Goal: Complete application form

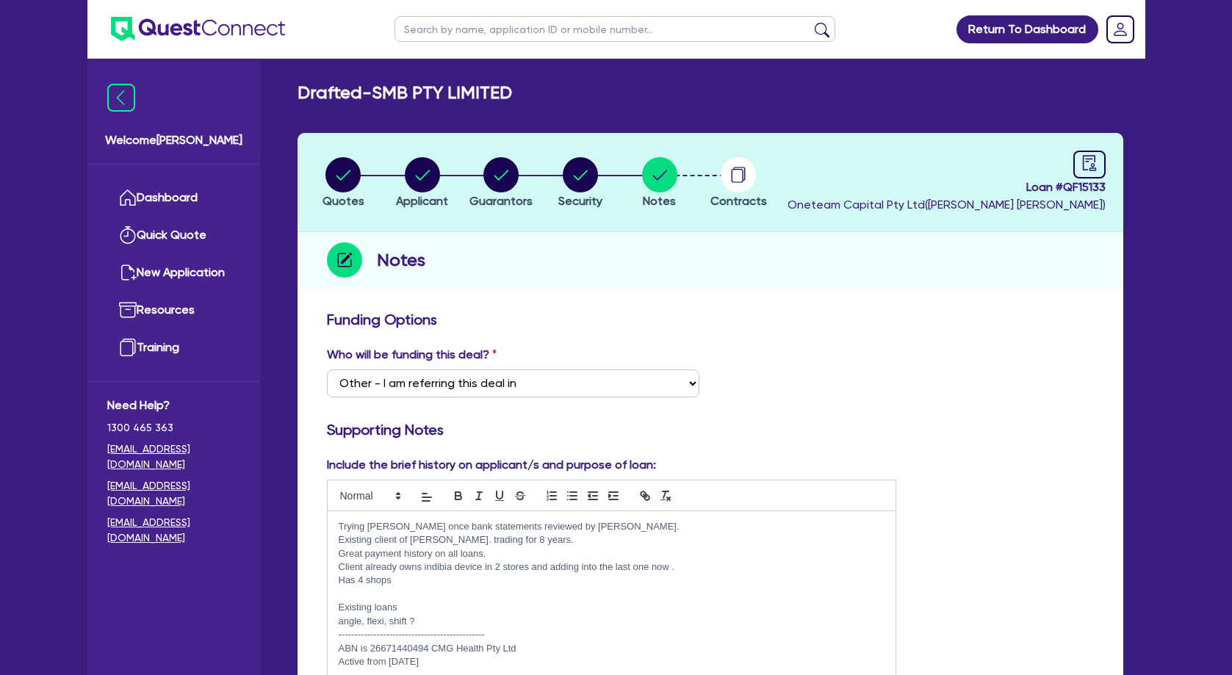
click at [417, 167] on circle "button" at bounding box center [422, 174] width 35 height 35
select select "COMPANY"
select select "HEALTH_BEAUTY"
select select "OTHER_HEALTH_BEAUTY"
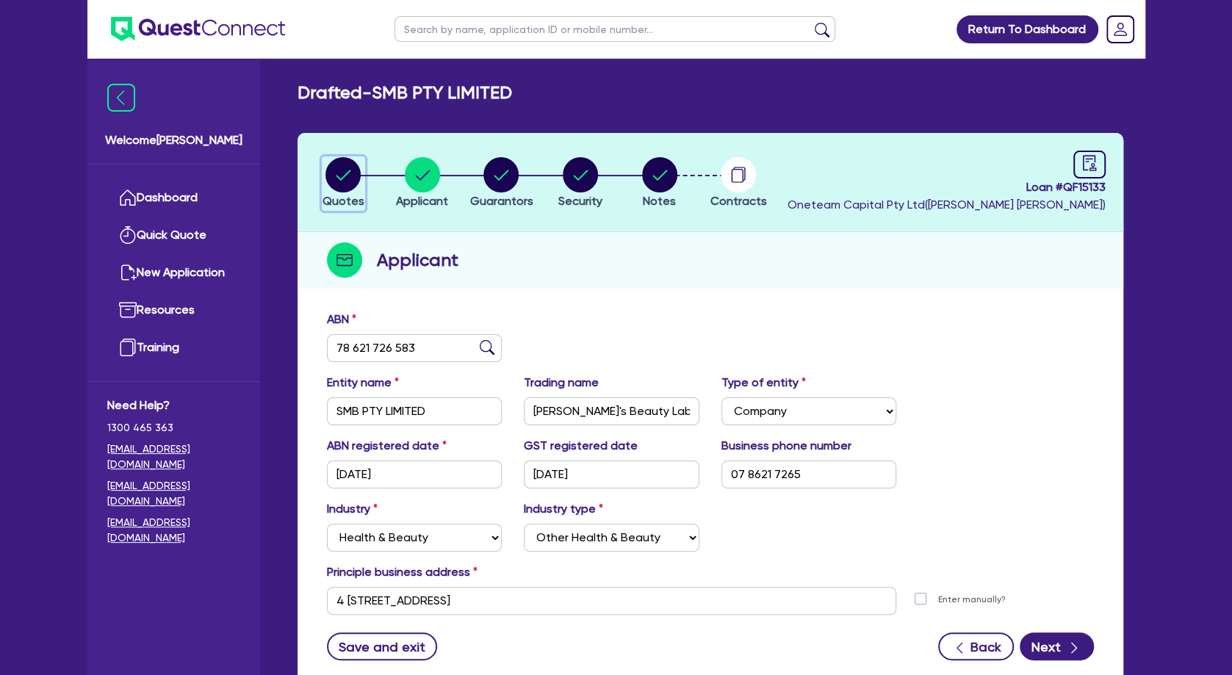
click at [348, 168] on circle "button" at bounding box center [343, 174] width 35 height 35
select select "TERTIARY_ASSETS"
select select "BEAUTY_EQUIPMENT"
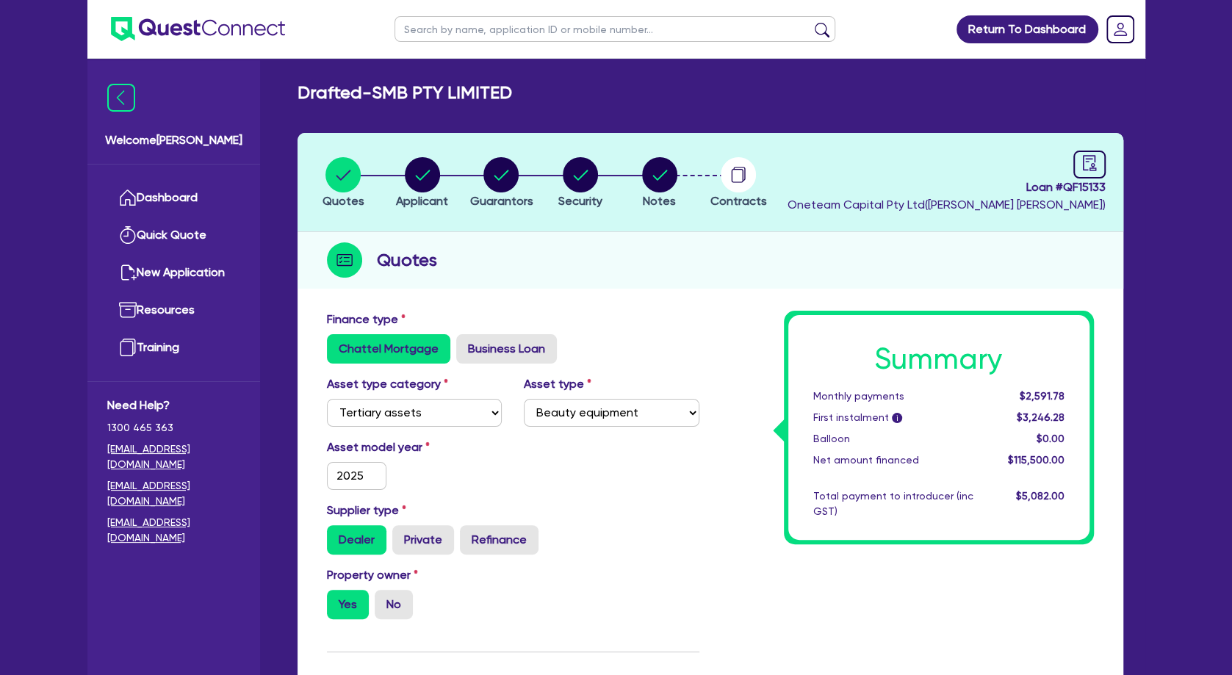
click at [483, 33] on input "text" at bounding box center [615, 29] width 441 height 26
type input "abby"
click button "submit" at bounding box center [823, 32] width 24 height 21
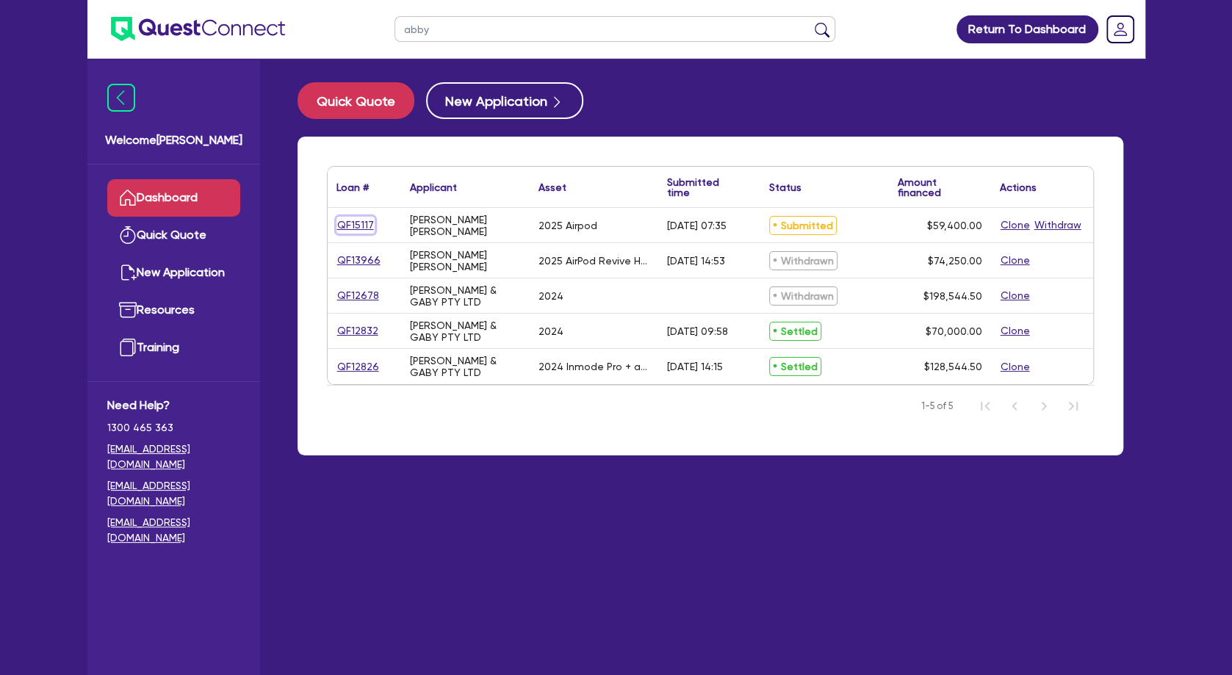
click at [354, 222] on link "QF15117" at bounding box center [356, 225] width 38 height 17
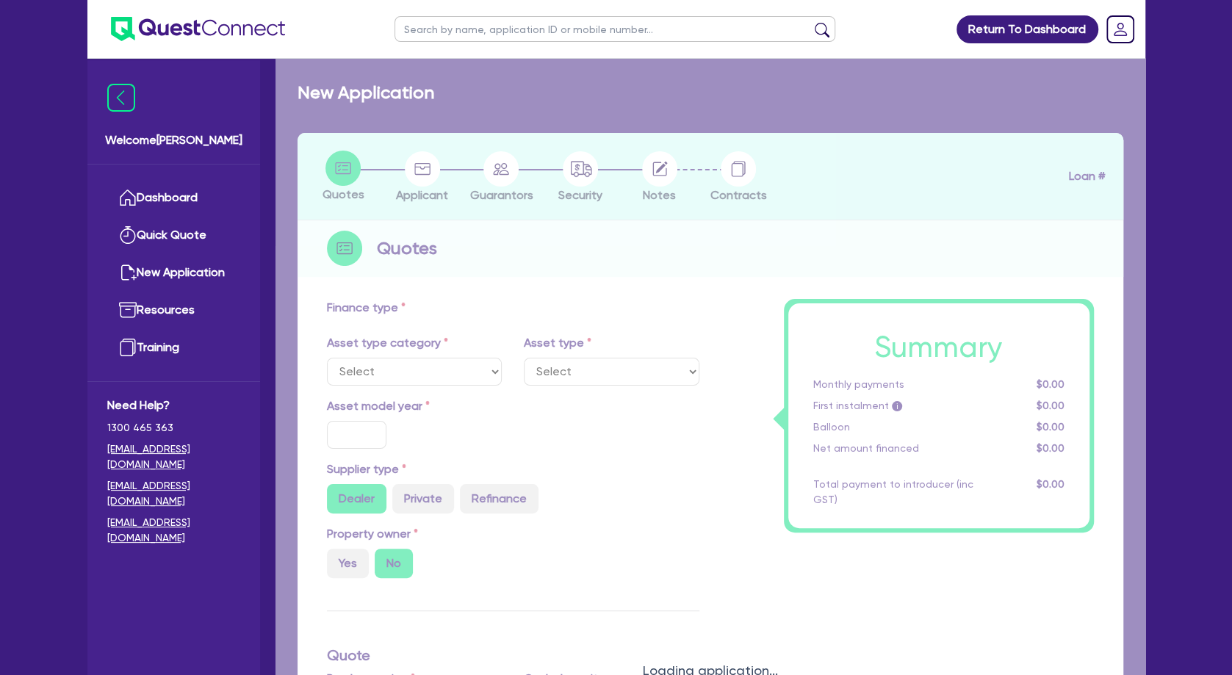
select select "TERTIARY_ASSETS"
type input "2025"
type input "74,250"
type input "14,850"
type input "5"
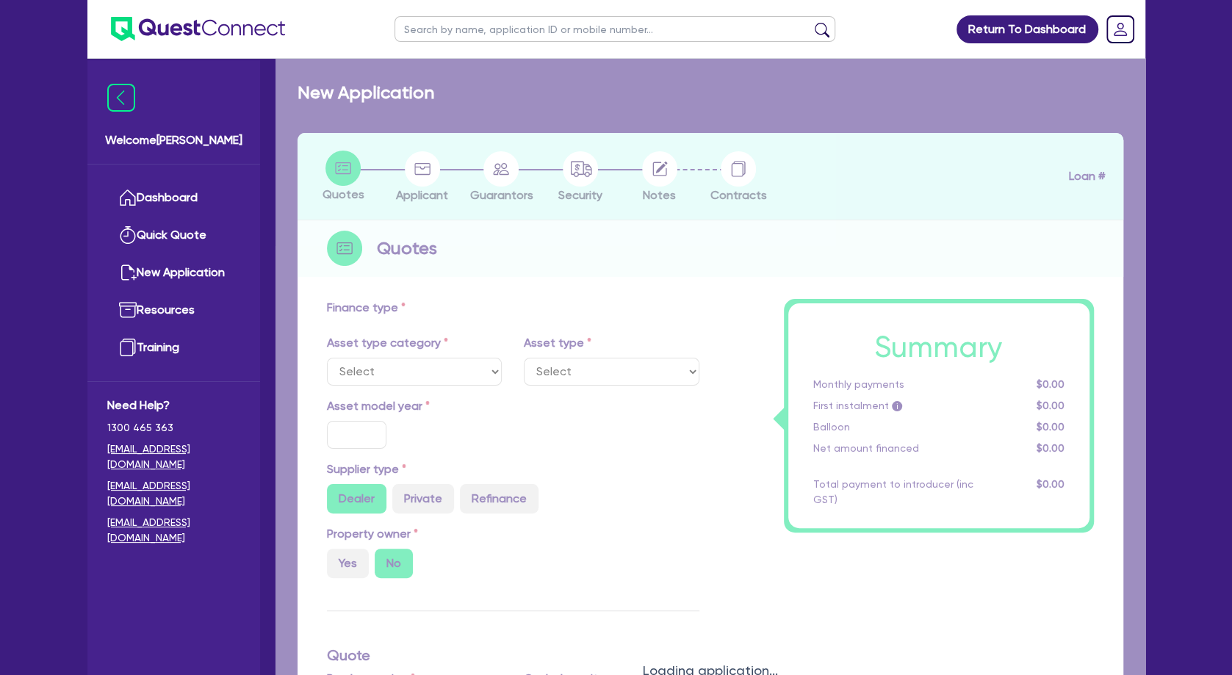
type input "2,970"
type input "11.39"
select select "BEAUTY_EQUIPMENT"
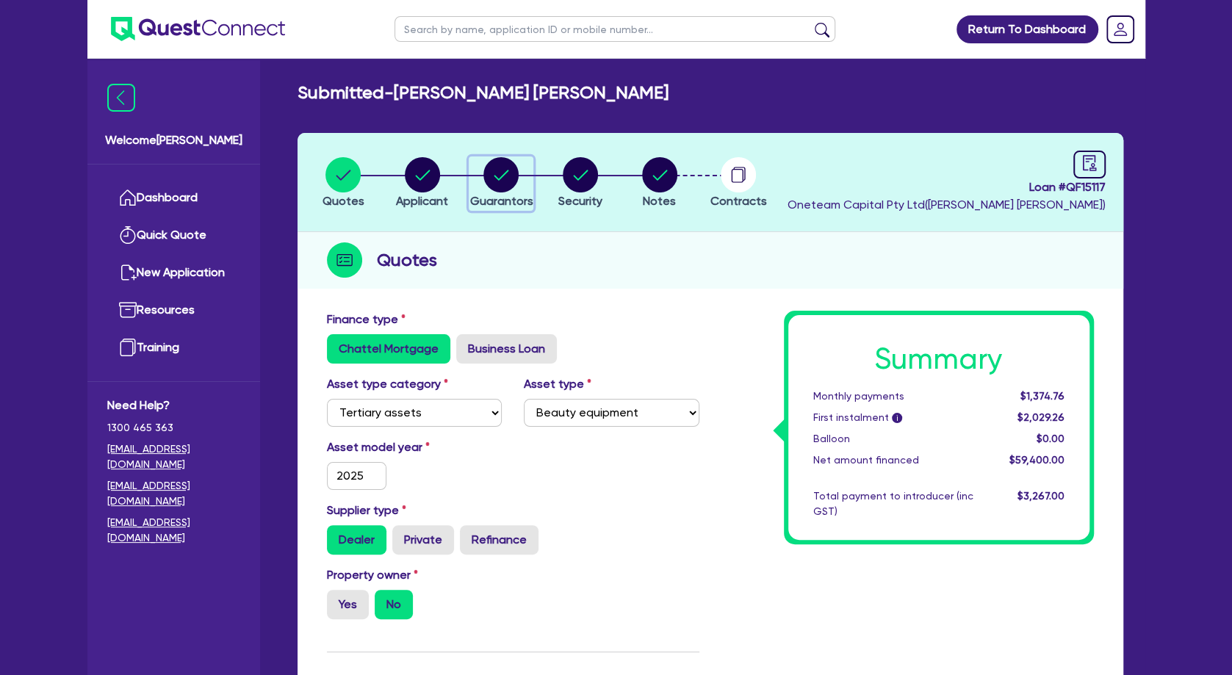
click at [482, 176] on div "button" at bounding box center [501, 174] width 63 height 35
select select "MRS"
select select "QLD"
select select "DE_FACTO"
select select "CASH"
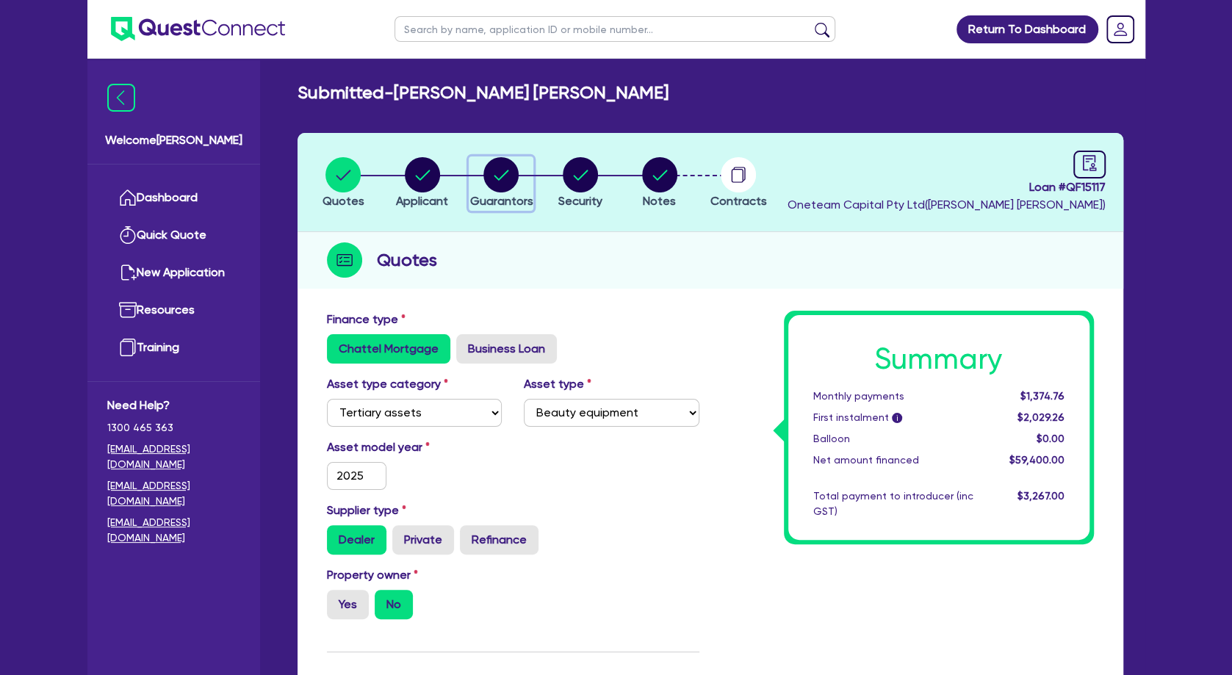
select select "VEHICLE"
select select "HOUSEHOLD_PERSONAL"
select select "OTHER"
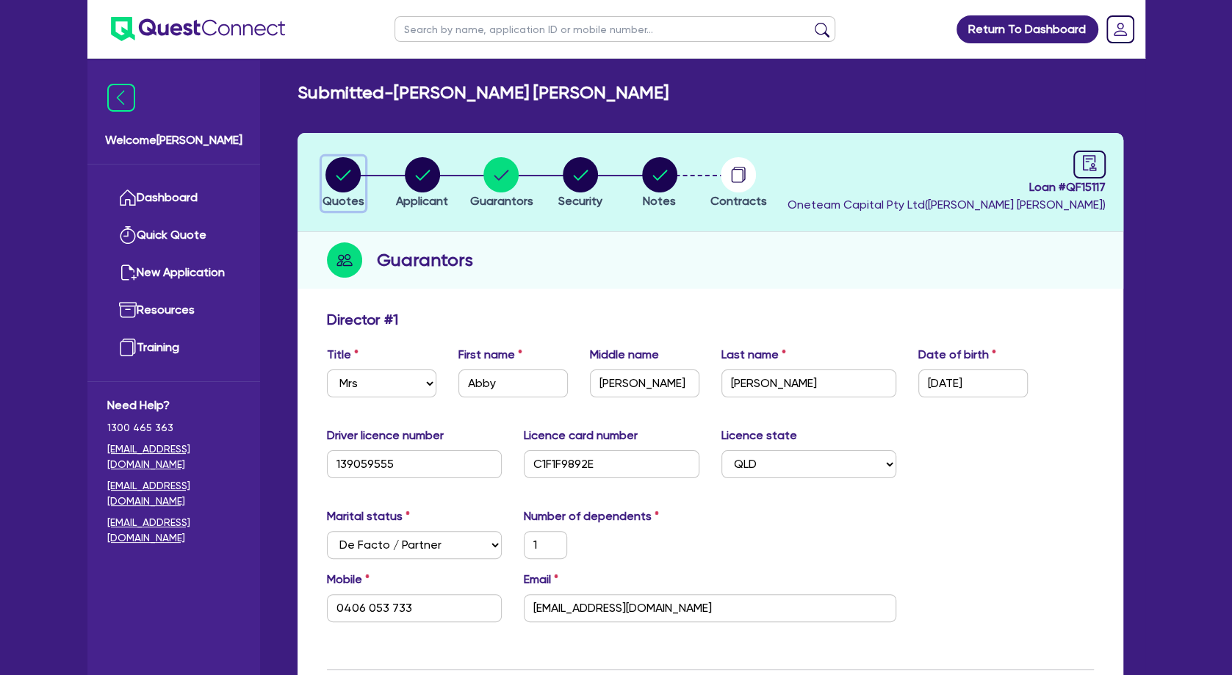
click at [347, 179] on circle "button" at bounding box center [343, 174] width 35 height 35
select select "TERTIARY_ASSETS"
select select "BEAUTY_EQUIPMENT"
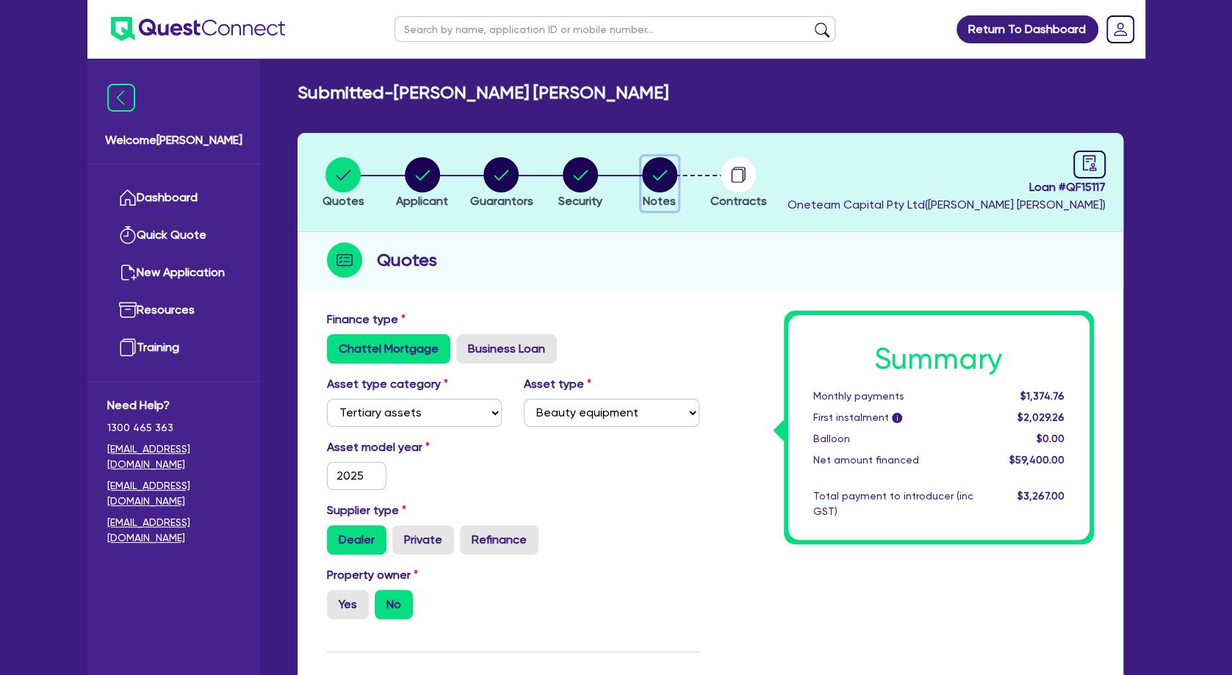
click at [666, 166] on circle "button" at bounding box center [659, 174] width 35 height 35
select select "Other"
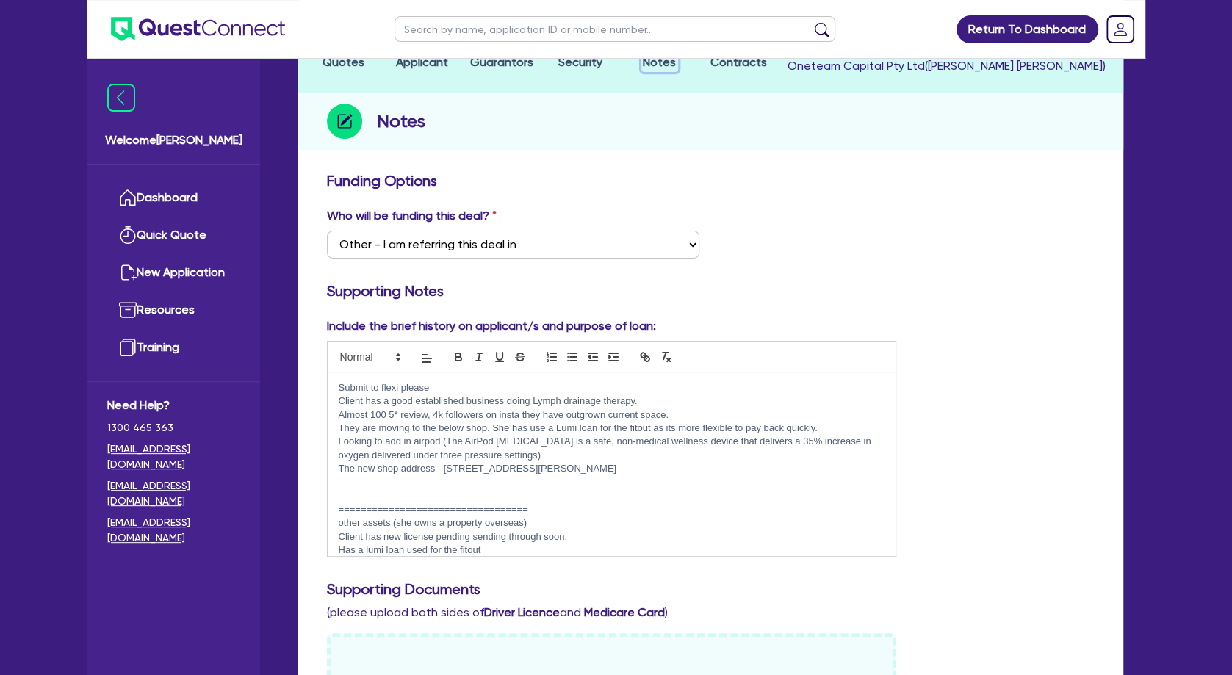
scroll to position [238, 0]
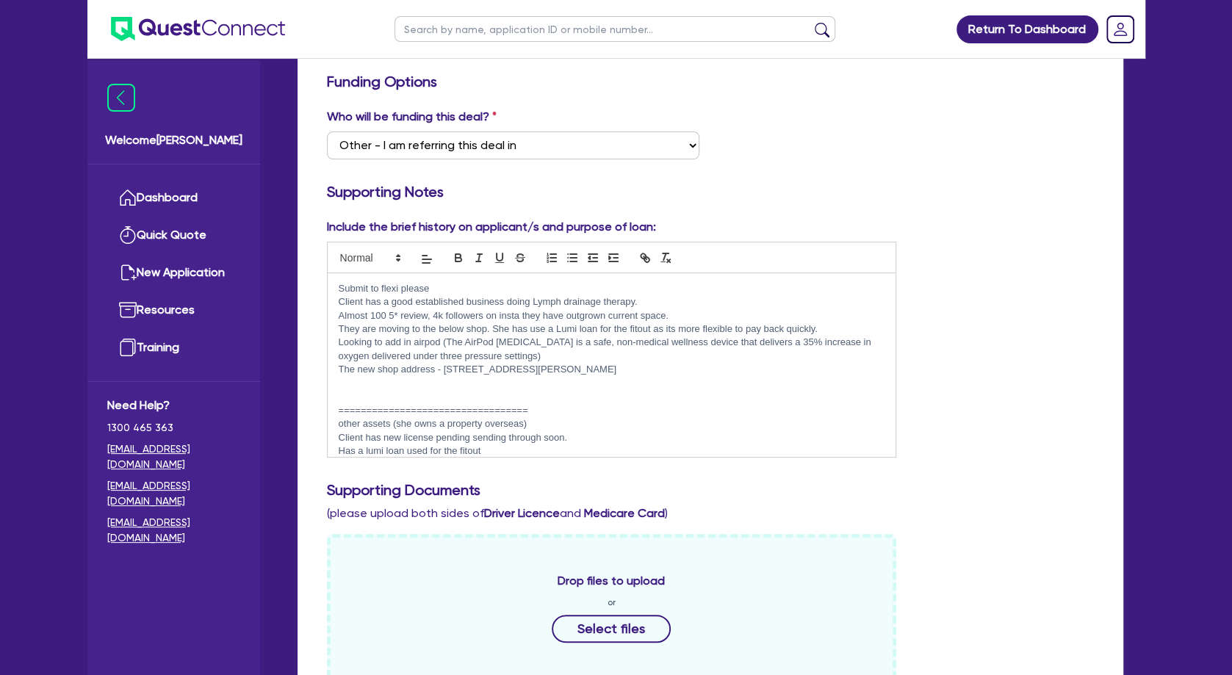
drag, startPoint x: 446, startPoint y: 284, endPoint x: 307, endPoint y: 287, distance: 138.9
click at [328, 287] on div "Submit to flexi please Client has a good established business doing Lymph drain…" at bounding box center [612, 365] width 569 height 184
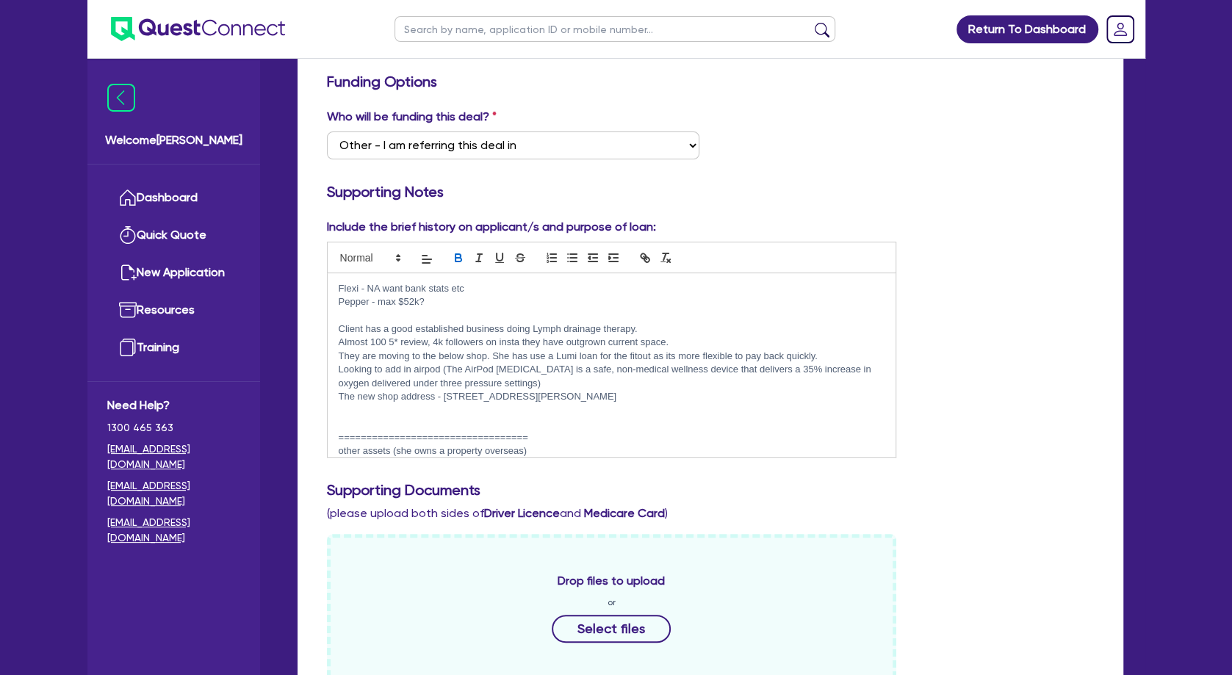
scroll to position [0, 0]
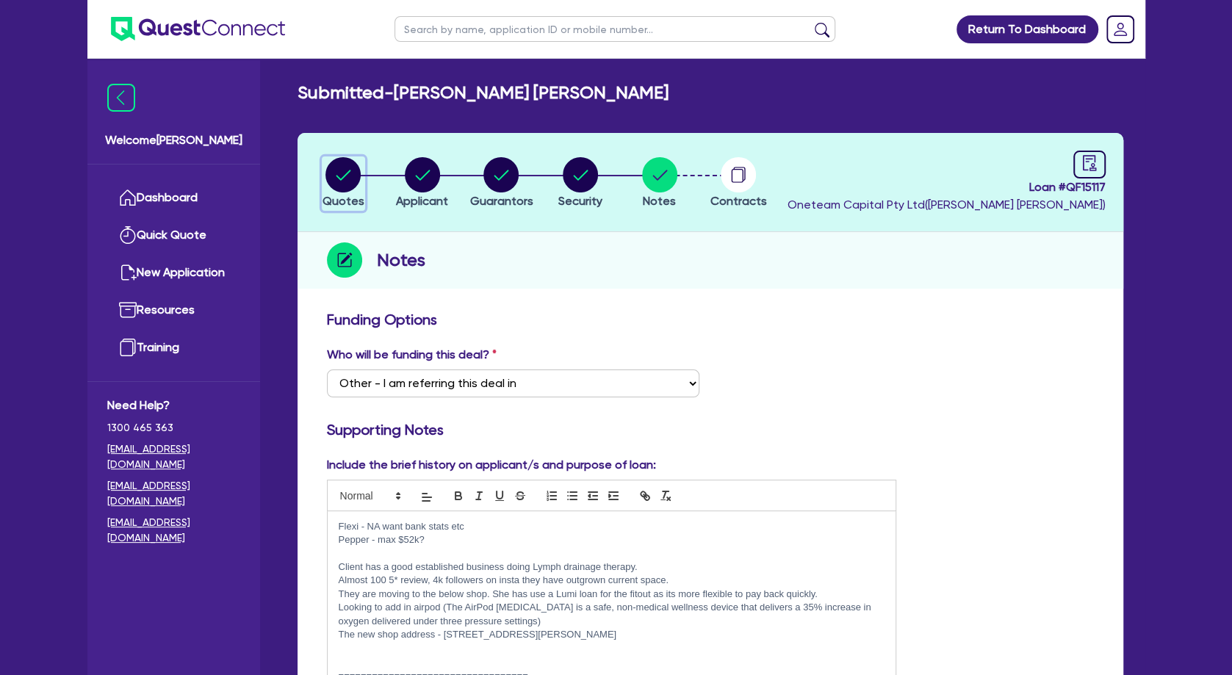
click at [361, 172] on circle "button" at bounding box center [343, 174] width 35 height 35
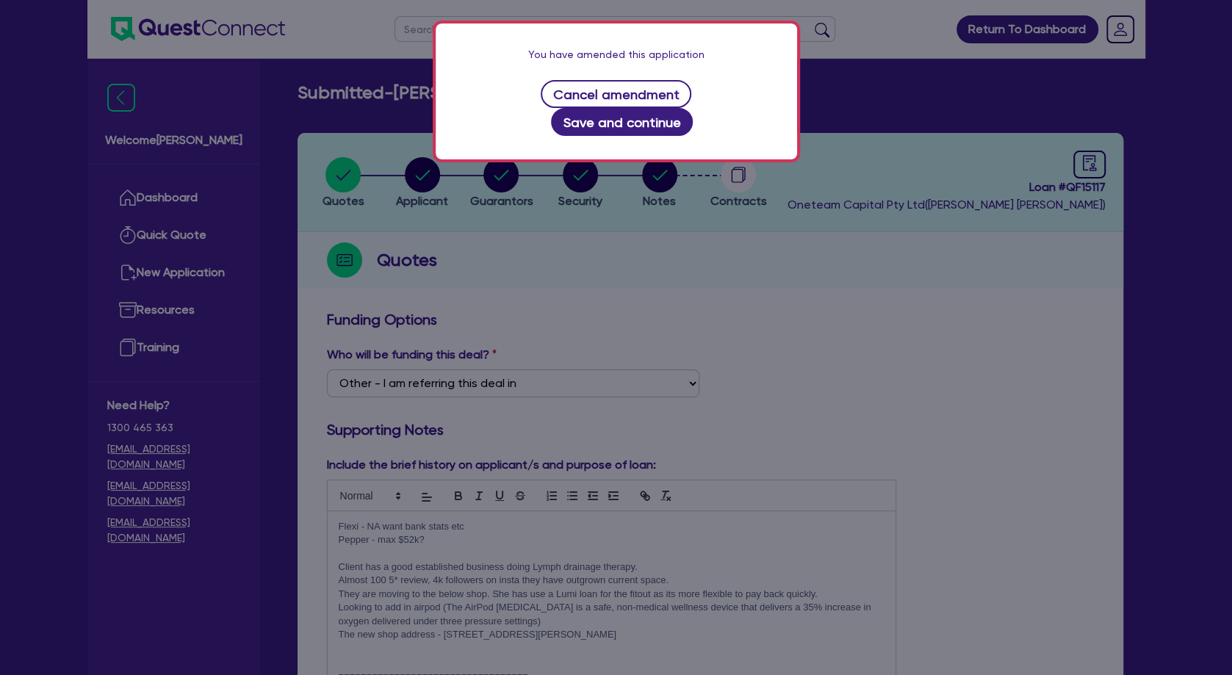
scroll to position [159, 0]
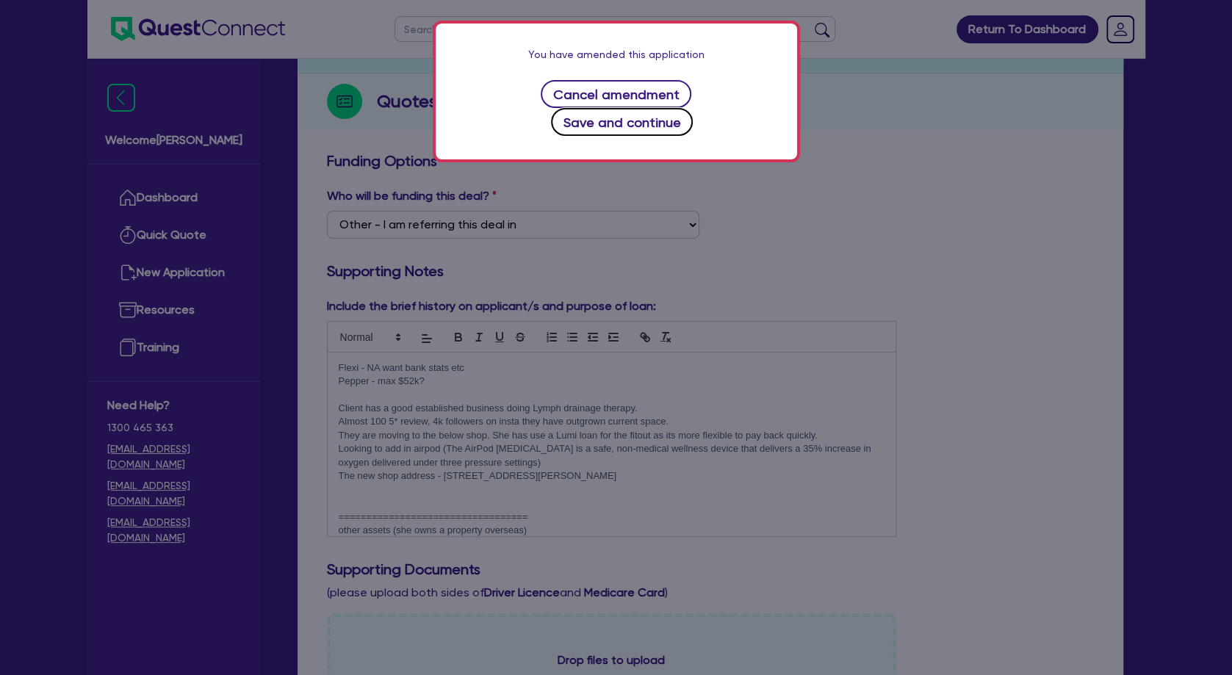
click at [631, 129] on button "Save and continue" at bounding box center [622, 122] width 142 height 28
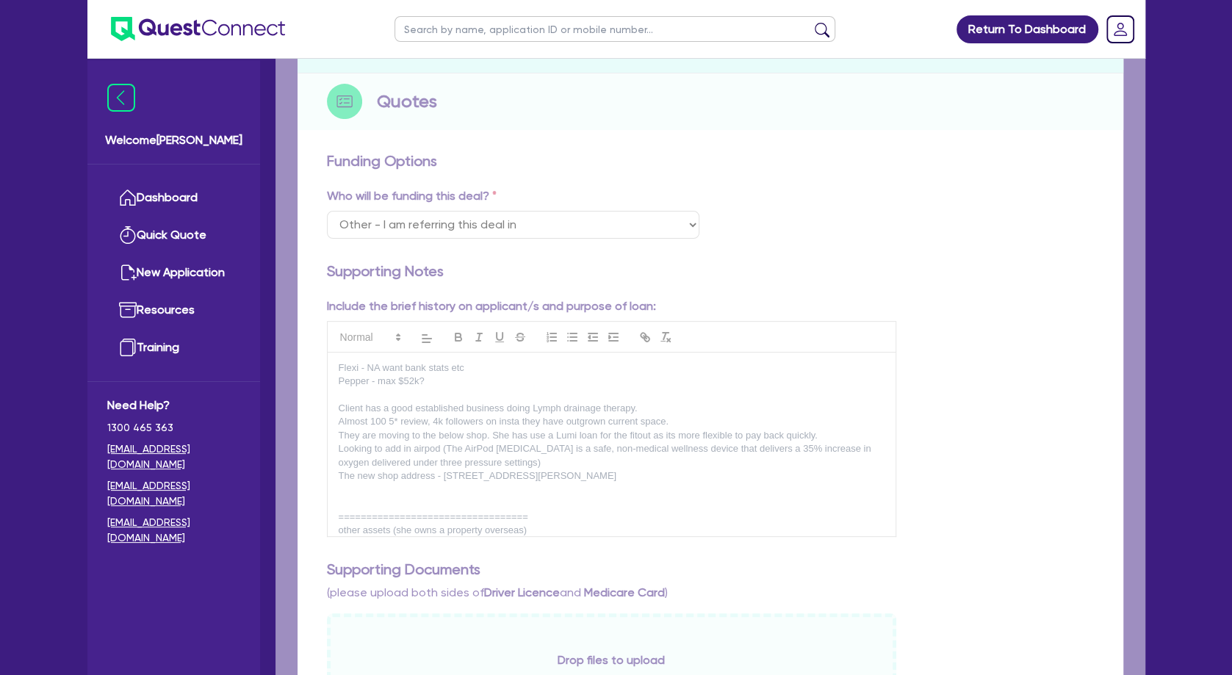
select select "TERTIARY_ASSETS"
select select "BEAUTY_EQUIPMENT"
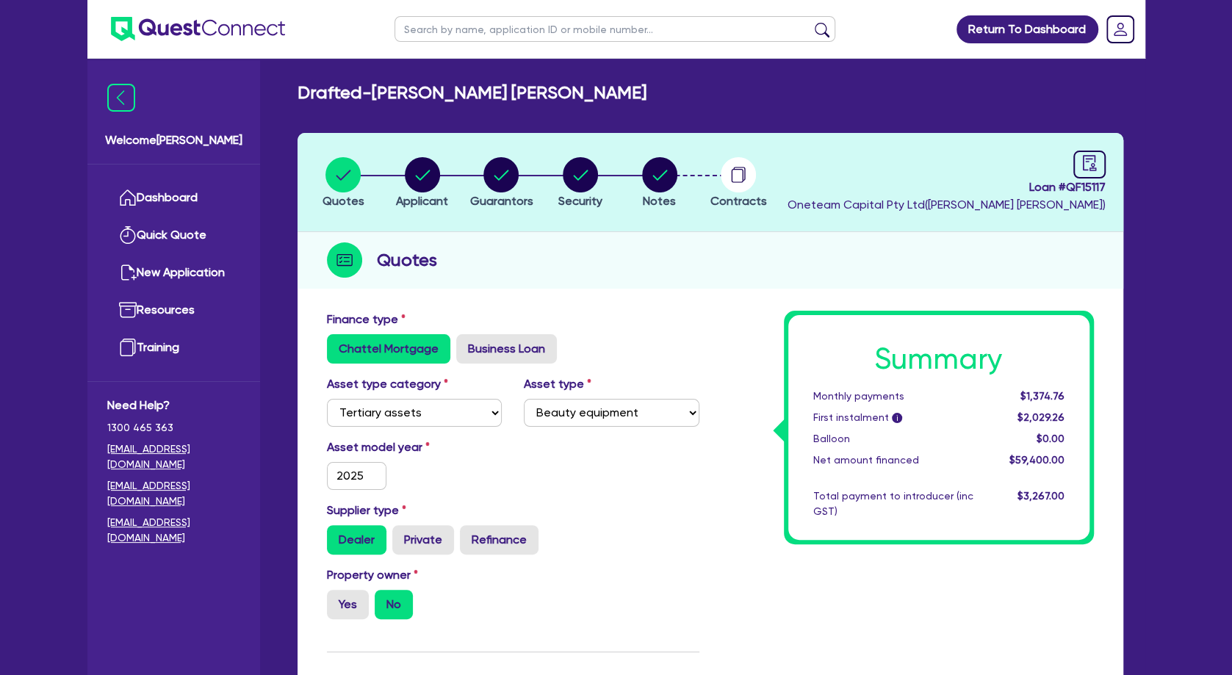
type input "74,250"
type input "14,850"
type input "2,970"
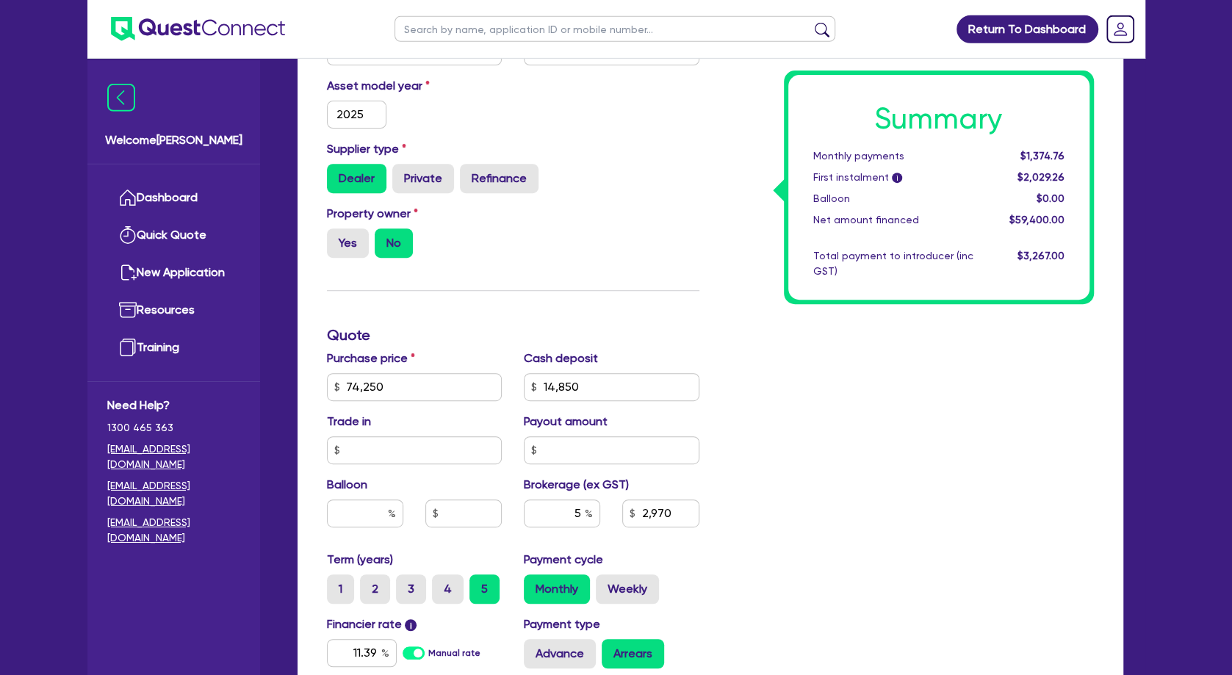
scroll to position [397, 0]
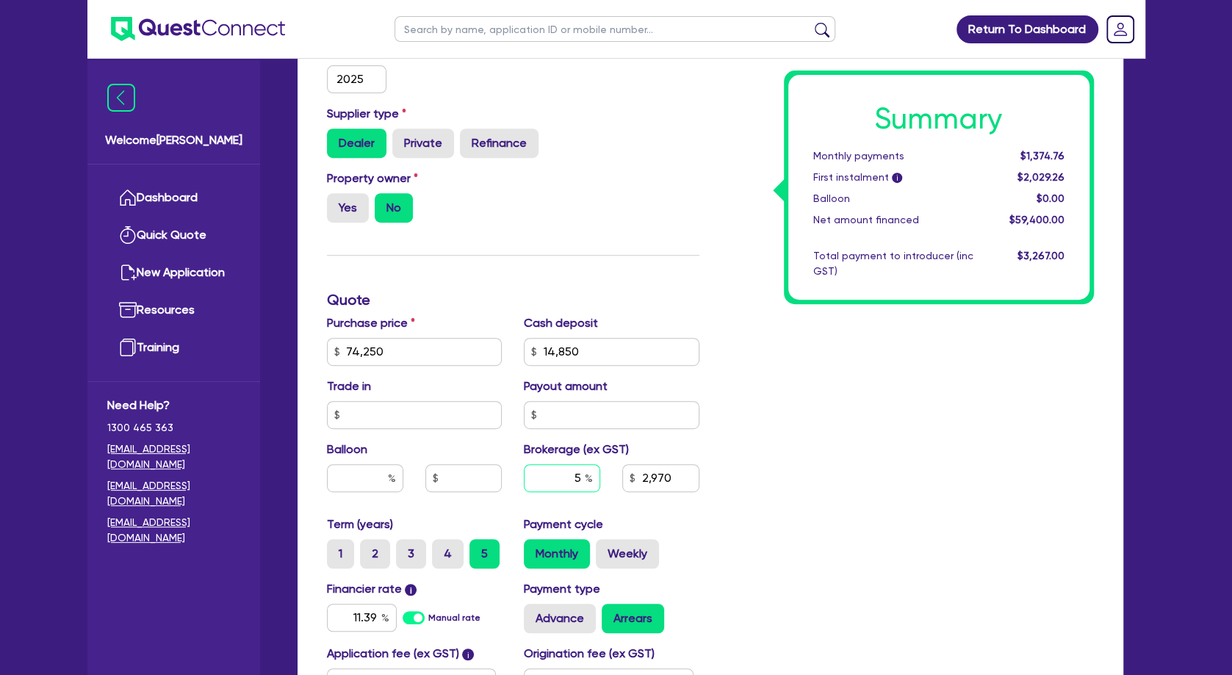
drag, startPoint x: 554, startPoint y: 477, endPoint x: 611, endPoint y: 470, distance: 57.1
click at [600, 470] on input "5" at bounding box center [562, 478] width 76 height 28
type input "6"
type input "74,250"
type input "14,850"
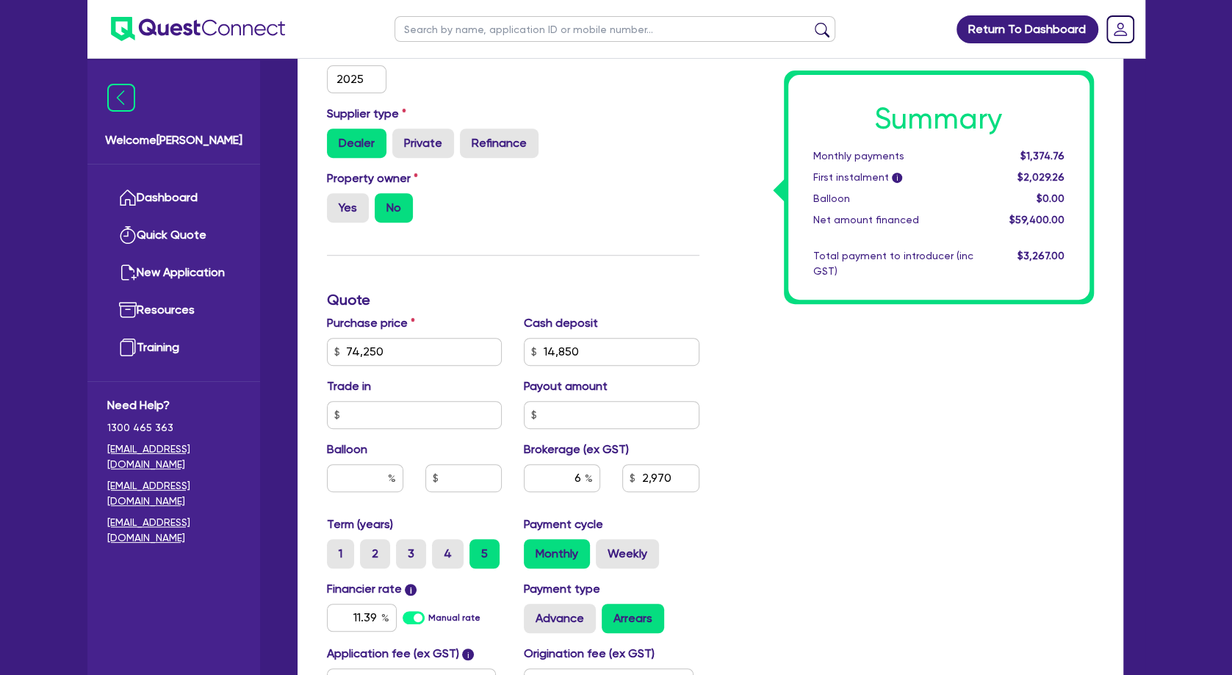
type input "2,970"
type input "74,250"
type input "14,850"
type input "3,564"
click at [869, 457] on div "Summary Monthly payments $1,374.76 First instalment i $2,029.26 Balloon $0.00 N…" at bounding box center [908, 343] width 395 height 859
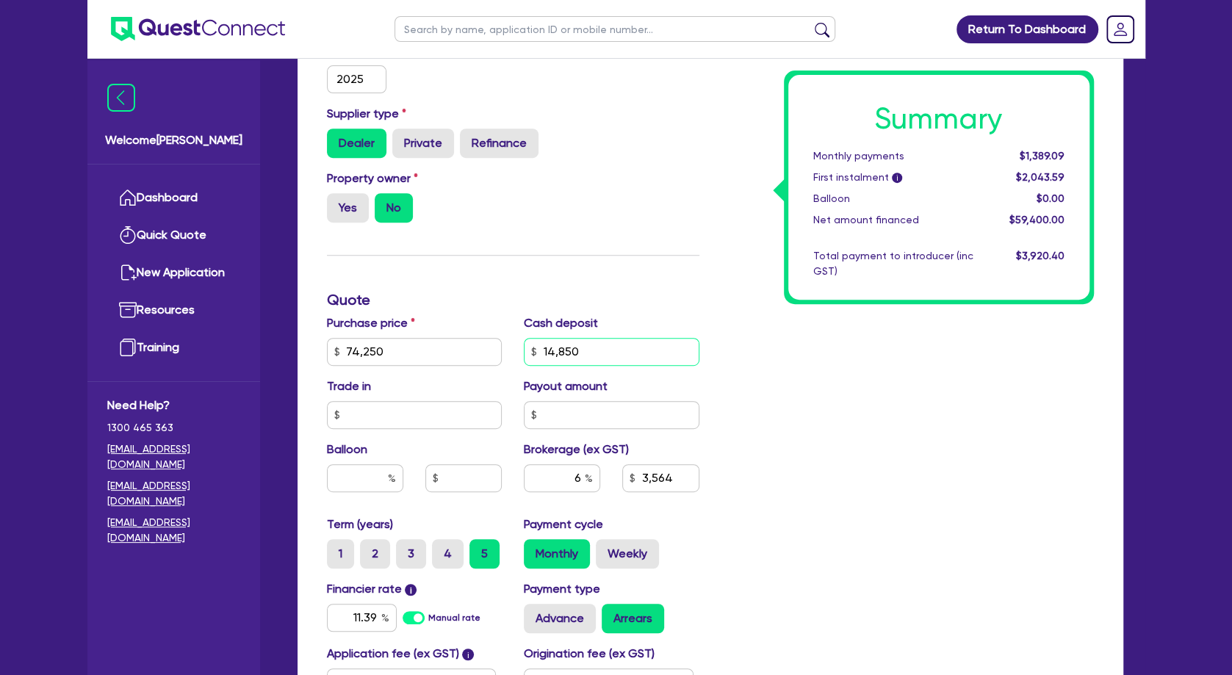
drag, startPoint x: 586, startPoint y: 348, endPoint x: 529, endPoint y: 348, distance: 56.6
click at [529, 348] on input "14,850" at bounding box center [612, 352] width 176 height 28
type input "18,250"
type input "74,250"
type input "3,564"
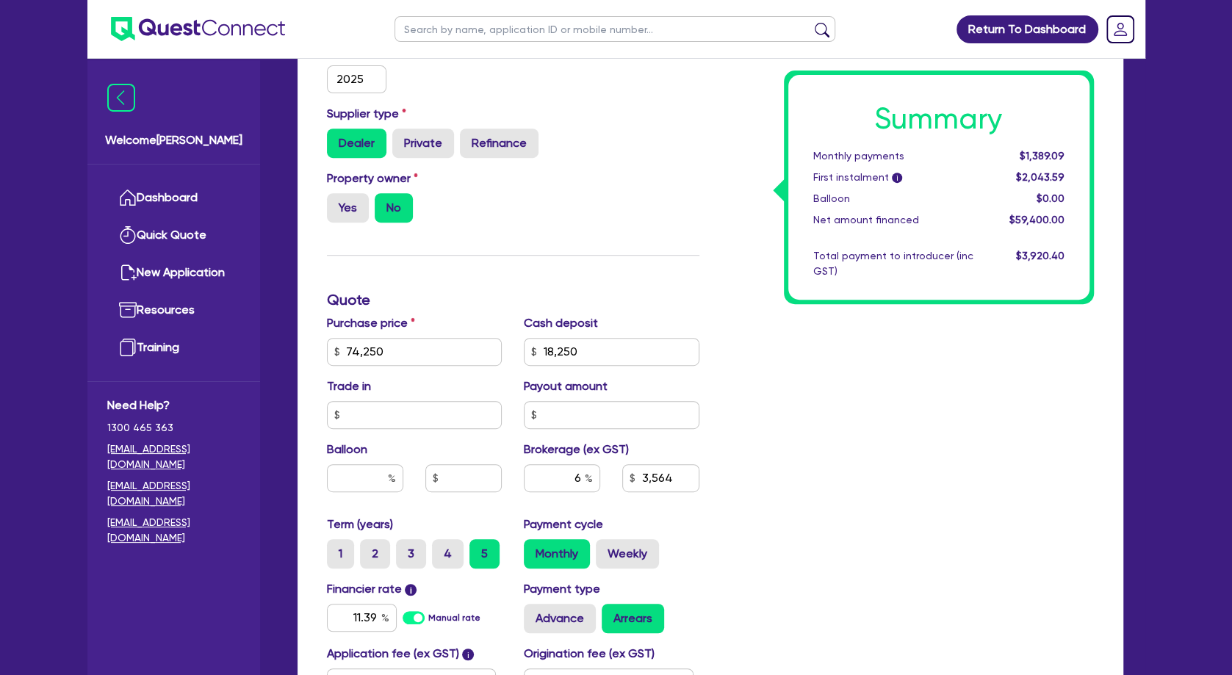
type input "74,250"
type input "3,360"
click at [841, 352] on div "Summary Monthly payments $1,389.09 First instalment i $2,043.59 Balloon $0.00 N…" at bounding box center [908, 343] width 395 height 859
drag, startPoint x: 614, startPoint y: 349, endPoint x: 475, endPoint y: 342, distance: 139.0
click at [524, 342] on input "18,250" at bounding box center [612, 352] width 176 height 28
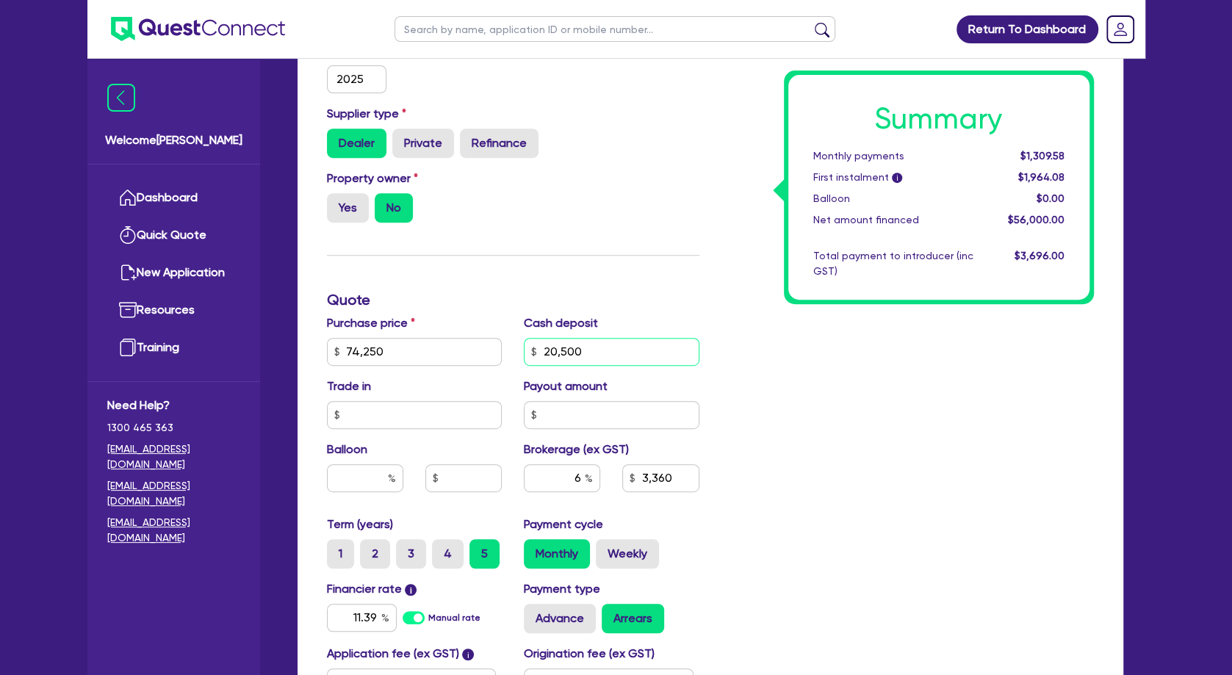
type input "20,500"
type input "74,250"
type input "3,360"
type input "74,250"
type input "3,225"
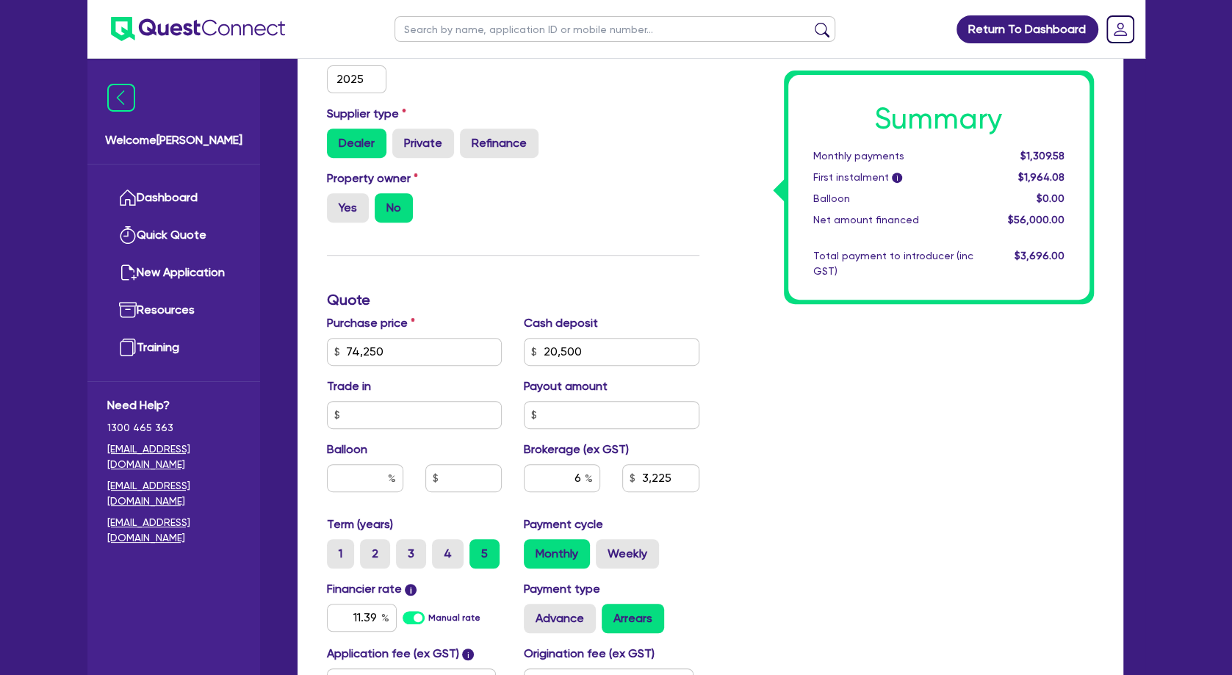
click at [791, 389] on div "Summary Monthly payments $1,309.58 First instalment i $1,964.08 Balloon $0.00 N…" at bounding box center [908, 343] width 395 height 859
drag, startPoint x: 586, startPoint y: 347, endPoint x: 496, endPoint y: 341, distance: 89.8
click at [524, 341] on input "20,500" at bounding box center [612, 352] width 176 height 28
type input "22,000"
type input "74,250"
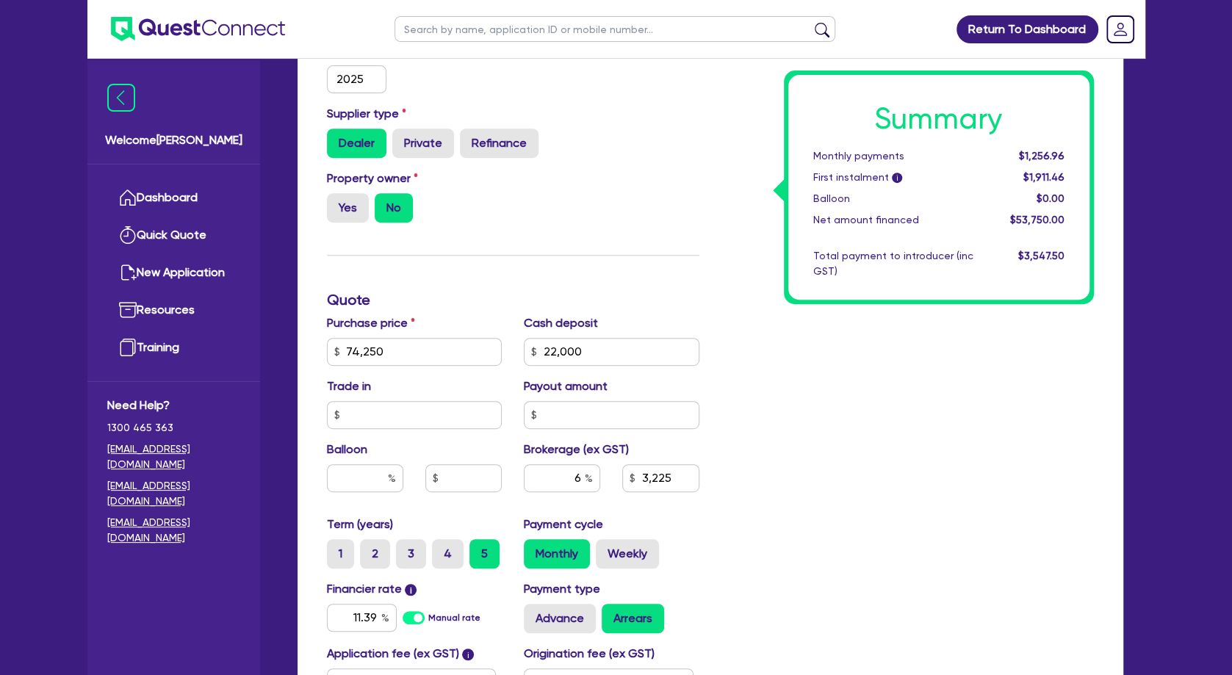
type input "3,225"
type input "74,250"
type input "3,135"
click at [869, 369] on div "Summary Monthly payments $1,256.96 First instalment i $1,911.46 Balloon $0.00 N…" at bounding box center [908, 343] width 395 height 859
drag, startPoint x: 505, startPoint y: 344, endPoint x: 471, endPoint y: 341, distance: 33.9
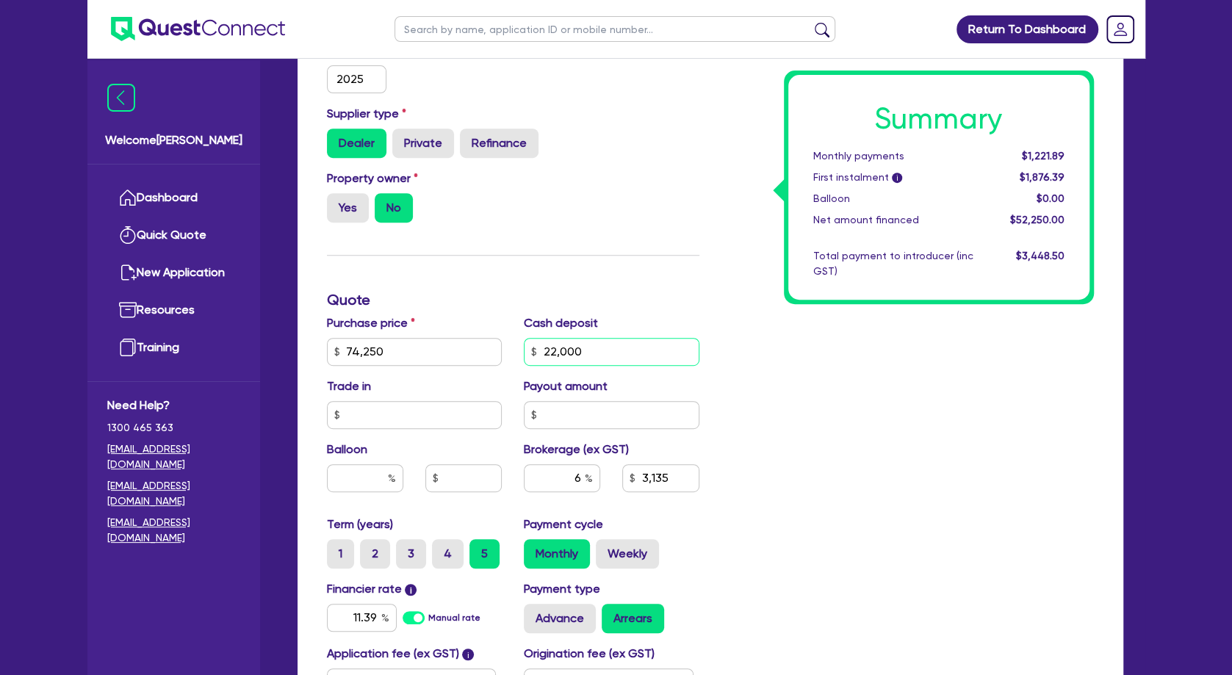
click at [524, 342] on input "22,000" at bounding box center [612, 352] width 176 height 28
type input "23,000"
type input "74,250"
type input "3,135"
type input "74,250"
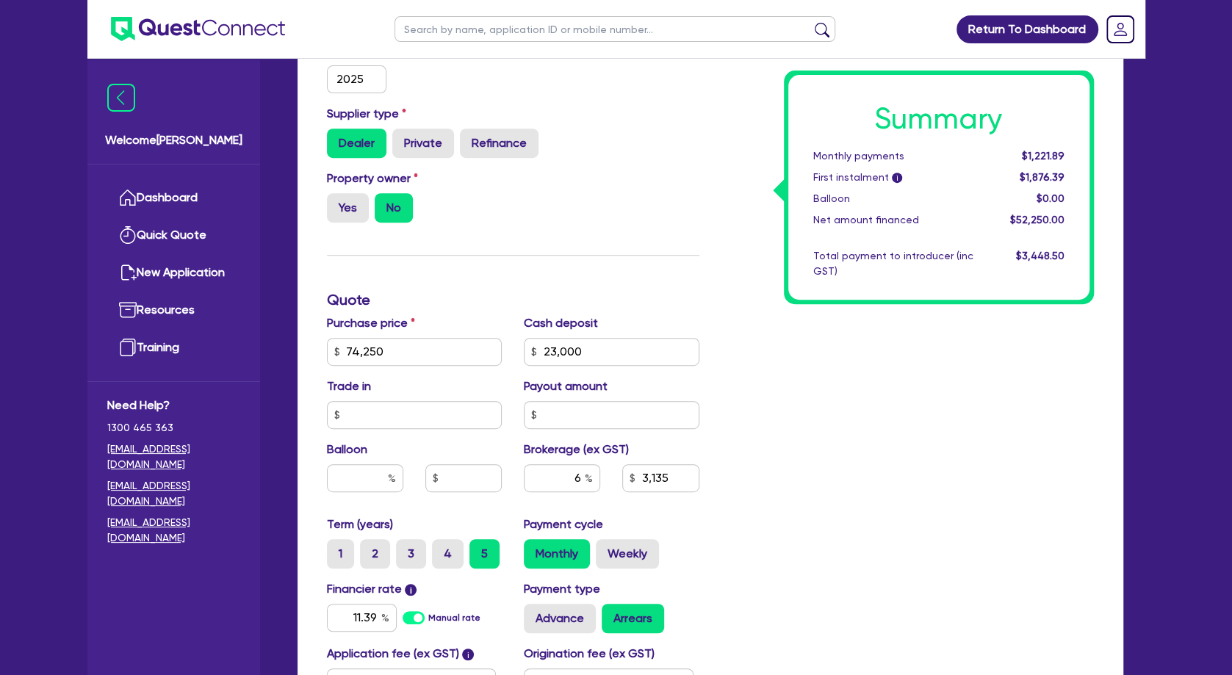
type input "3,075"
click at [760, 396] on div "Summary Monthly payments $1,198.50 First instalment i $1,853.00 Balloon $0.00 N…" at bounding box center [908, 343] width 395 height 859
drag, startPoint x: 595, startPoint y: 353, endPoint x: 558, endPoint y: 353, distance: 36.7
click at [558, 353] on input "23,000" at bounding box center [612, 352] width 176 height 28
type input "23,250"
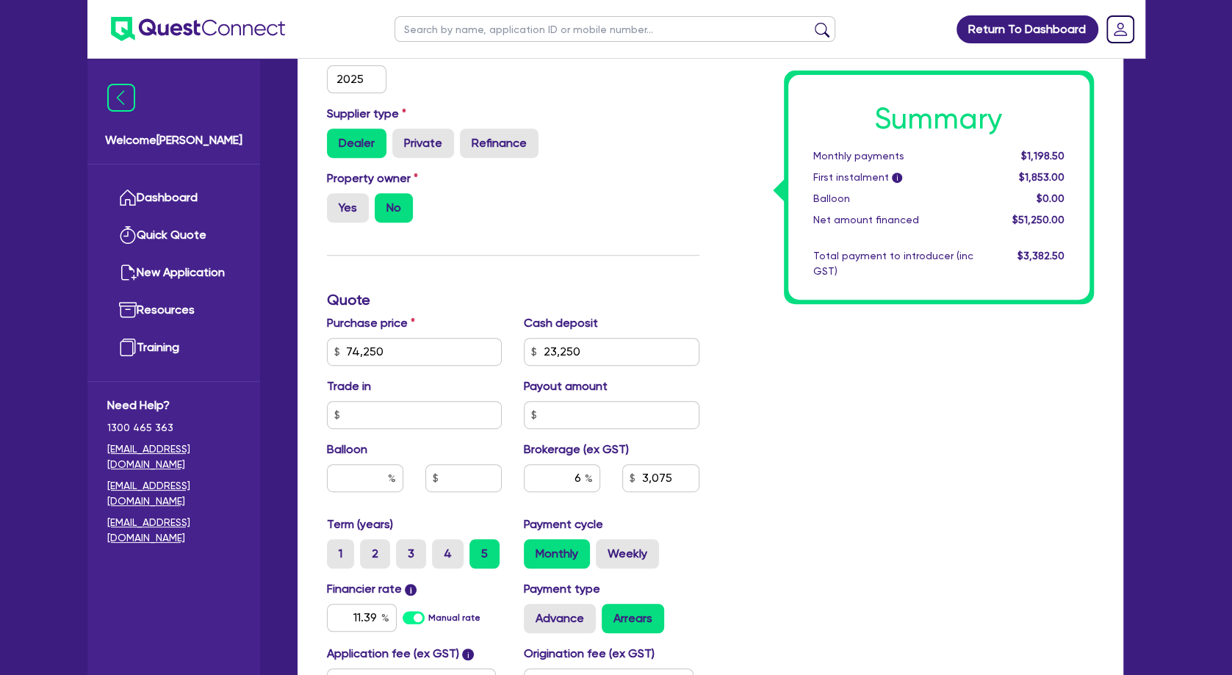
type input "74,250"
type input "3,075"
type input "74,250"
type input "3,060"
drag, startPoint x: 1004, startPoint y: 370, endPoint x: 963, endPoint y: 368, distance: 40.5
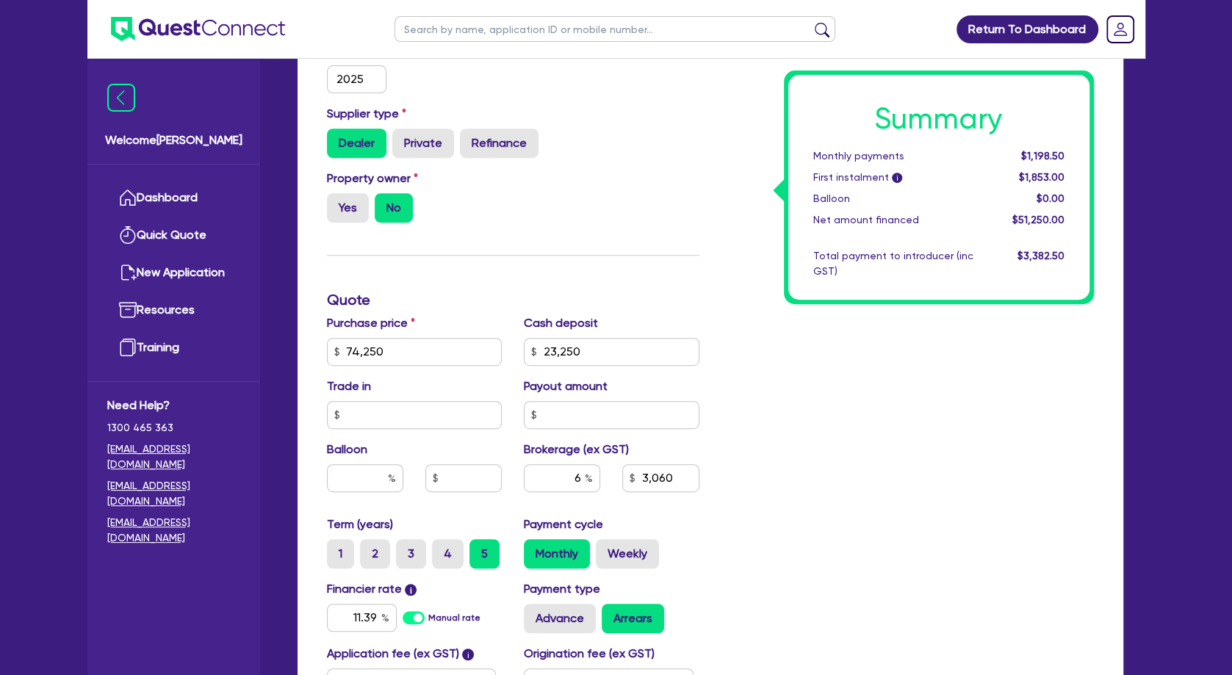
click at [999, 370] on div "Summary Monthly payments $1,198.50 First instalment i $1,853.00 Balloon $0.00 N…" at bounding box center [908, 343] width 395 height 859
click at [822, 464] on div "Summary Monthly payments $1,192.66 First instalment i $1,847.16 Balloon $0.00 N…" at bounding box center [908, 343] width 395 height 859
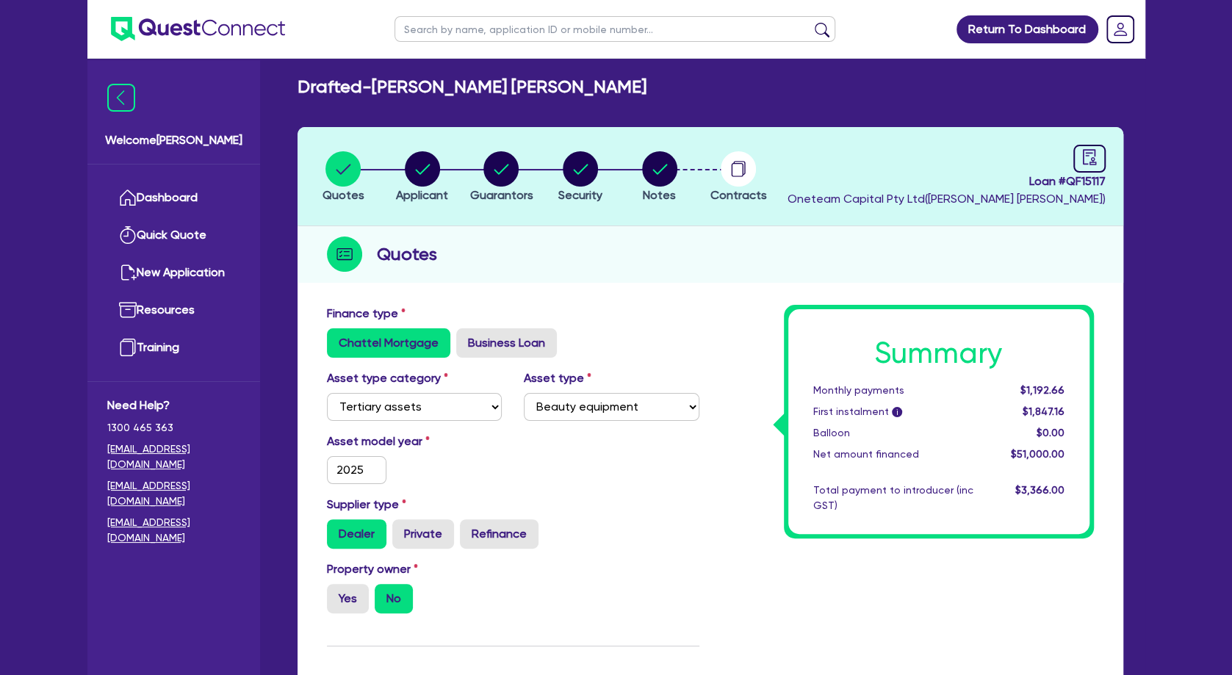
scroll to position [0, 0]
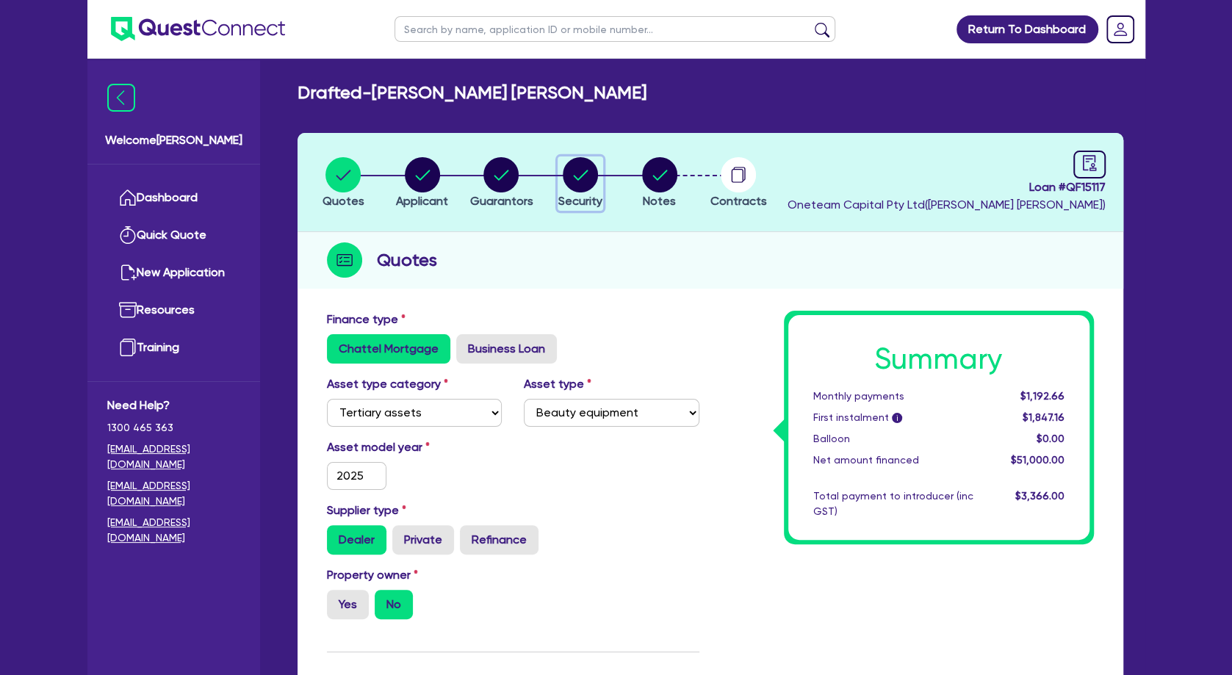
click at [590, 176] on circle "button" at bounding box center [580, 174] width 35 height 35
select select "TERTIARY_ASSETS"
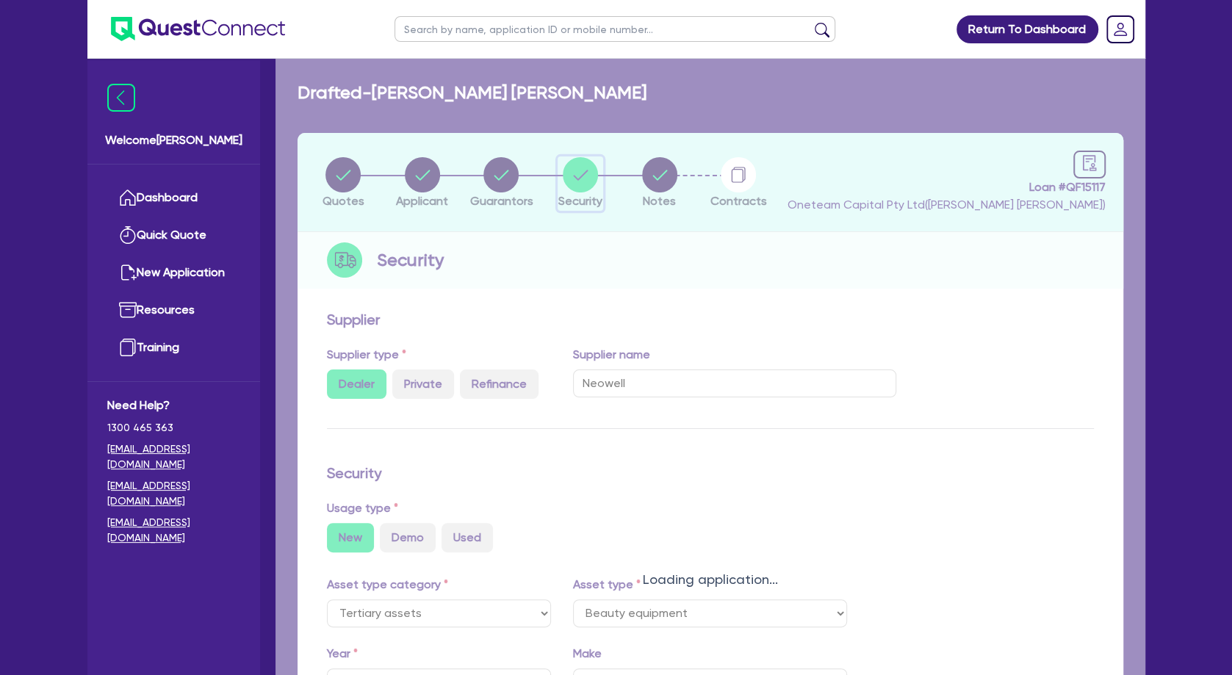
select select "BEAUTY_EQUIPMENT"
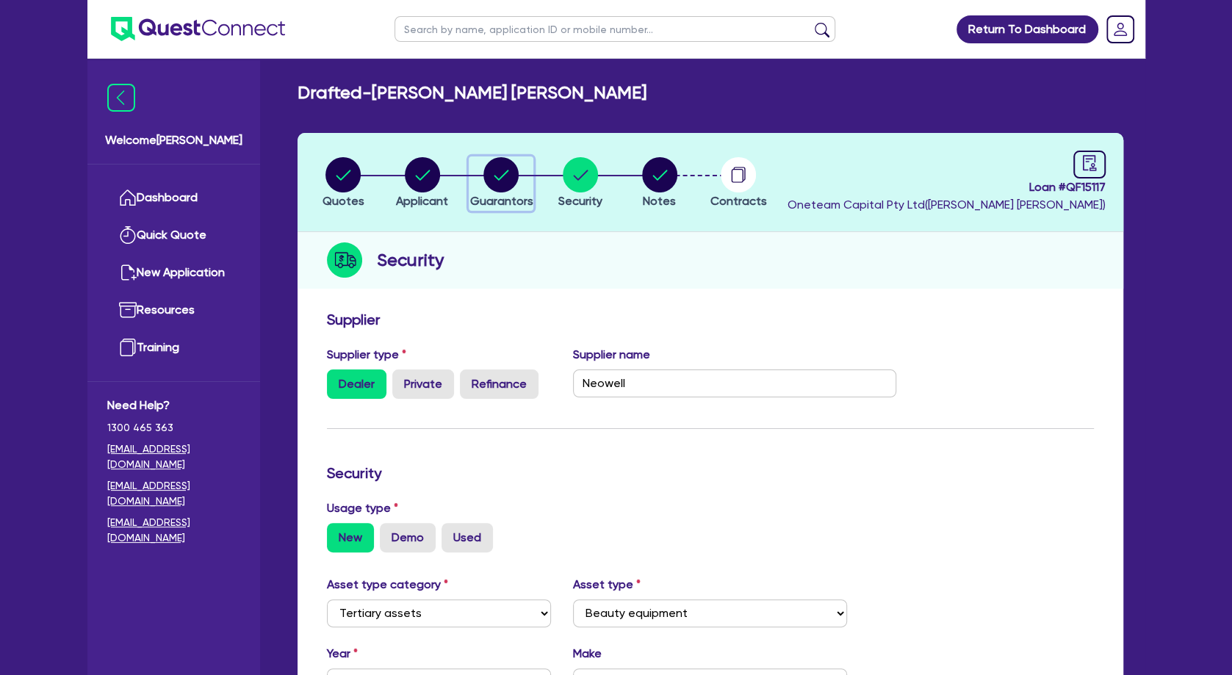
click at [506, 172] on icon "button" at bounding box center [502, 175] width 15 height 10
select select "MRS"
select select "QLD"
select select "DE_FACTO"
select select "CASH"
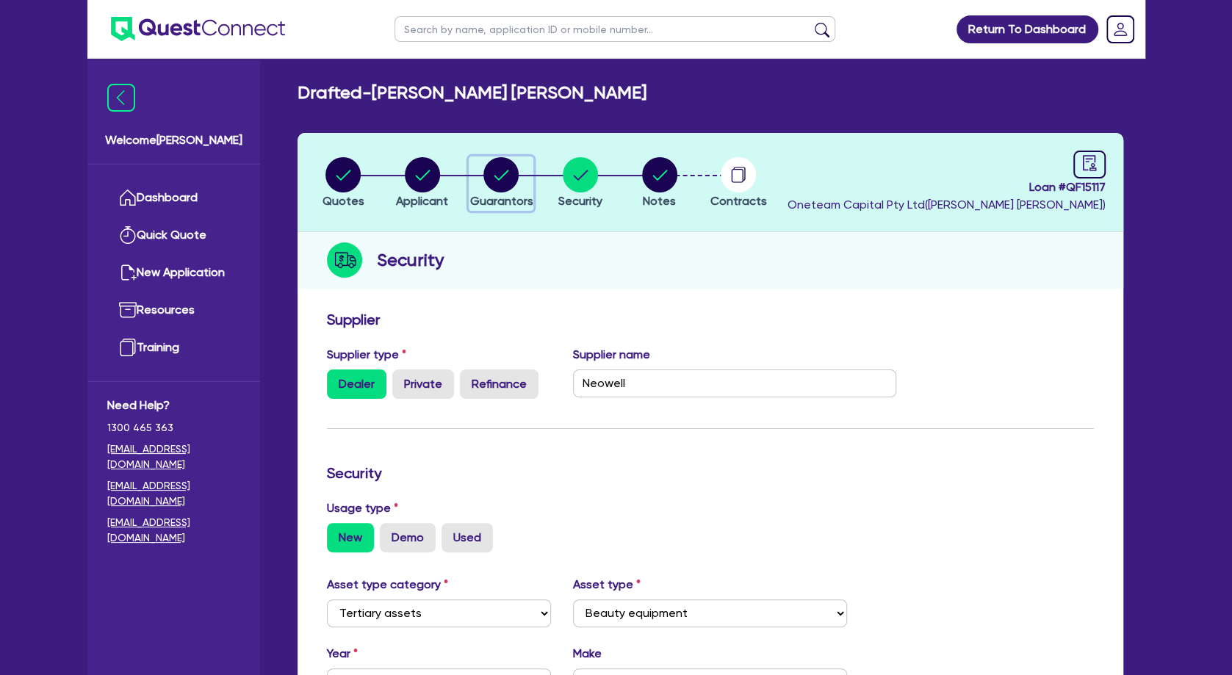
select select "VEHICLE"
select select "HOUSEHOLD_PERSONAL"
select select "OTHER"
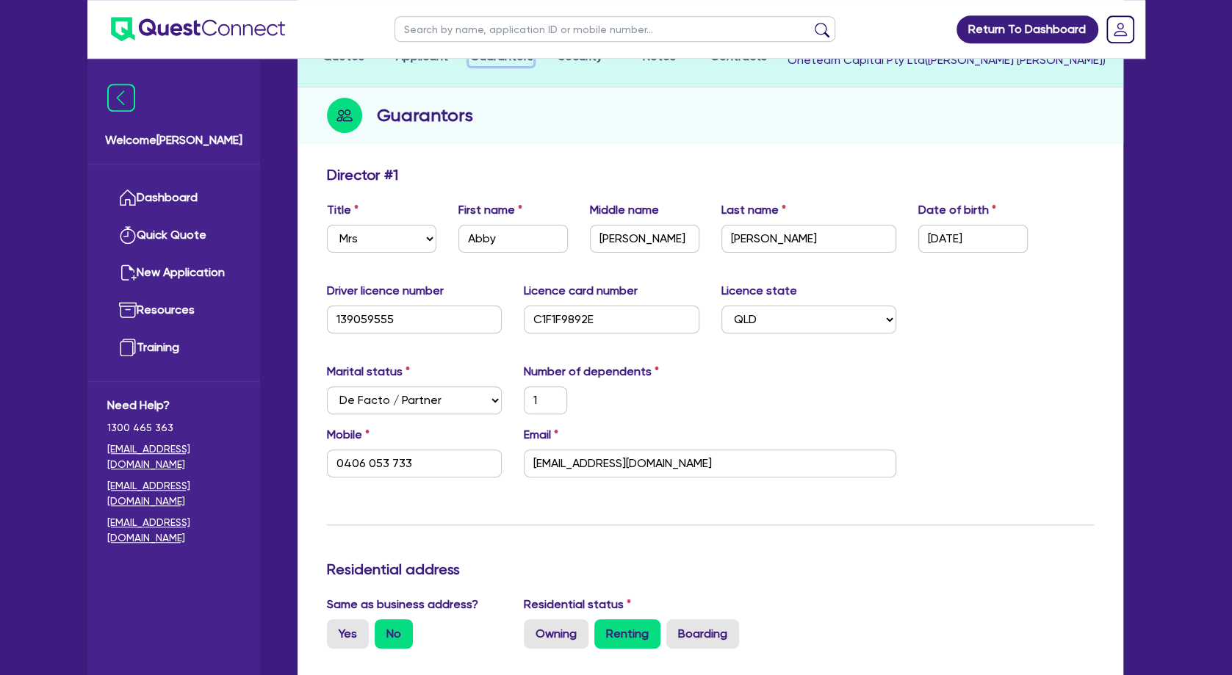
scroll to position [79, 0]
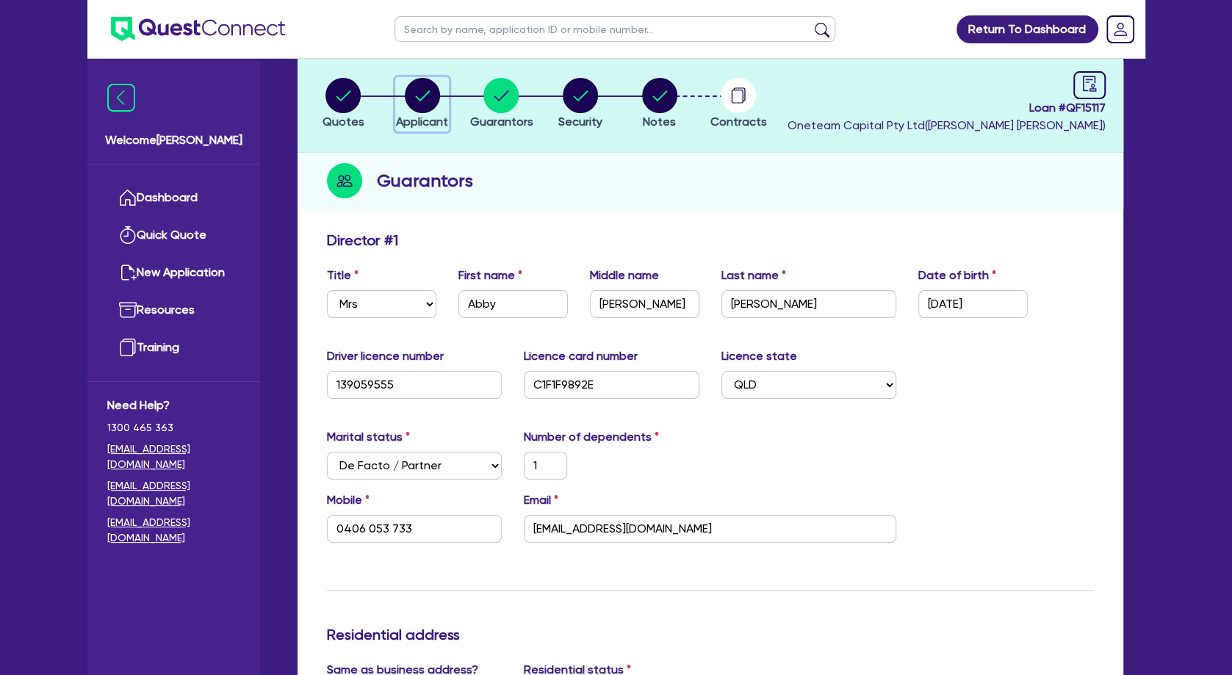
click at [417, 92] on circle "button" at bounding box center [422, 95] width 35 height 35
select select "SOLE_TRADER"
select select "HEALTH_BEAUTY"
select select "HAIR_BEAUTY_SALONS"
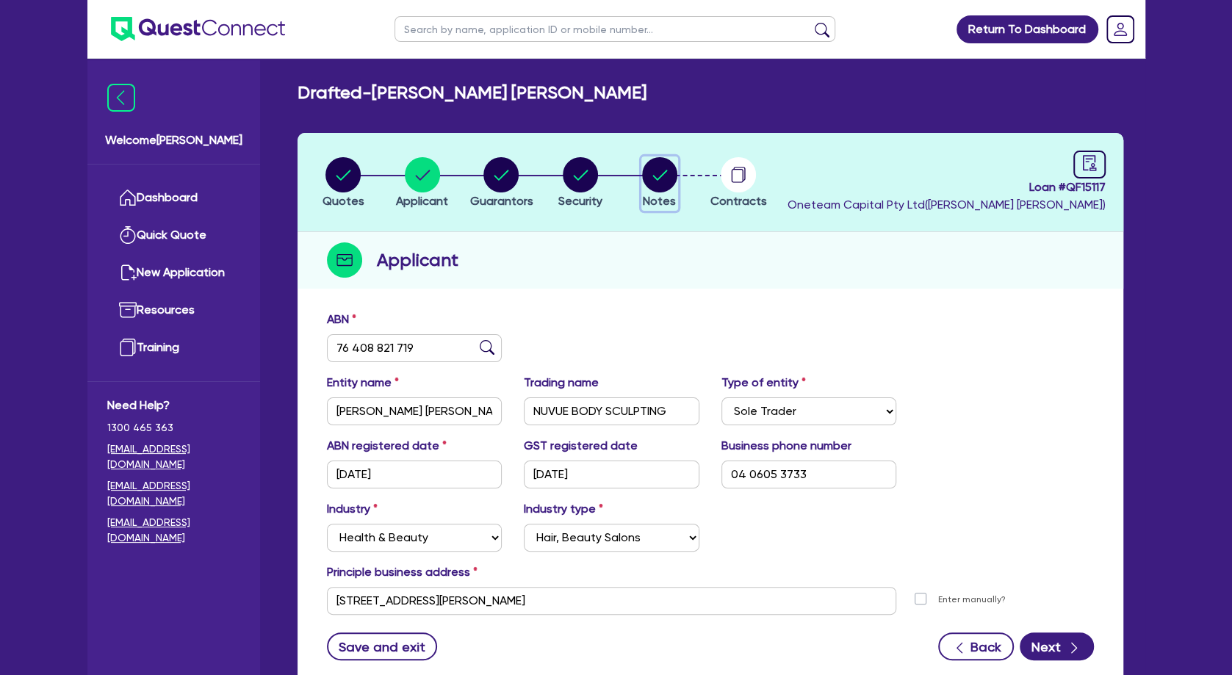
click at [664, 176] on circle "button" at bounding box center [659, 174] width 35 height 35
select select "Other"
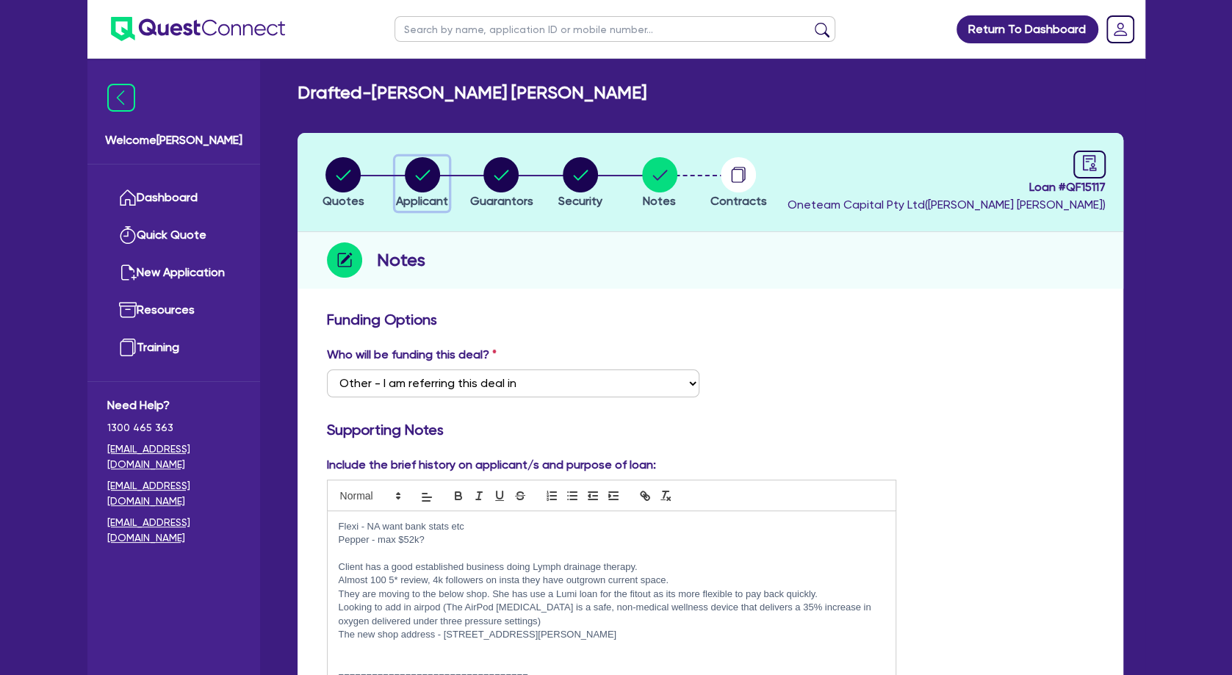
click at [426, 181] on circle "button" at bounding box center [422, 174] width 35 height 35
select select "SOLE_TRADER"
select select "HEALTH_BEAUTY"
select select "HAIR_BEAUTY_SALONS"
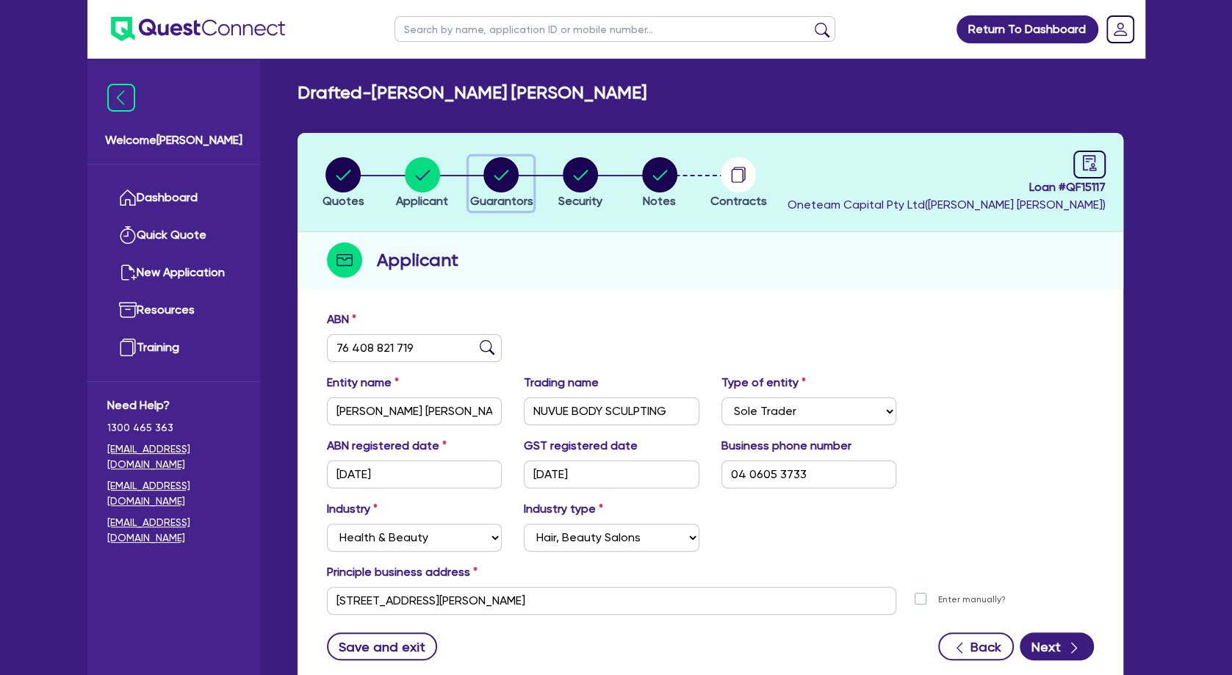
click at [500, 170] on circle "button" at bounding box center [501, 174] width 35 height 35
select select "MRS"
select select "QLD"
select select "DE_FACTO"
select select "CASH"
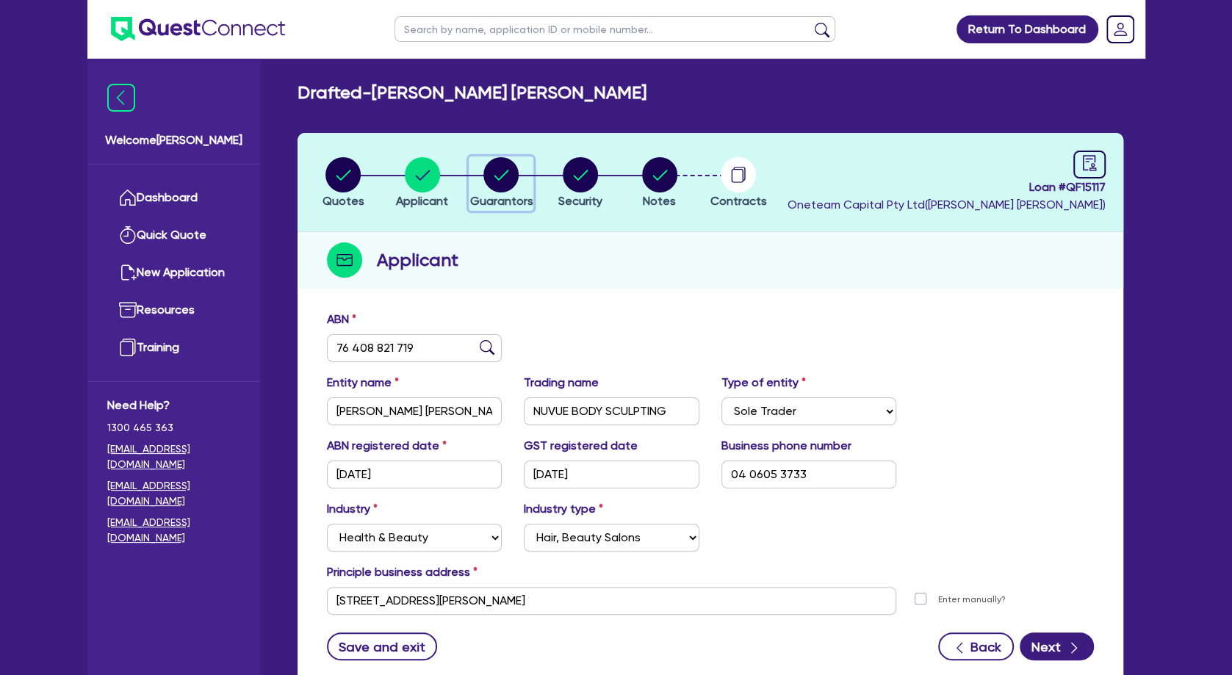
select select "VEHICLE"
select select "HOUSEHOLD_PERSONAL"
select select "OTHER"
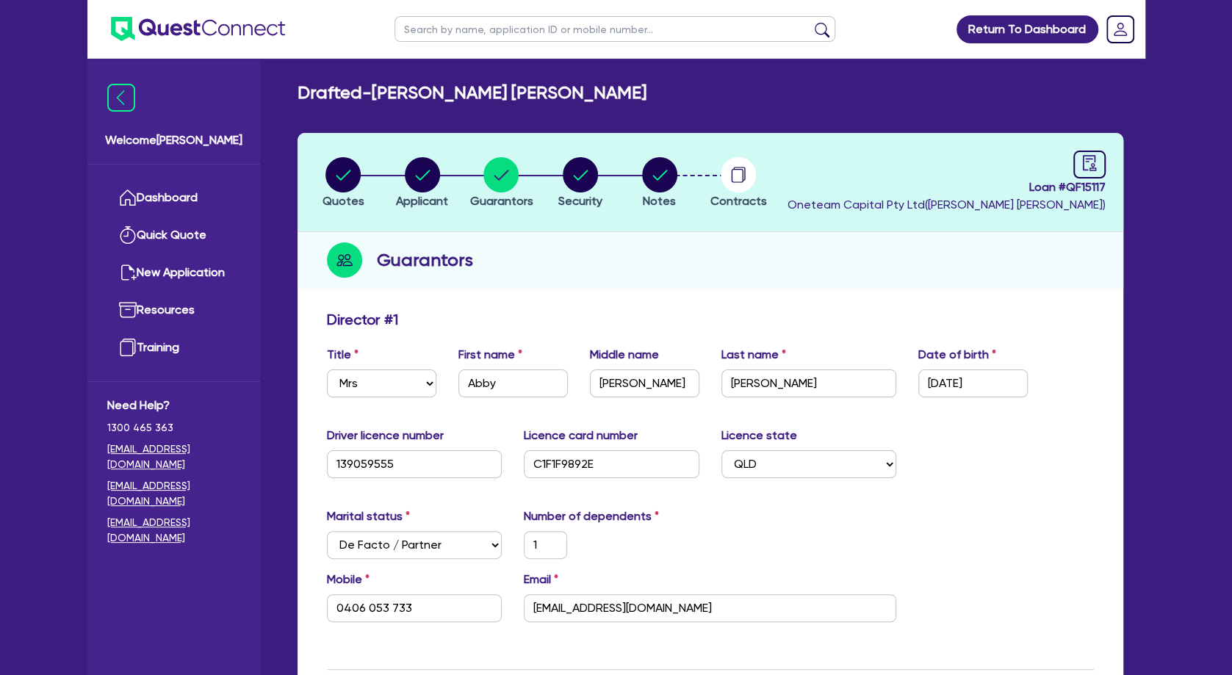
click at [451, 24] on input "text" at bounding box center [615, 29] width 441 height 26
type input "20 plus"
click button "submit" at bounding box center [823, 32] width 24 height 21
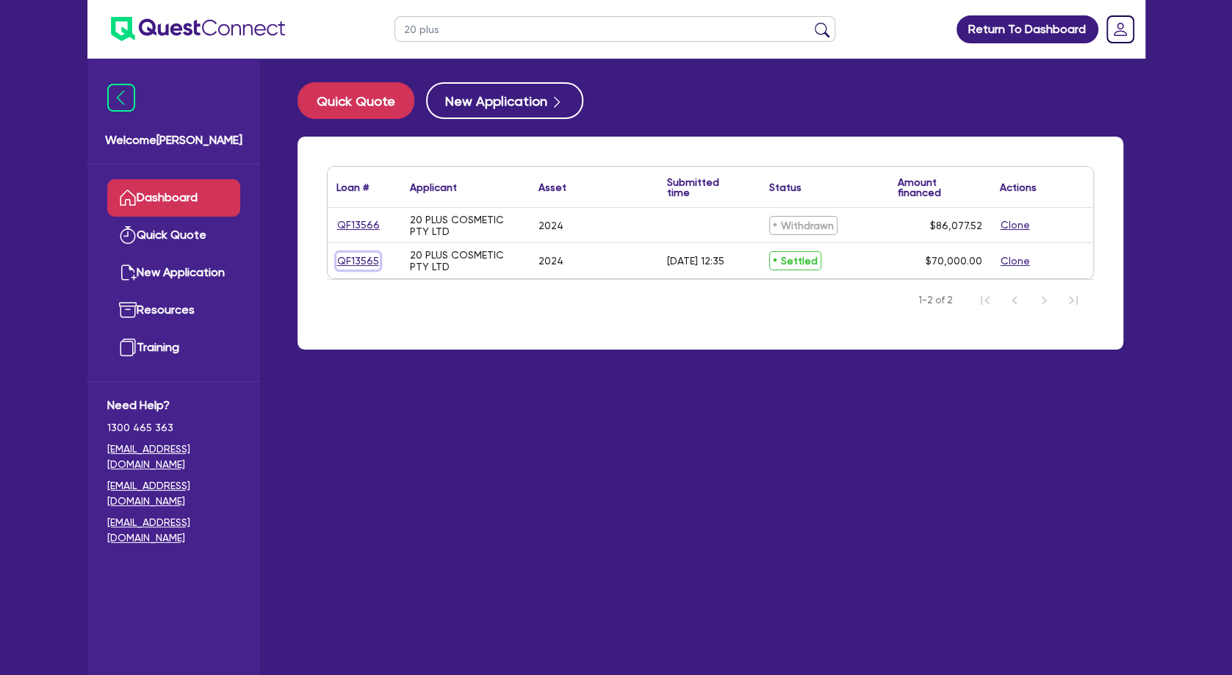
click at [363, 259] on link "QF13565" at bounding box center [358, 261] width 43 height 17
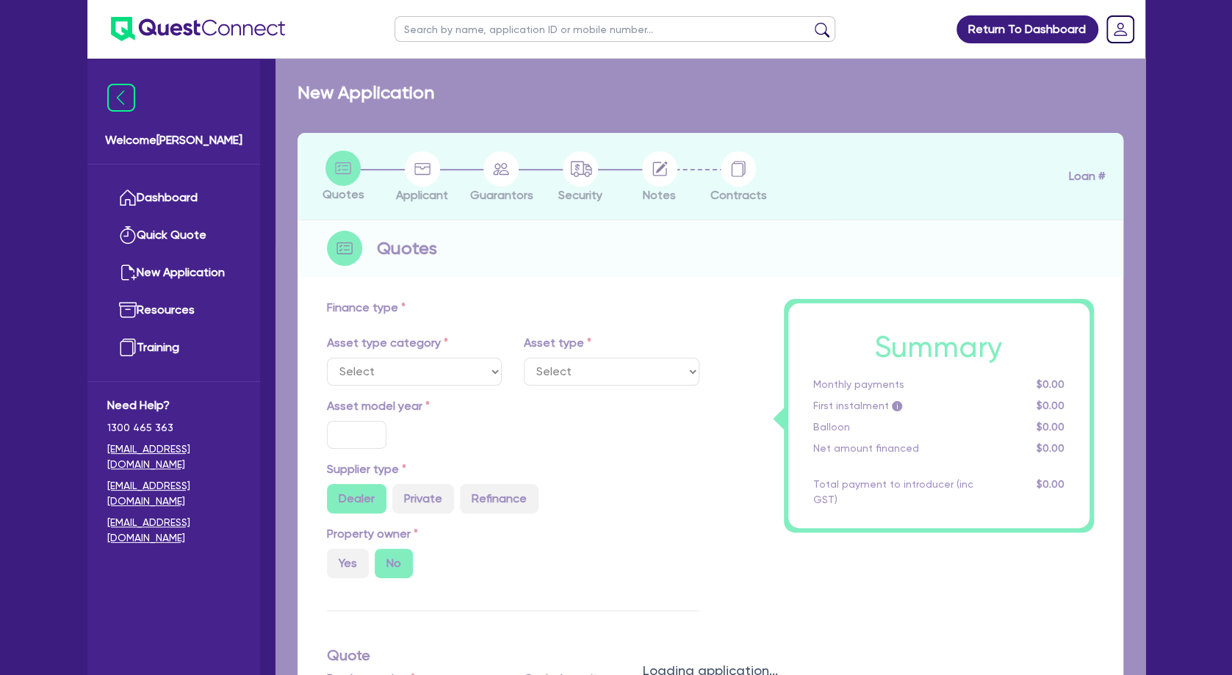
select select "TERTIARY_ASSETS"
type input "2024"
radio input "true"
type input "82,500"
type input "12,500"
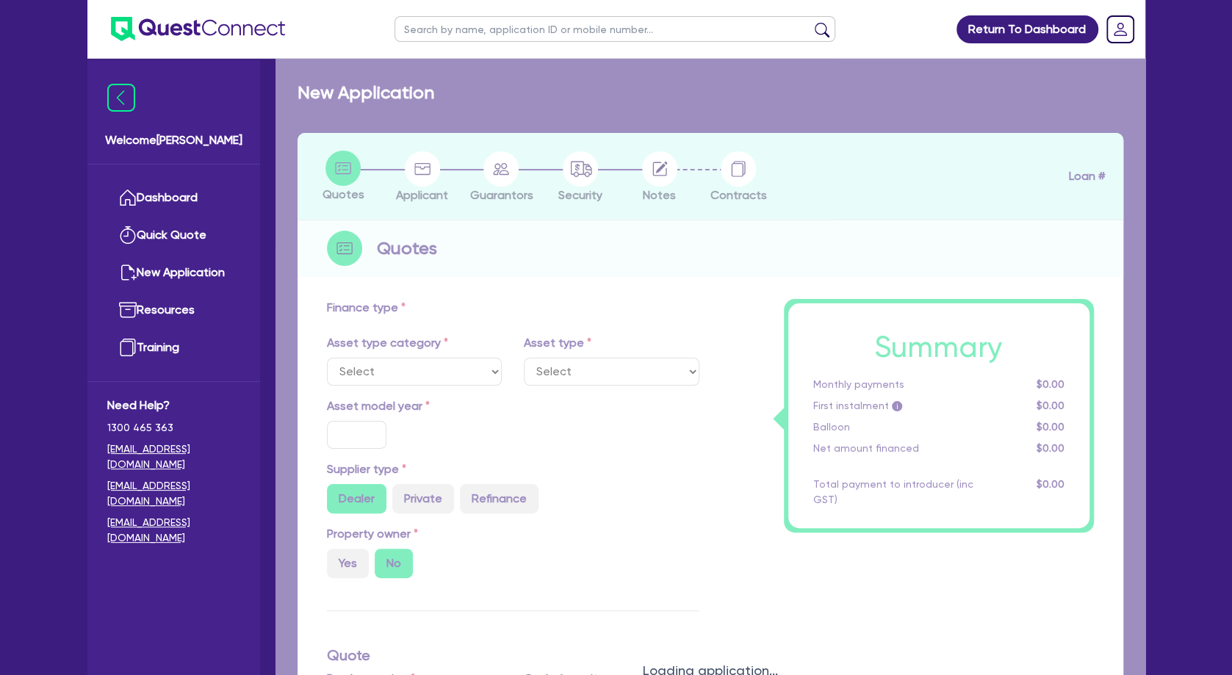
type input "4.05"
type input "2,837.8"
type input "11.79"
type input "440"
type input "400"
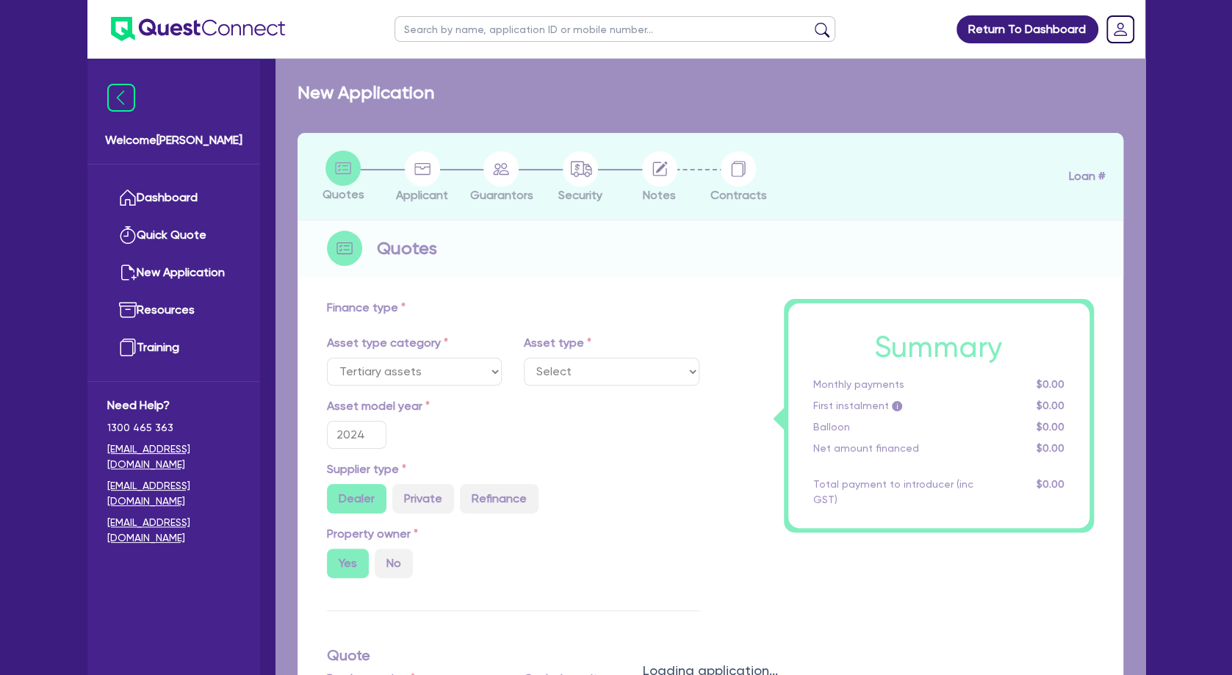
select select "BEAUTY_EQUIPMENT"
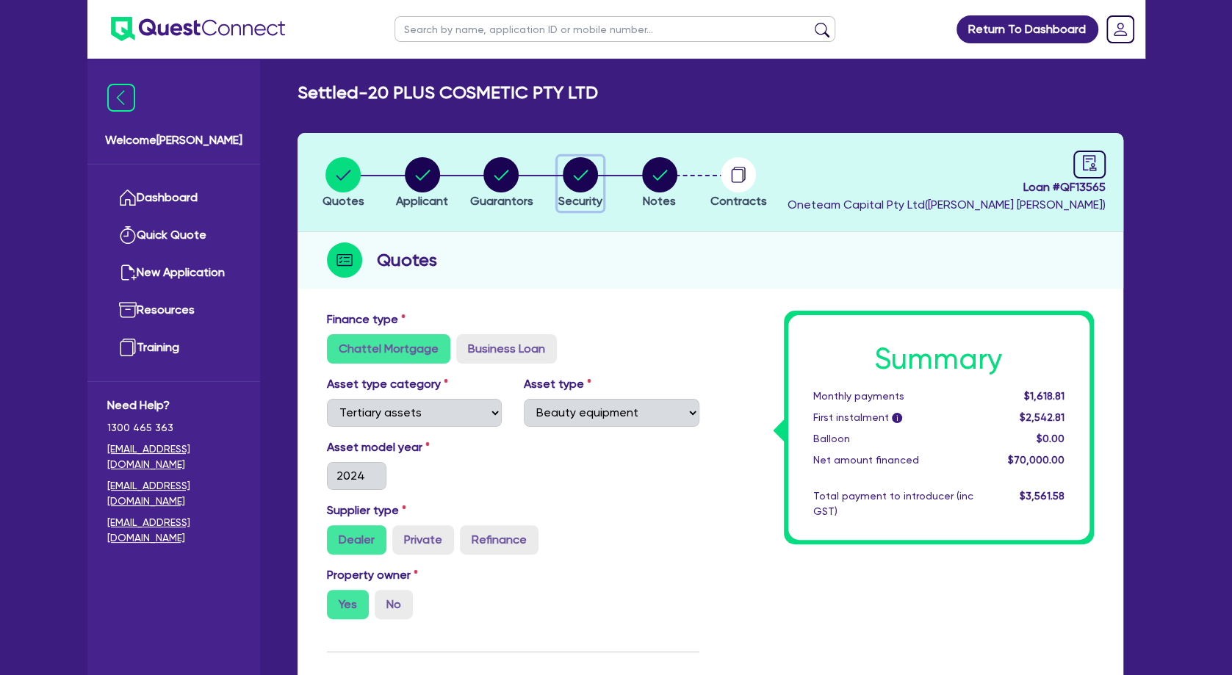
click at [589, 182] on circle "button" at bounding box center [580, 174] width 35 height 35
select select "TERTIARY_ASSETS"
select select "BEAUTY_EQUIPMENT"
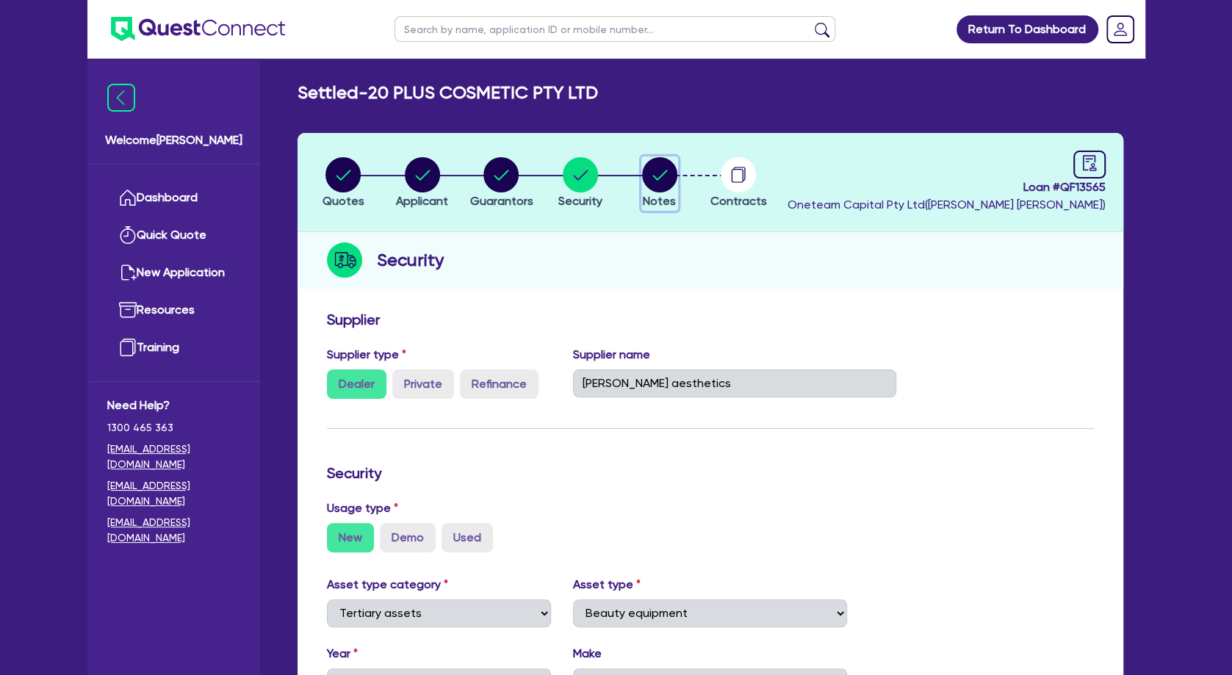
click at [658, 179] on icon "button" at bounding box center [660, 175] width 15 height 10
select select "Other"
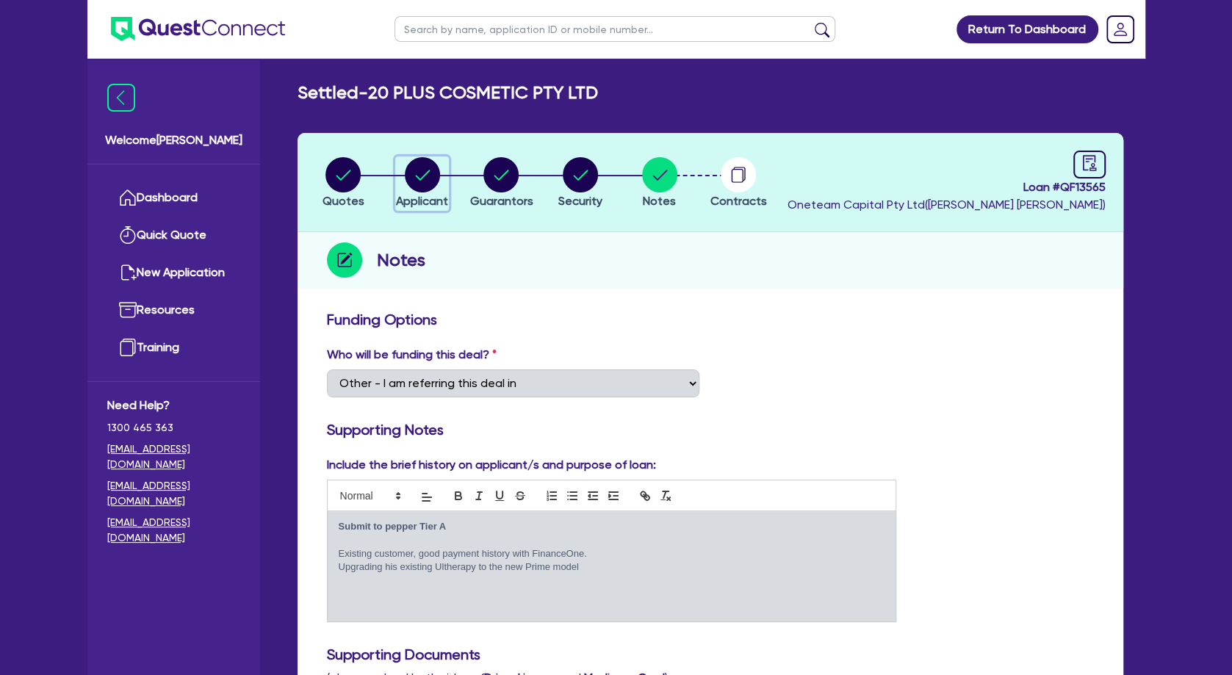
click at [417, 178] on circle "button" at bounding box center [422, 174] width 35 height 35
select select "COMPANY"
select select "HEALTH_BEAUTY"
select select "HAIR_BEAUTY_SALONS"
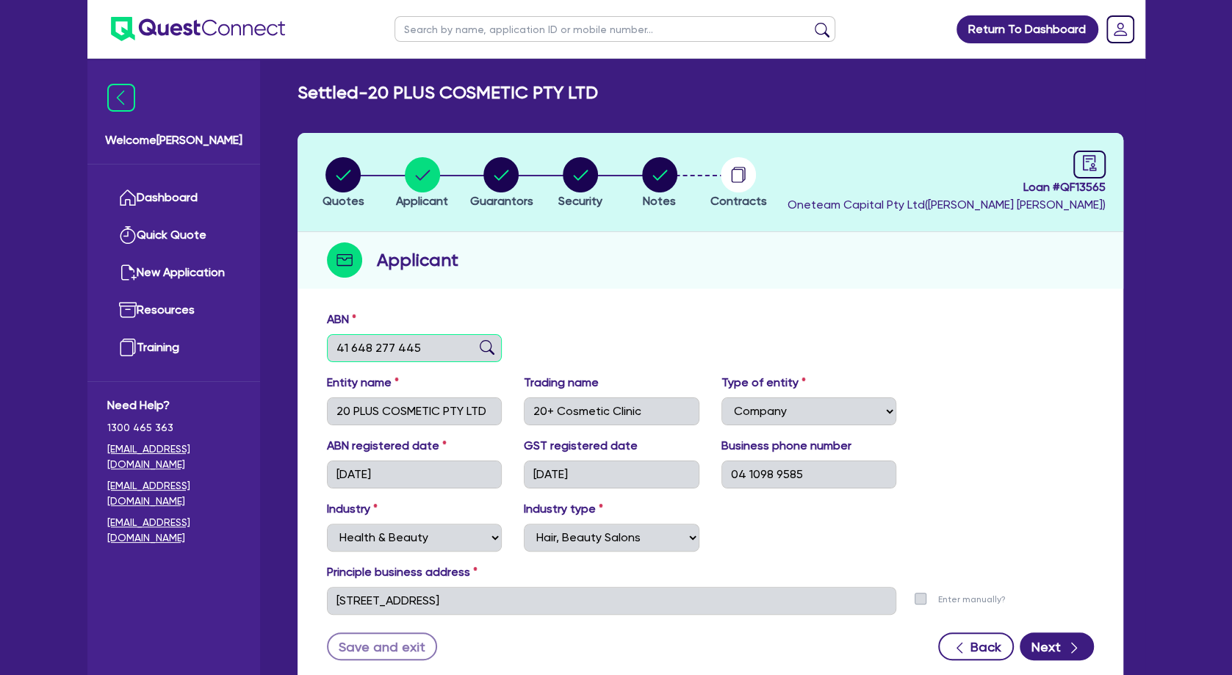
click at [406, 346] on input "41 648 277 445" at bounding box center [415, 348] width 176 height 28
click at [507, 179] on circle "button" at bounding box center [501, 174] width 35 height 35
select select "MR"
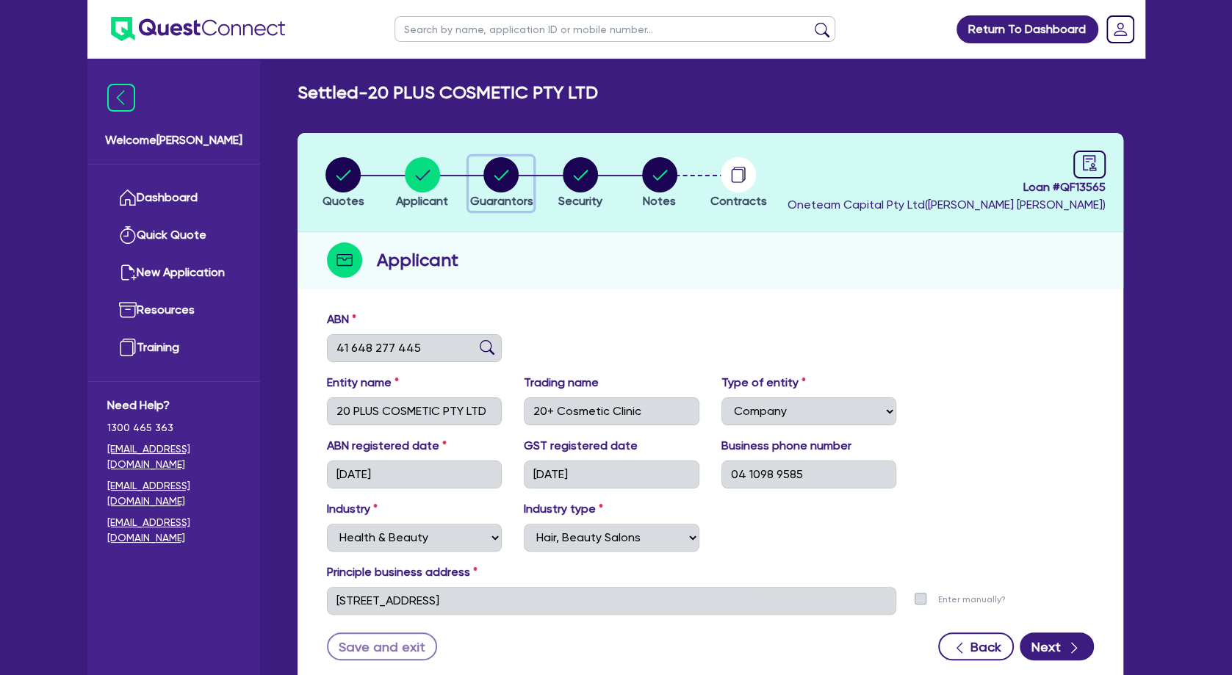
select select "[GEOGRAPHIC_DATA]"
select select "MARRIED"
select select "PROPERTY"
select select "INVESTMENT_PROPERTY"
select select "VEHICLE"
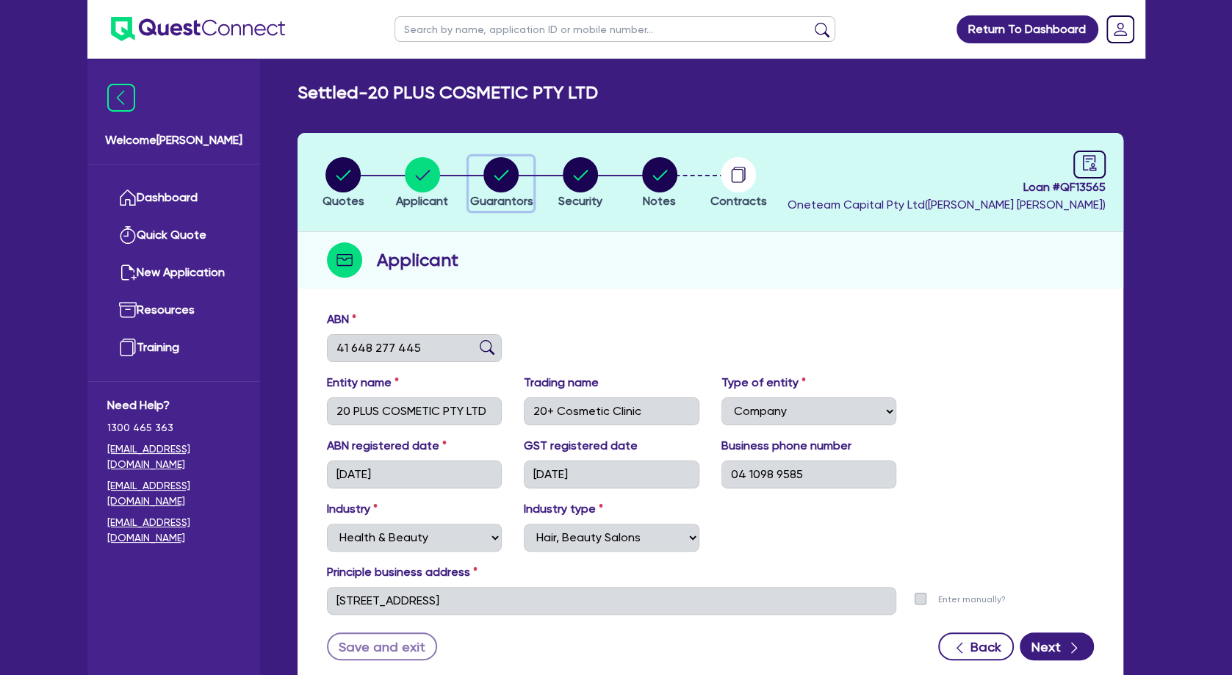
select select "CASH"
select select "HOUSEHOLD_PERSONAL"
select select "OTHER"
select select "MORTGAGE"
select select "EQUIPMENT_LOAN"
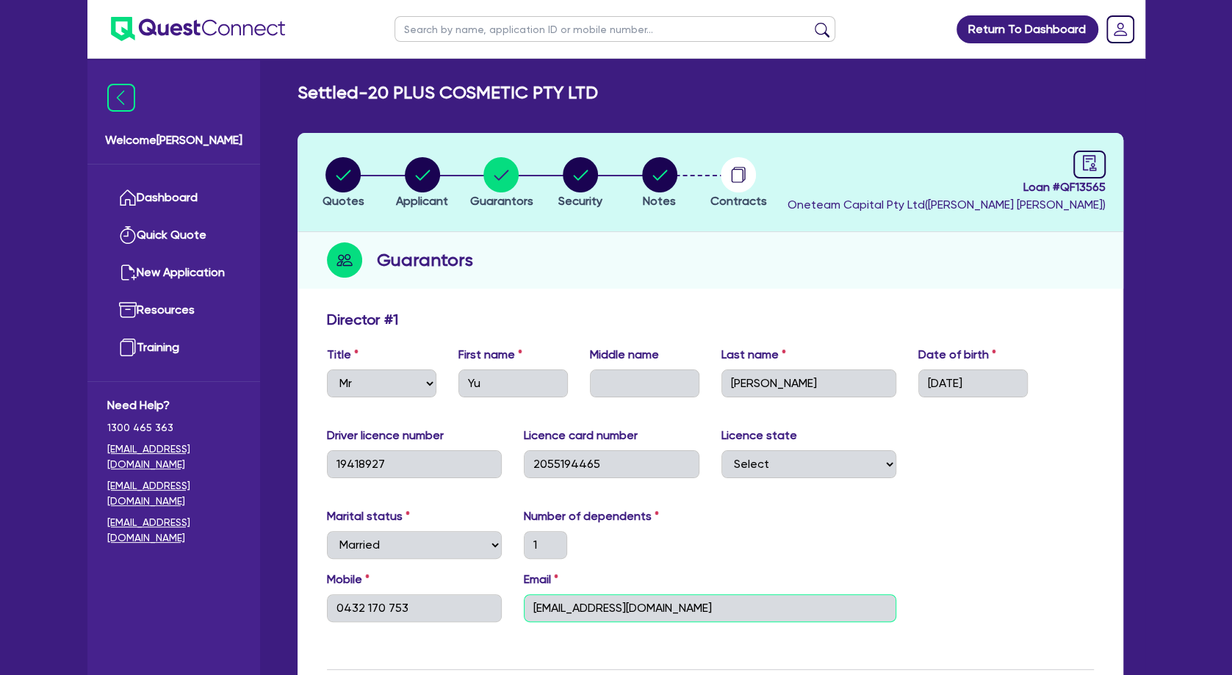
click at [627, 608] on input "[EMAIL_ADDRESS][DOMAIN_NAME]" at bounding box center [710, 609] width 373 height 28
drag, startPoint x: 506, startPoint y: 85, endPoint x: 380, endPoint y: 89, distance: 126.5
click at [380, 89] on h2 "Settled - 20 PLUS COSMETIC PTY LTD" at bounding box center [448, 92] width 301 height 21
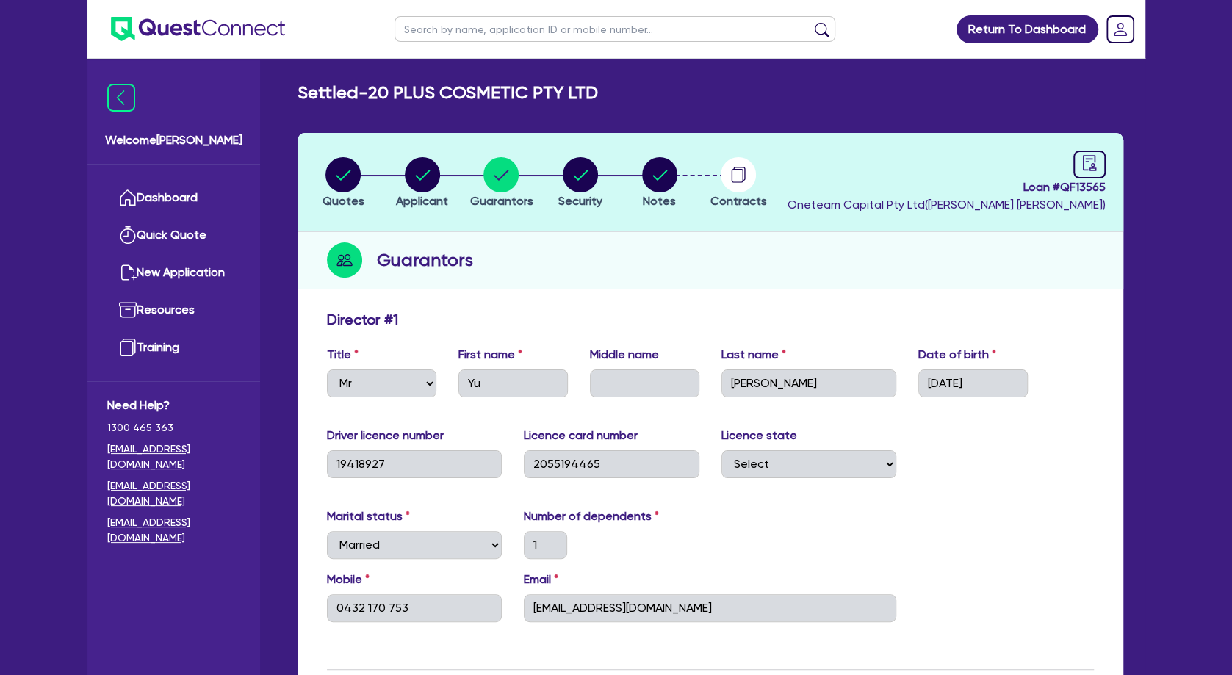
drag, startPoint x: 559, startPoint y: 94, endPoint x: 587, endPoint y: 94, distance: 27.9
click at [562, 94] on h2 "Settled - 20 PLUS COSMETIC PTY LTD" at bounding box center [448, 92] width 301 height 21
drag, startPoint x: 593, startPoint y: 86, endPoint x: 378, endPoint y: 93, distance: 214.7
click at [378, 93] on div "Settled - 20 PLUS COSMETIC PTY LTD" at bounding box center [711, 92] width 848 height 21
copy h2 "20 PLUS COSMETIC PTY LTD"
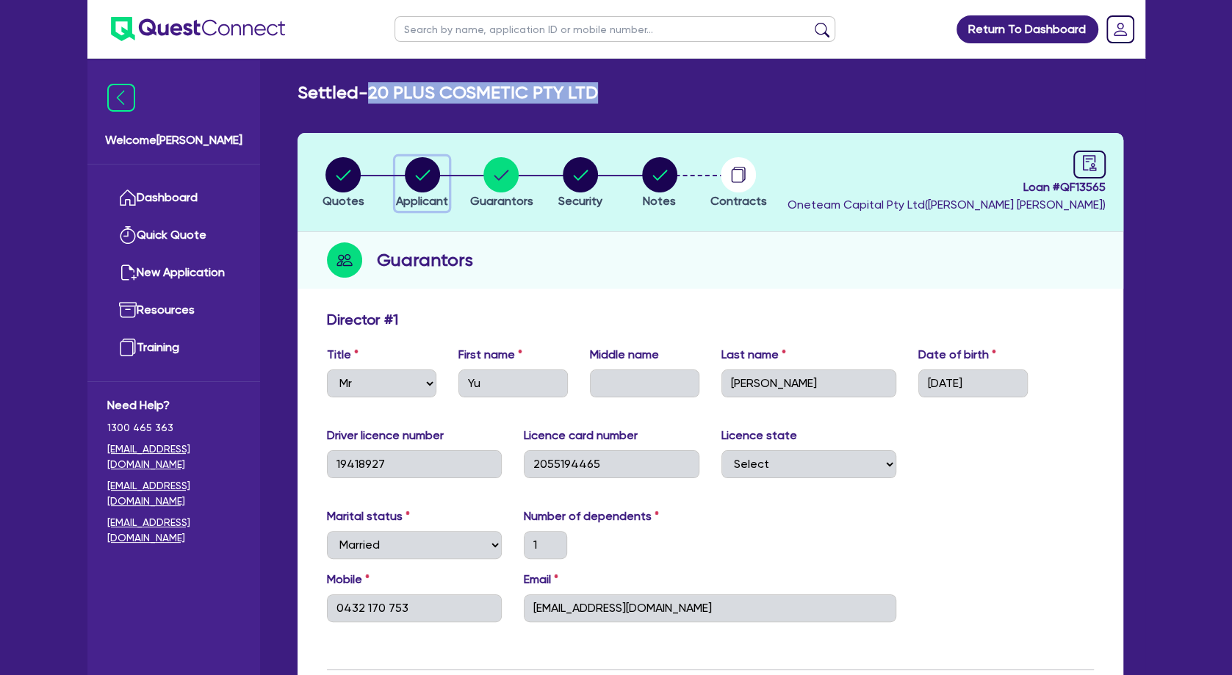
click at [429, 187] on circle "button" at bounding box center [422, 174] width 35 height 35
select select "COMPANY"
select select "HEALTH_BEAUTY"
select select "HAIR_BEAUTY_SALONS"
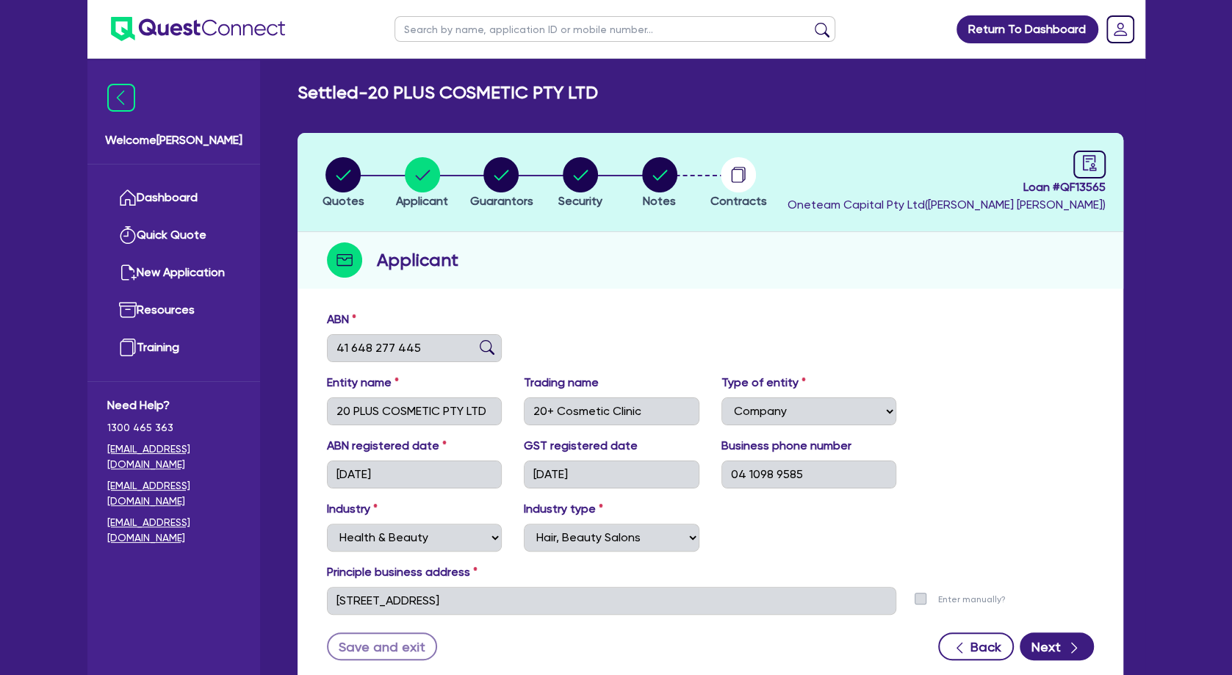
click at [684, 290] on div "Quotes Applicant [GEOGRAPHIC_DATA] Security Notes Contracts Loan # QF13565 Onet…" at bounding box center [711, 411] width 826 height 557
click at [361, 173] on div "button" at bounding box center [344, 174] width 42 height 35
select select "TERTIARY_ASSETS"
select select "BEAUTY_EQUIPMENT"
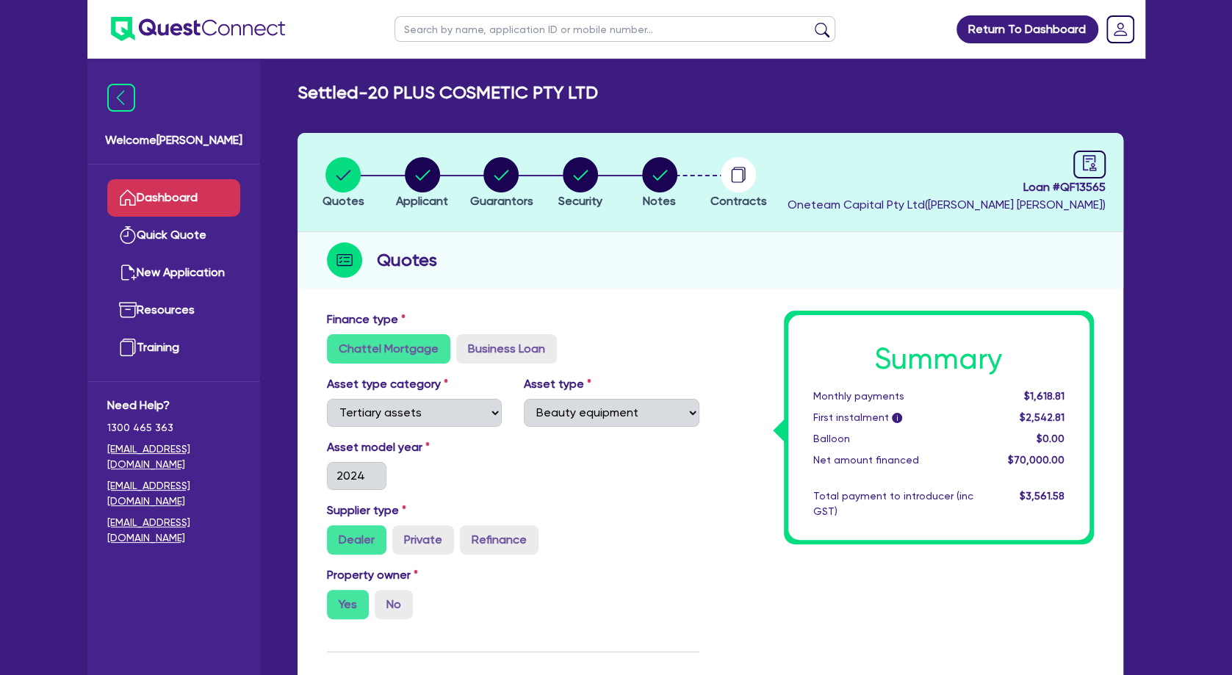
click at [215, 197] on link "Dashboard" at bounding box center [173, 197] width 133 height 37
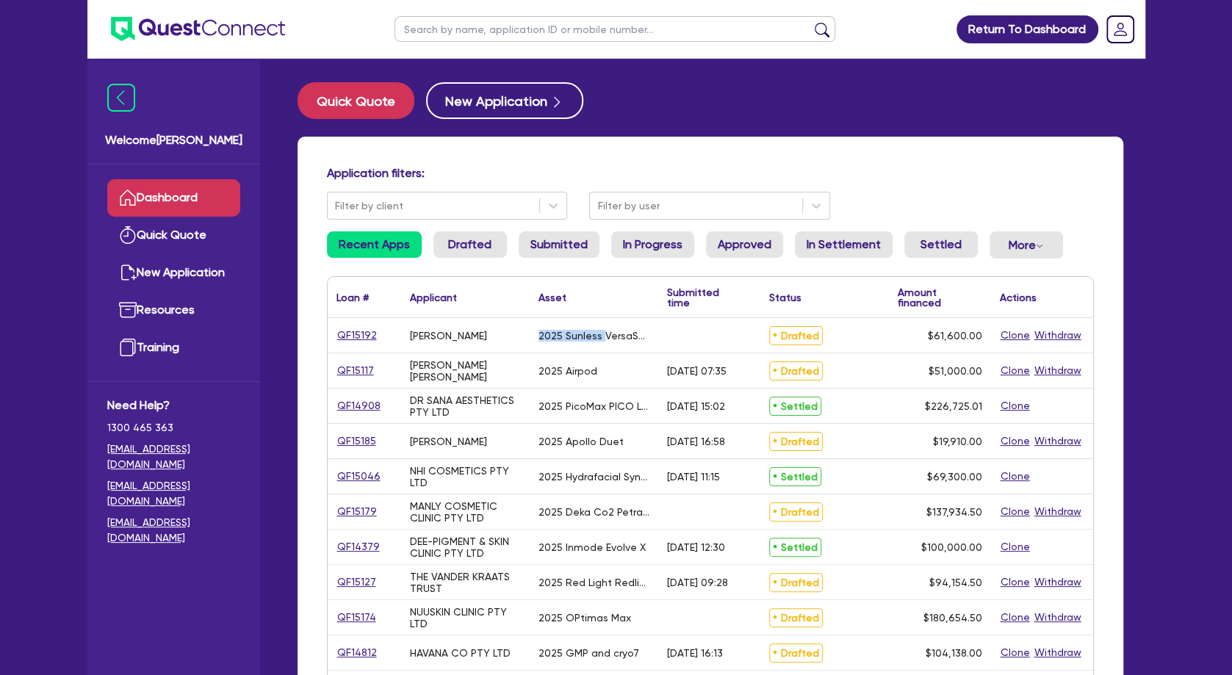
drag, startPoint x: 488, startPoint y: 331, endPoint x: 602, endPoint y: 334, distance: 113.9
click at [602, 334] on div "QF15192 [PERSON_NAME] 2025 Sunless VersaSpa Drafted $61,600.00 Clone Withdraw" at bounding box center [711, 335] width 766 height 35
click at [602, 334] on div "2025 Sunless VersaSpa" at bounding box center [594, 336] width 111 height 12
click at [453, 32] on input "text" at bounding box center [615, 29] width 441 height 26
type input "mariana"
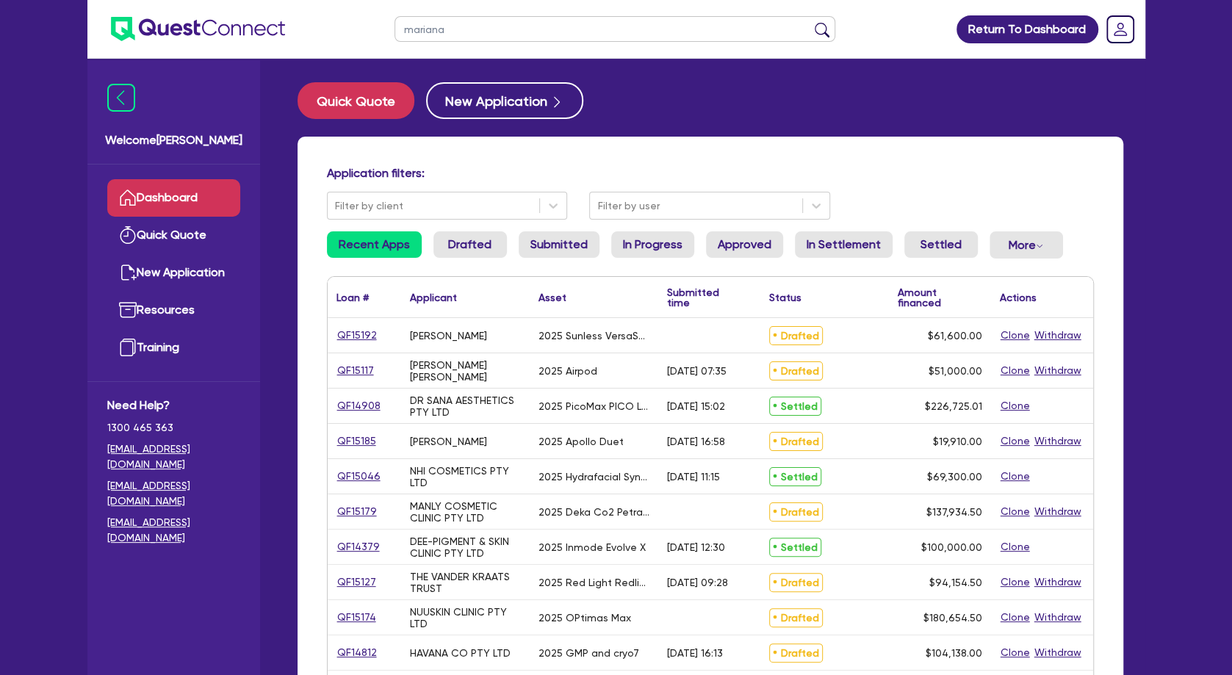
click at [811, 22] on button "submit" at bounding box center [823, 32] width 24 height 21
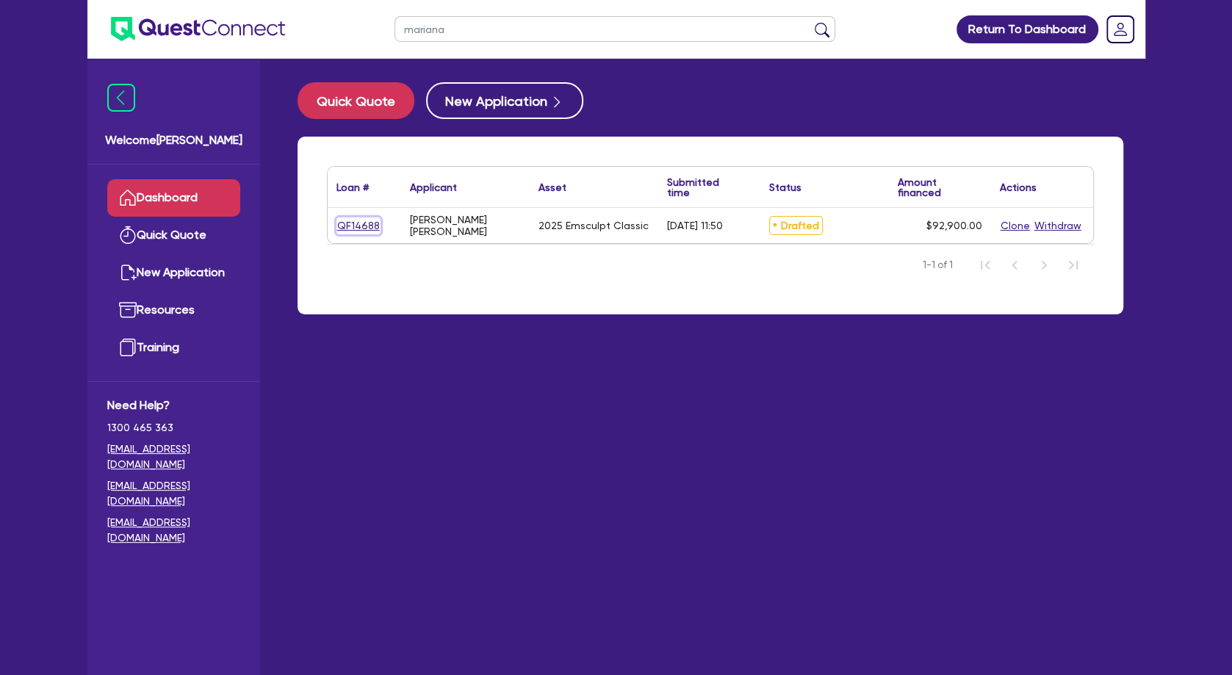
click at [361, 218] on link "QF14688" at bounding box center [359, 226] width 44 height 17
select select "TERTIARY_ASSETS"
select select "BEAUTY_EQUIPMENT"
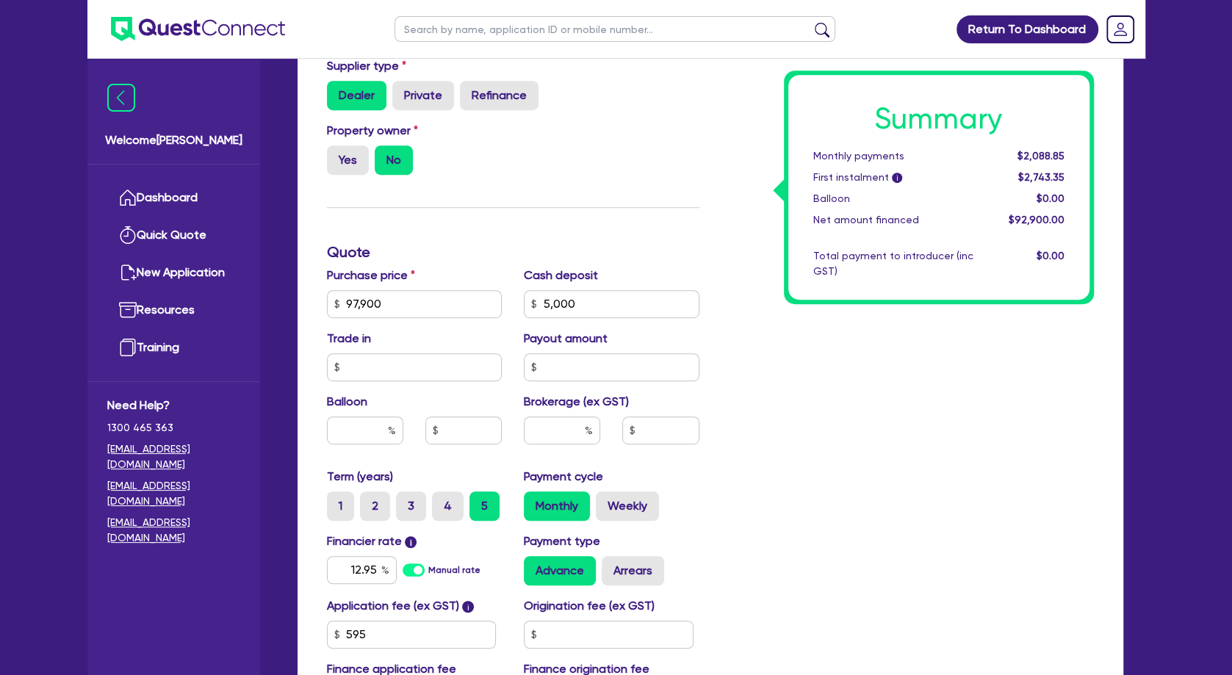
scroll to position [476, 0]
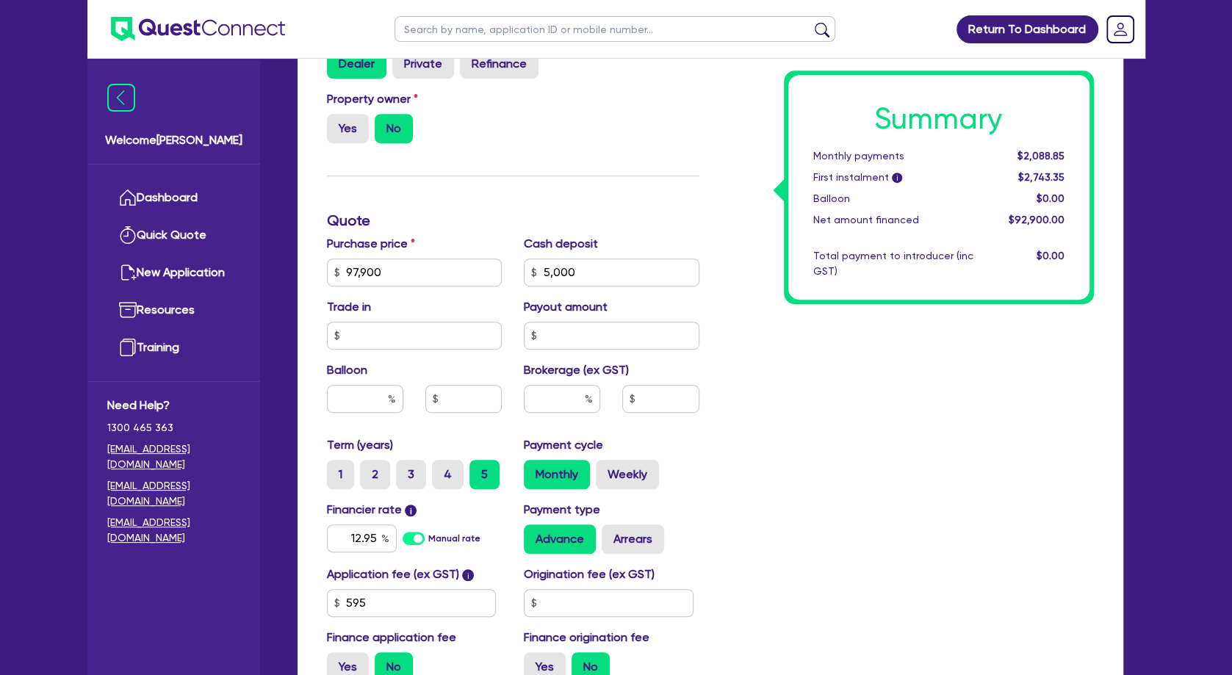
click at [859, 396] on div "Summary Monthly payments $2,088.85 First instalment i $2,743.35 Balloon $0.00 N…" at bounding box center [908, 264] width 395 height 859
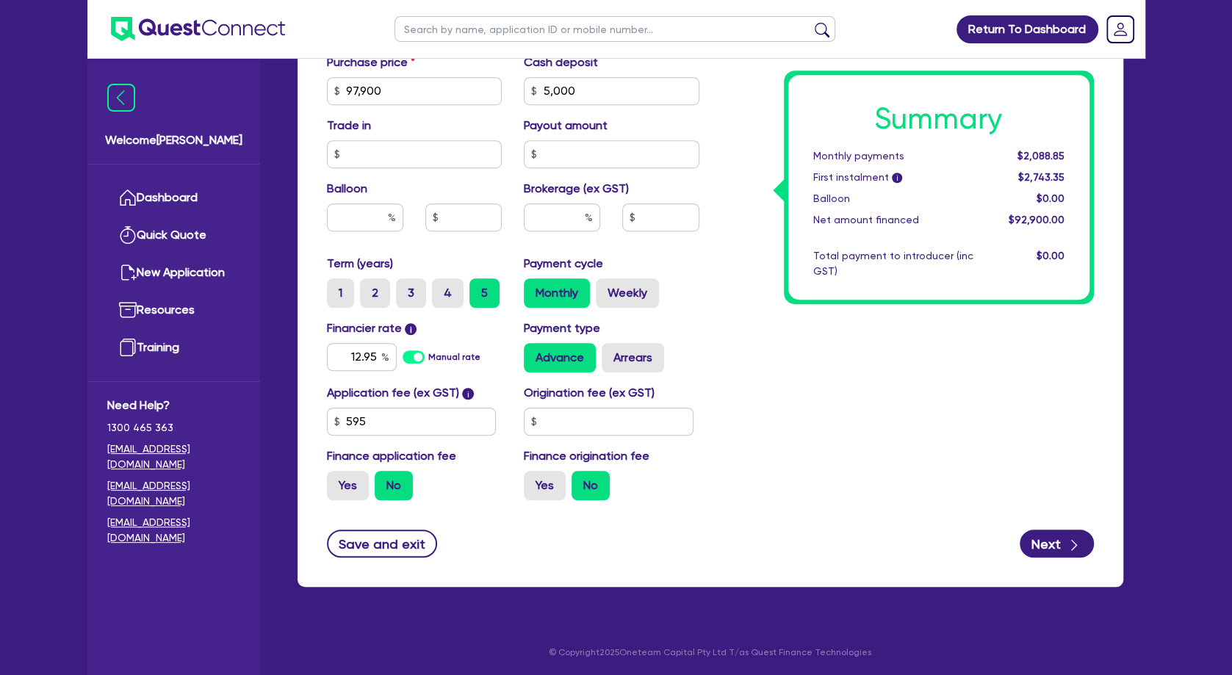
scroll to position [0, 0]
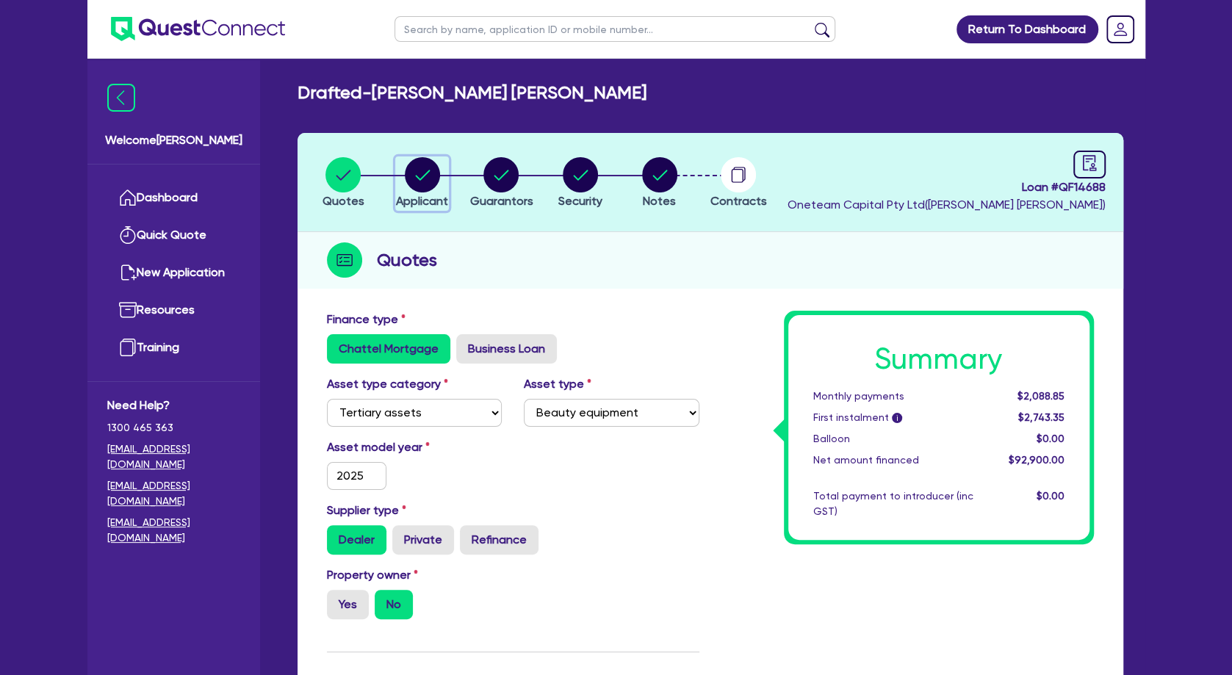
click at [434, 177] on circle "button" at bounding box center [422, 174] width 35 height 35
select select "SOLE_TRADER"
select select "HEALTH_BEAUTY"
select select "HAIR_BEAUTY_SALONS"
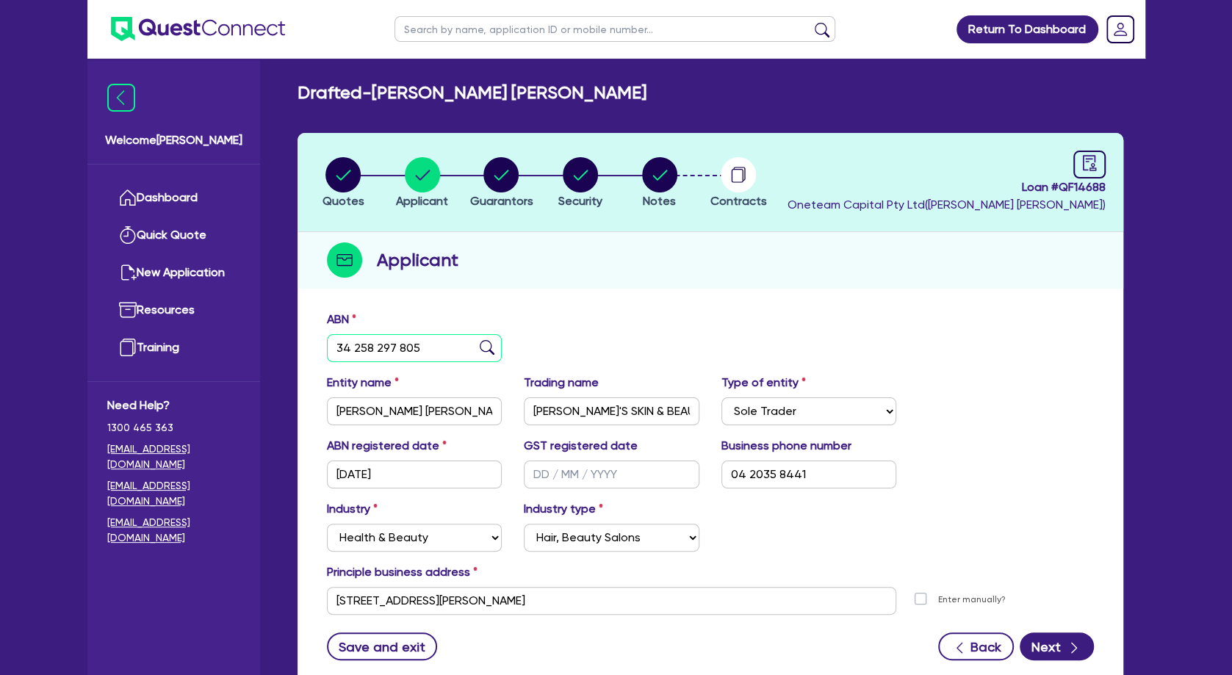
drag, startPoint x: 459, startPoint y: 351, endPoint x: 314, endPoint y: 353, distance: 145.5
click at [327, 353] on input "34 258 297 805" at bounding box center [415, 348] width 176 height 28
click at [502, 176] on icon "button" at bounding box center [502, 175] width 15 height 10
select select "MR"
select select "QLD"
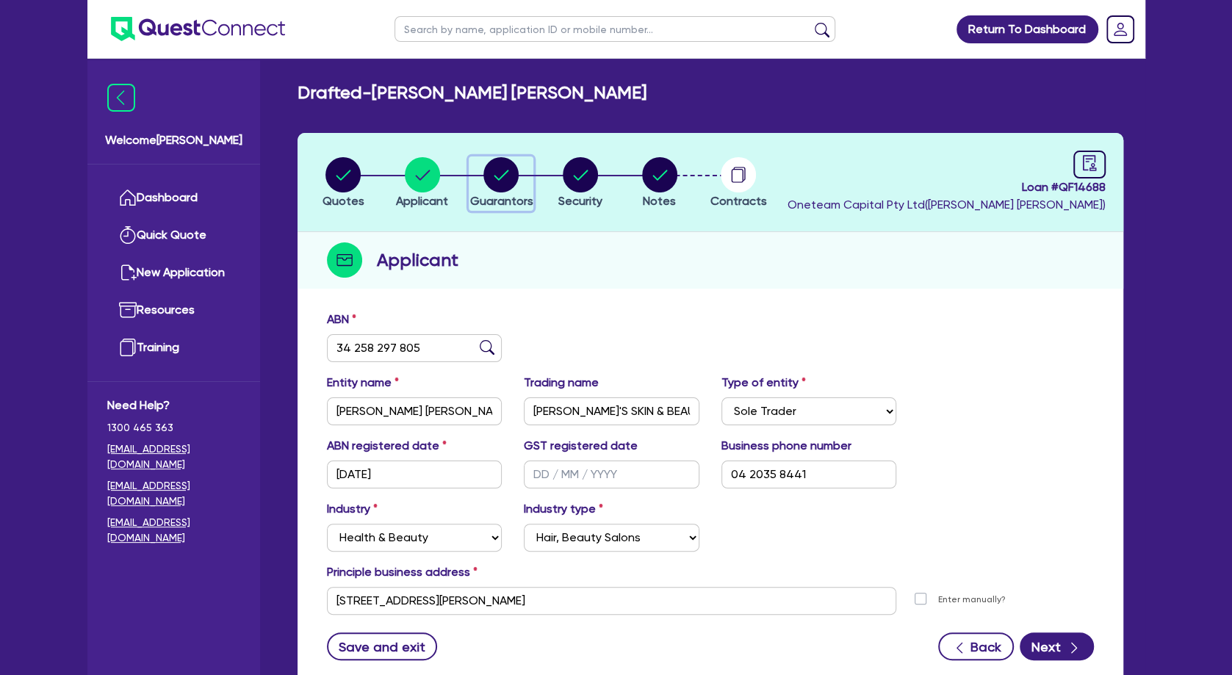
select select "MARRIED"
select select "VEHICLE"
select select "CASH"
select select "EQUIPMENT"
select select "OTHER"
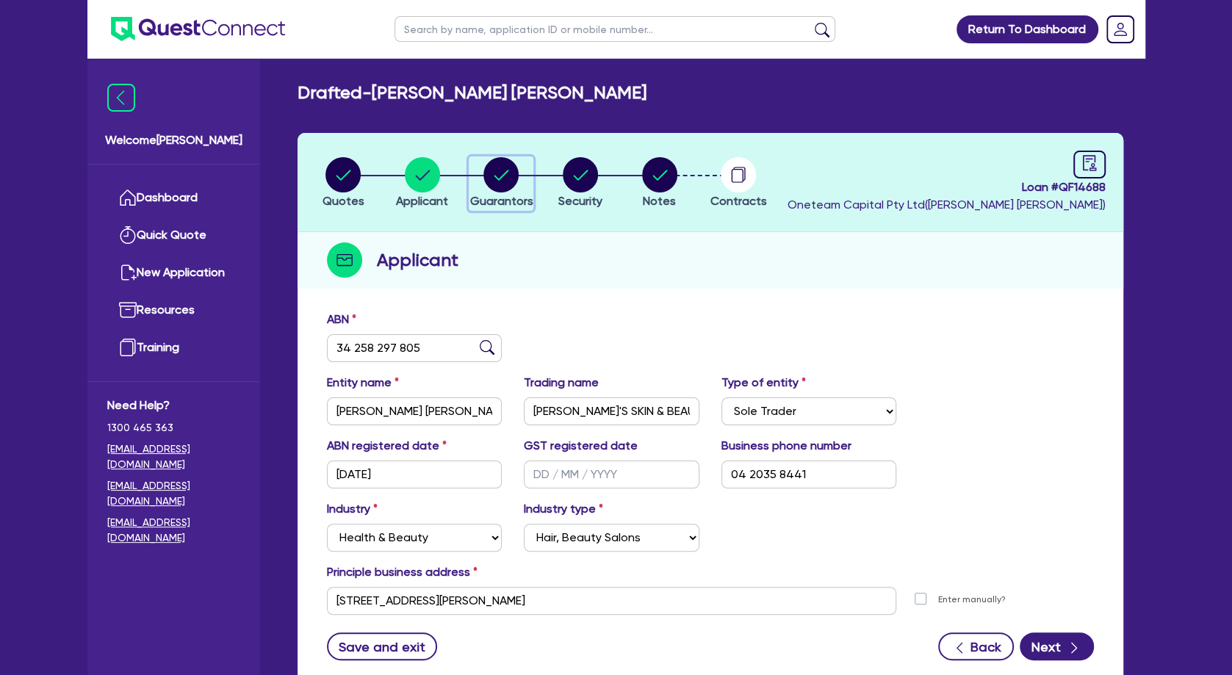
select select "HOUSEHOLD_PERSONAL"
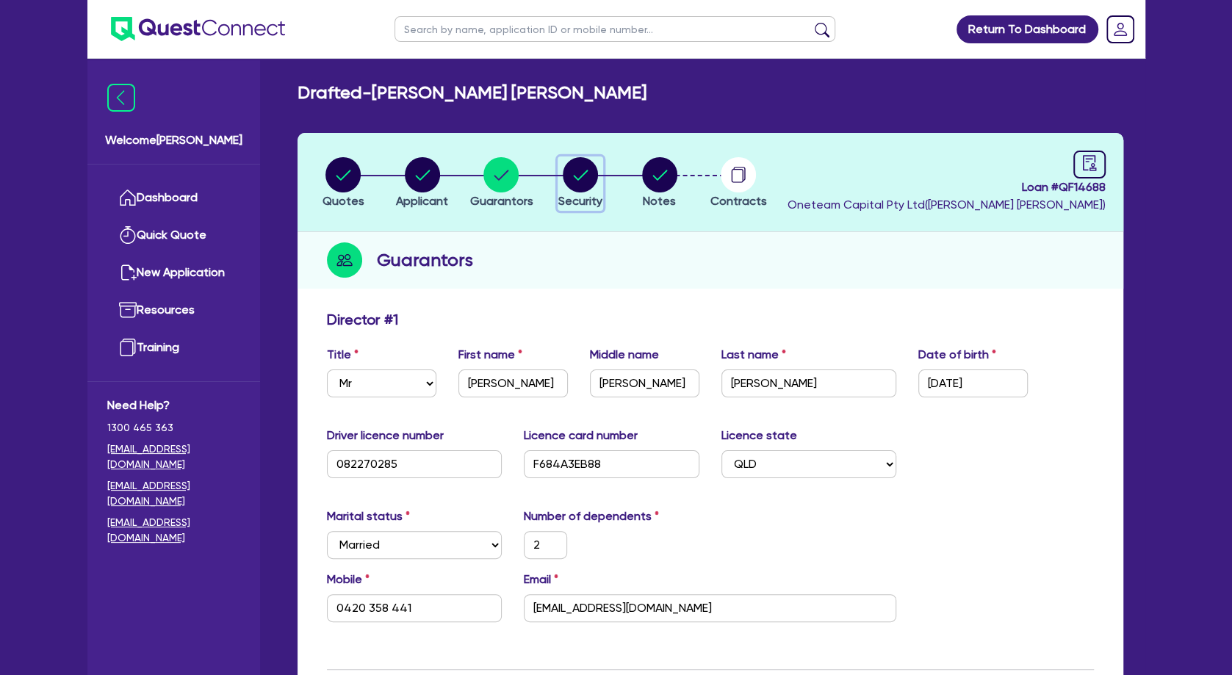
click at [575, 173] on circle "button" at bounding box center [580, 174] width 35 height 35
select select "TERTIARY_ASSETS"
select select "BEAUTY_EQUIPMENT"
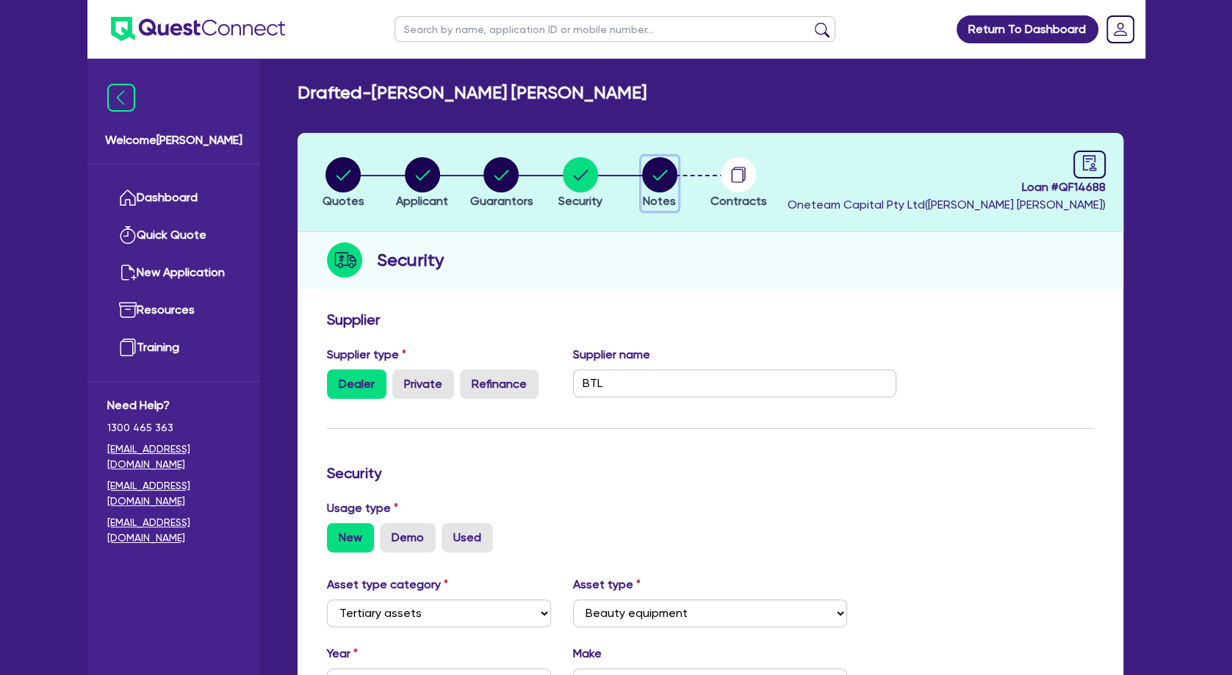
click at [643, 176] on circle "button" at bounding box center [659, 174] width 35 height 35
select select "Other"
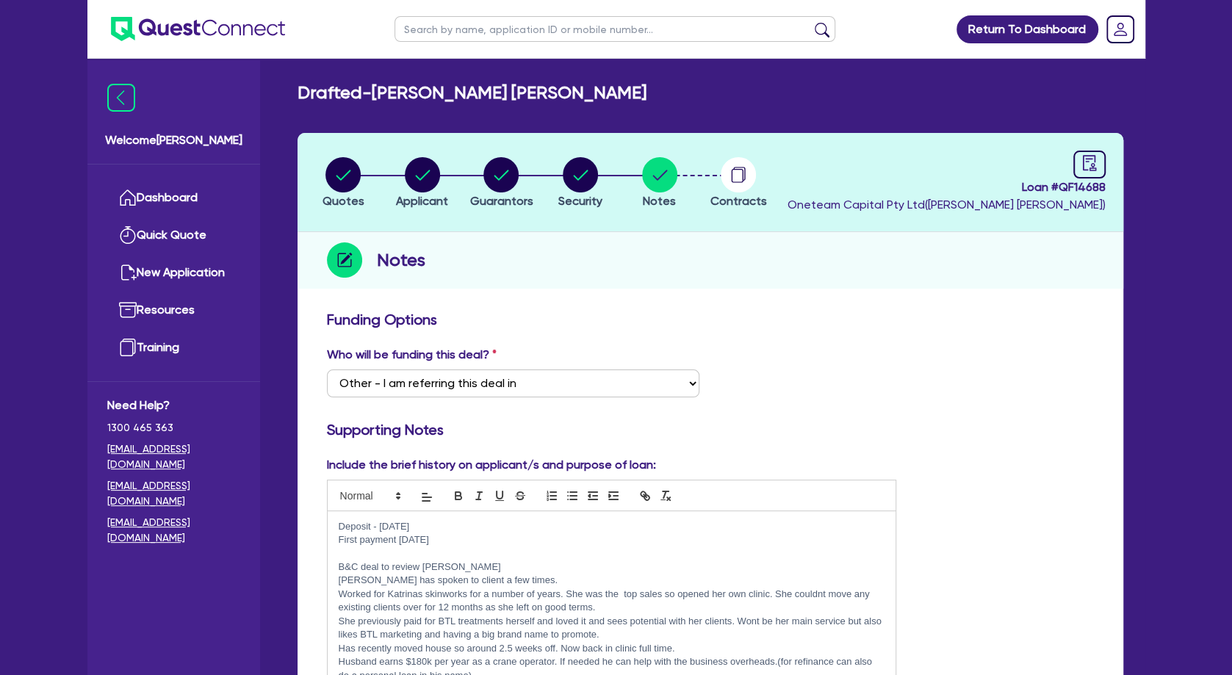
click at [426, 550] on p at bounding box center [612, 553] width 547 height 13
click at [445, 528] on p "Deposit - [DATE]" at bounding box center [612, 526] width 547 height 13
click at [444, 553] on p at bounding box center [612, 553] width 547 height 13
drag, startPoint x: 467, startPoint y: 546, endPoint x: 400, endPoint y: 543, distance: 66.9
click at [400, 543] on p "First payment [DATE]" at bounding box center [612, 540] width 547 height 13
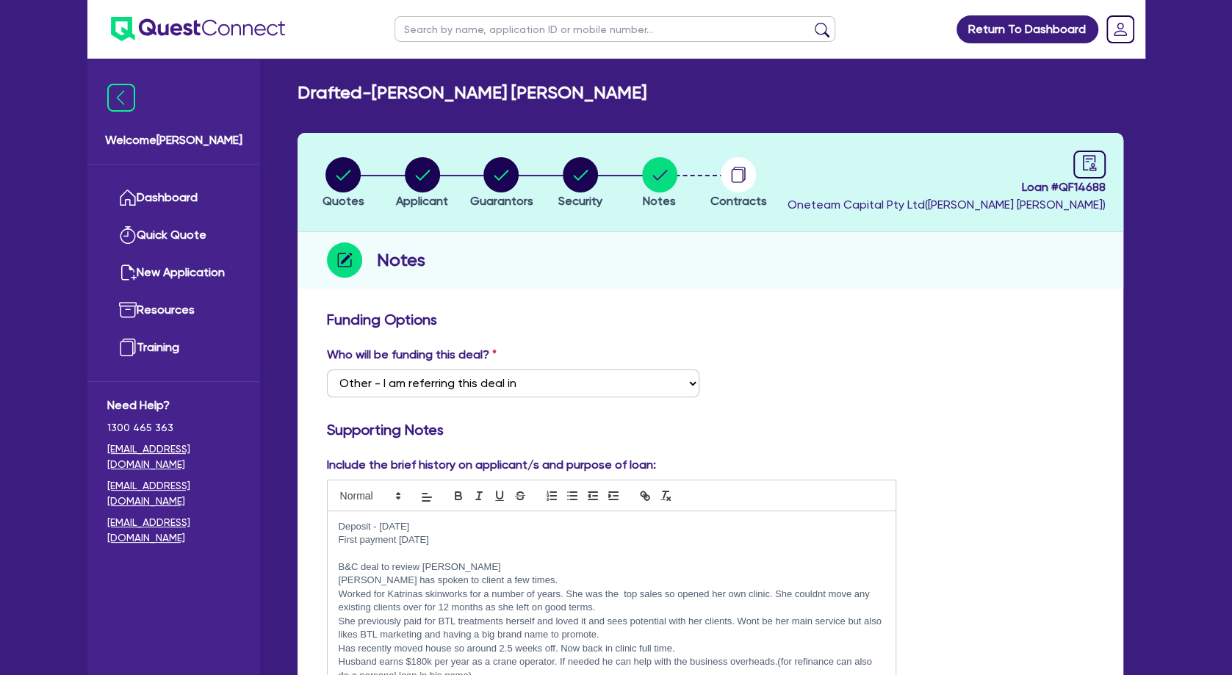
click at [410, 536] on p "First payment [DATE]" at bounding box center [612, 540] width 547 height 13
click at [414, 558] on p at bounding box center [612, 553] width 547 height 13
click at [703, 589] on p "Worked for Katrinas skinworks for a number of years. She was the top sales so o…" at bounding box center [612, 601] width 547 height 27
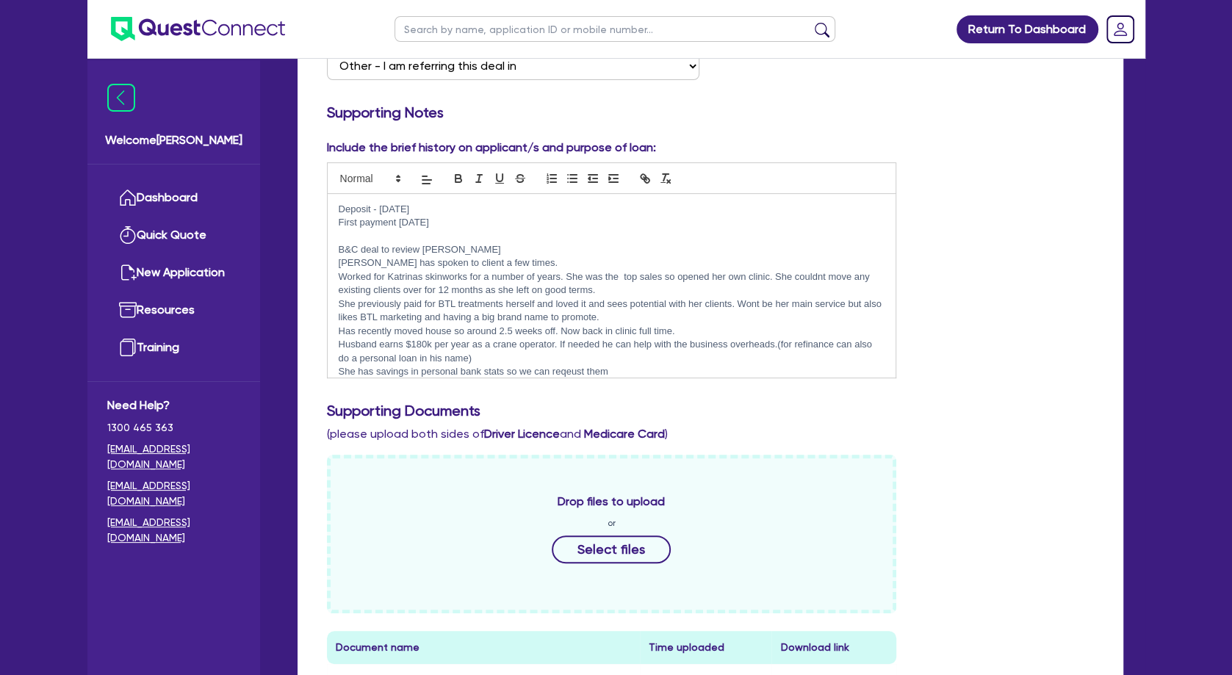
click at [456, 233] on p at bounding box center [612, 236] width 547 height 13
click at [466, 210] on p "Deposit - [DATE]" at bounding box center [612, 209] width 547 height 13
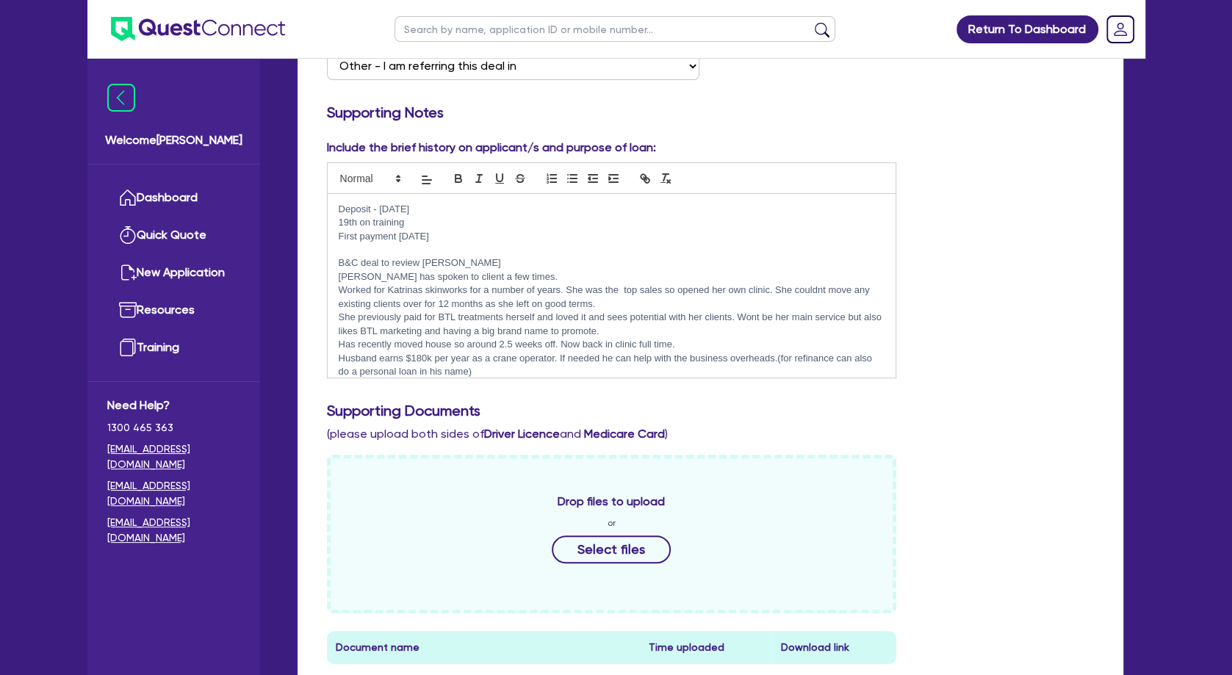
click at [348, 224] on p "19th on training" at bounding box center [612, 222] width 547 height 13
drag, startPoint x: 414, startPoint y: 256, endPoint x: 402, endPoint y: 239, distance: 21.2
click at [413, 255] on div "Deposit - [DATE] 18th on training First payment [DATE] B&C deal to review [PERS…" at bounding box center [612, 286] width 569 height 184
click at [350, 223] on p "18th on training" at bounding box center [612, 222] width 547 height 13
click at [423, 221] on p "18th on training" at bounding box center [612, 222] width 547 height 13
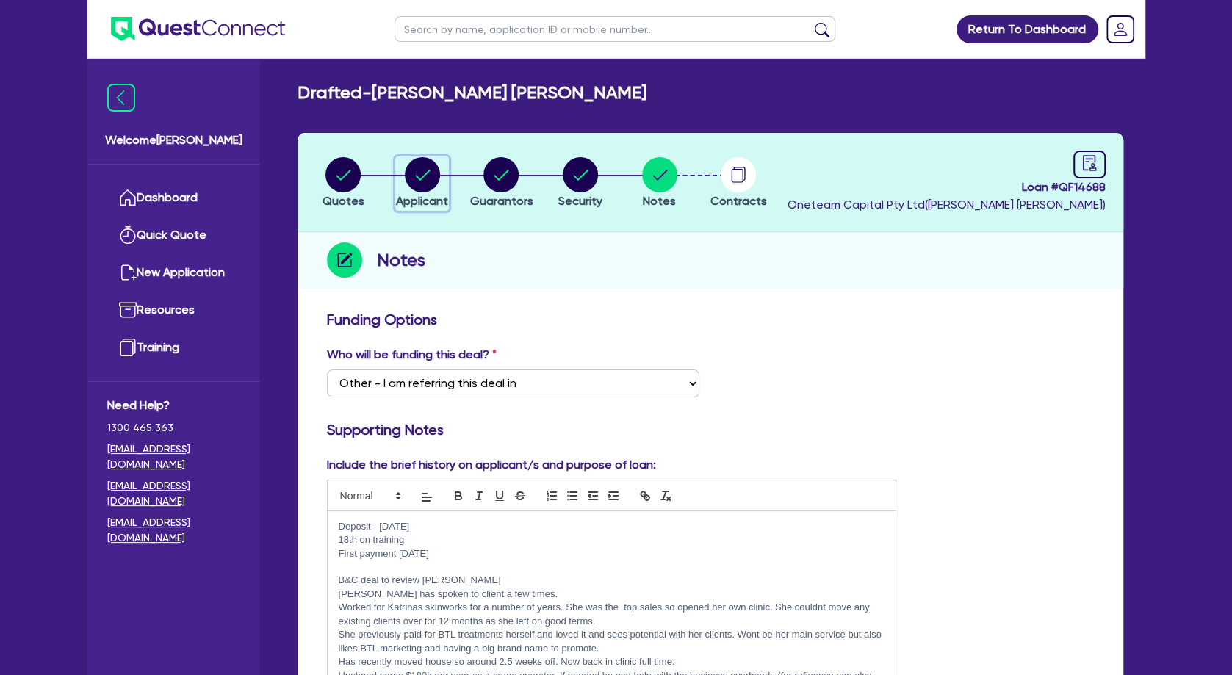
click at [425, 175] on icon "button" at bounding box center [422, 175] width 15 height 10
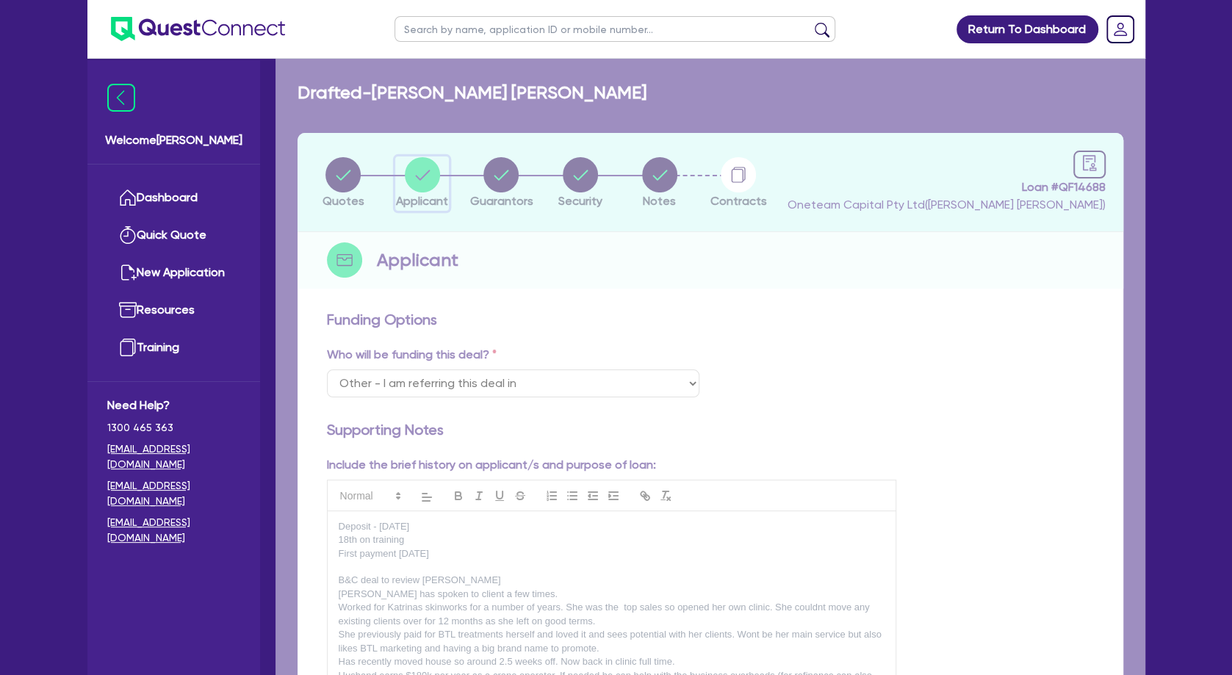
select select "SOLE_TRADER"
select select "HEALTH_BEAUTY"
select select "HAIR_BEAUTY_SALONS"
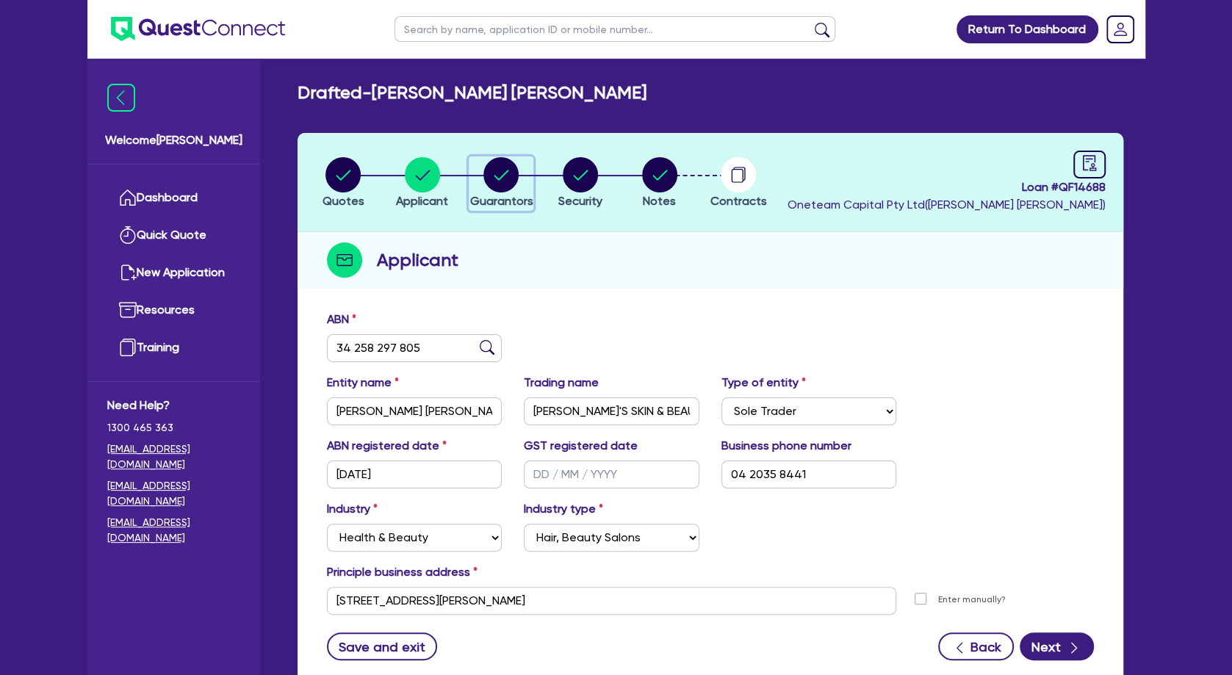
click at [517, 175] on circle "button" at bounding box center [501, 174] width 35 height 35
select select "MR"
select select "QLD"
select select "MARRIED"
select select "VEHICLE"
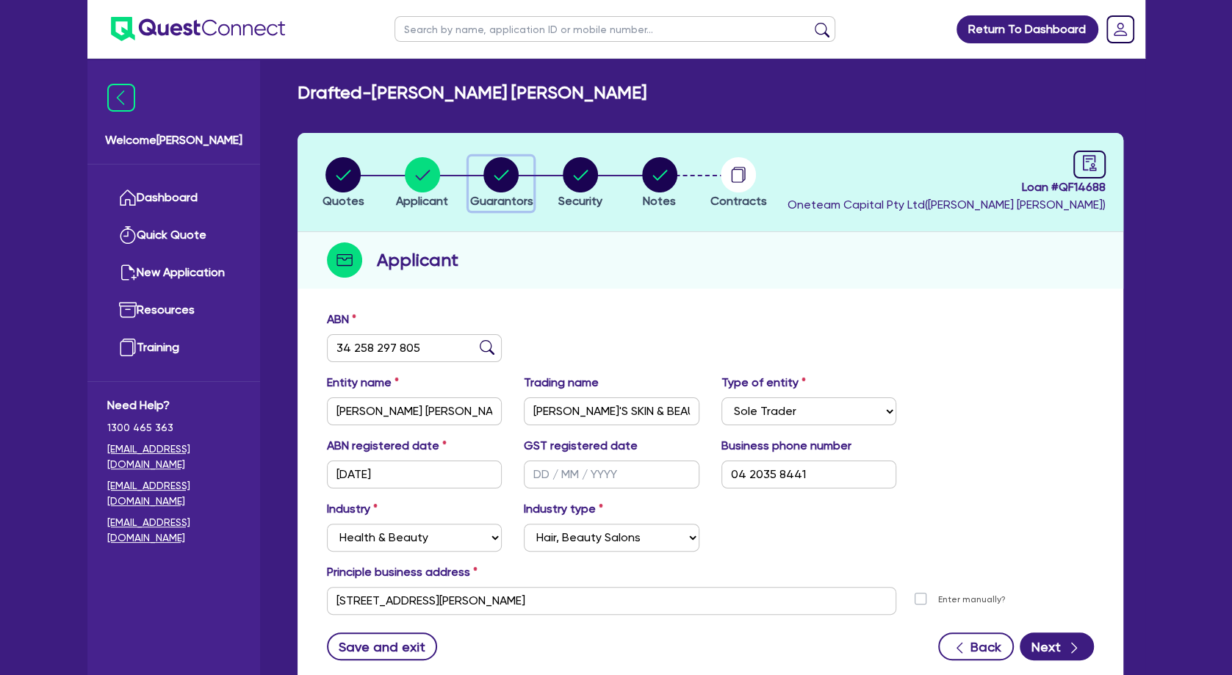
select select "CASH"
select select "EQUIPMENT"
select select "OTHER"
select select "HOUSEHOLD_PERSONAL"
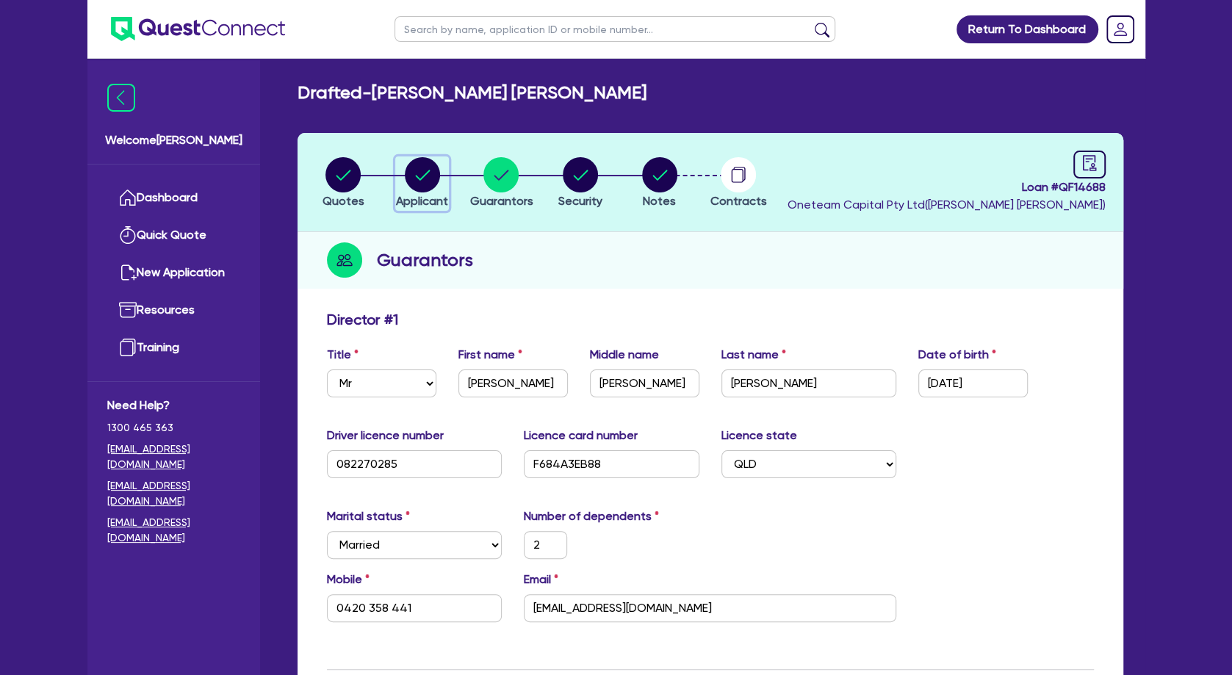
click at [423, 171] on circle "button" at bounding box center [422, 174] width 35 height 35
select select "SOLE_TRADER"
select select "HEALTH_BEAUTY"
select select "HAIR_BEAUTY_SALONS"
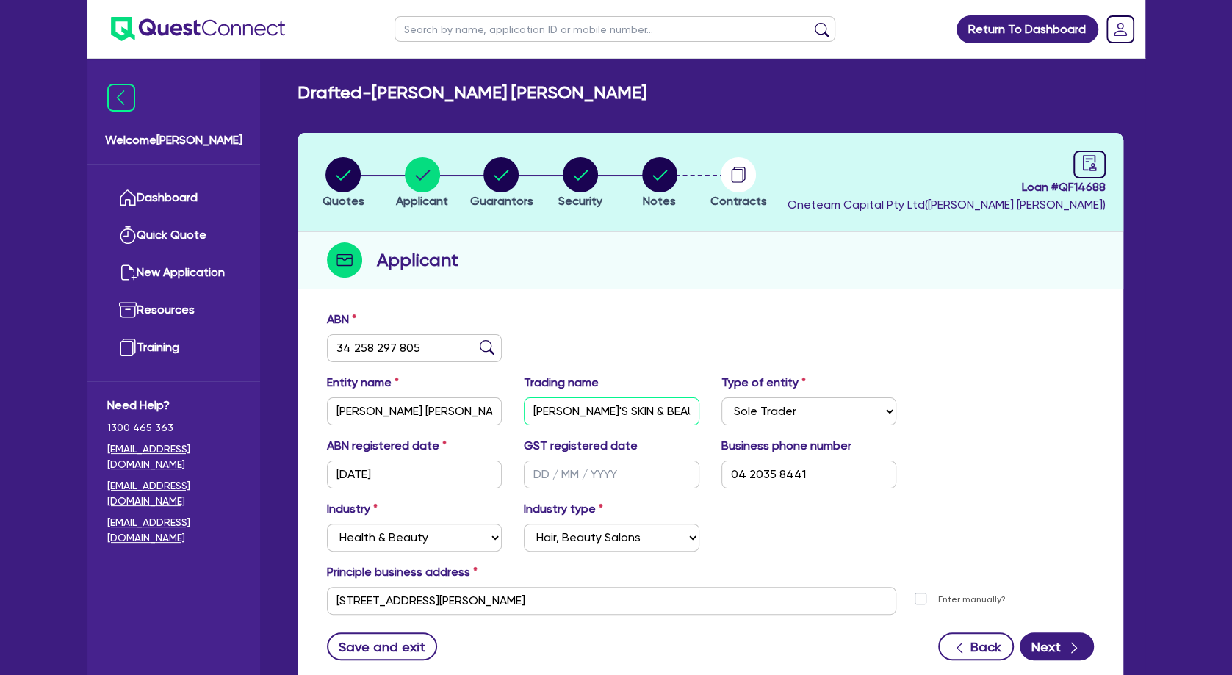
click at [638, 412] on input "[PERSON_NAME]'S SKIN & BEAUTY CLINIC" at bounding box center [612, 412] width 176 height 28
click at [637, 413] on input "[PERSON_NAME]'S SKIN & BEAUTY CLINIC" at bounding box center [612, 412] width 176 height 28
click at [666, 170] on icon "button" at bounding box center [660, 175] width 15 height 10
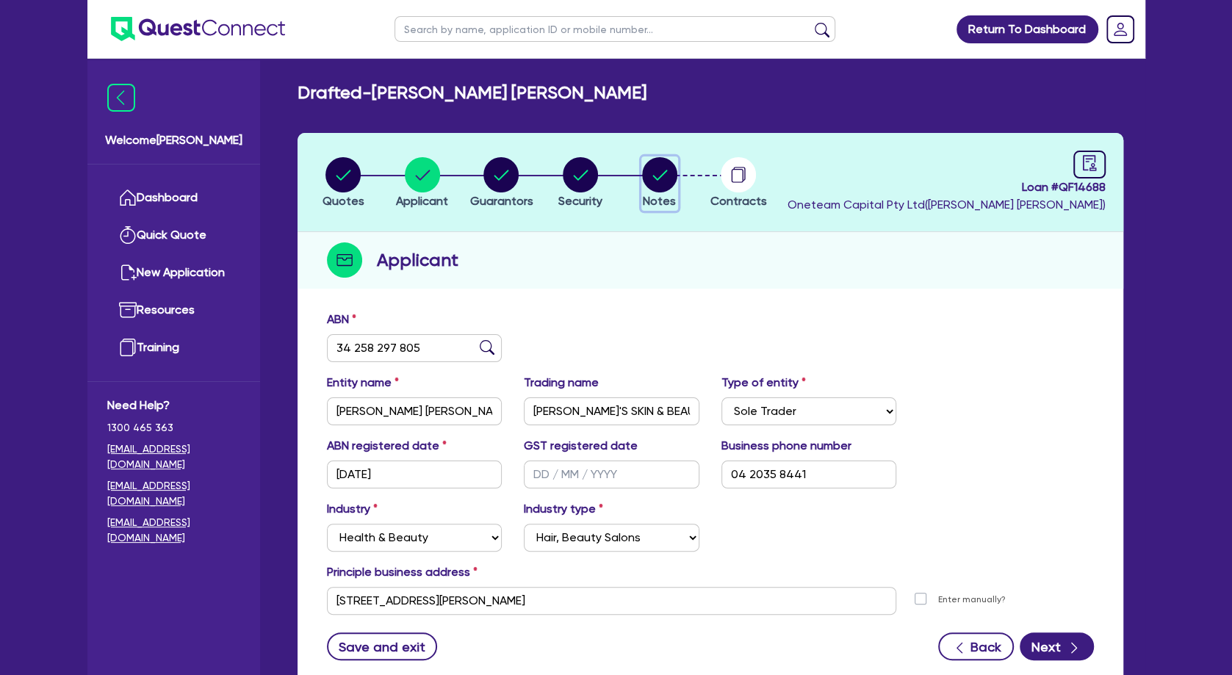
select select "Other"
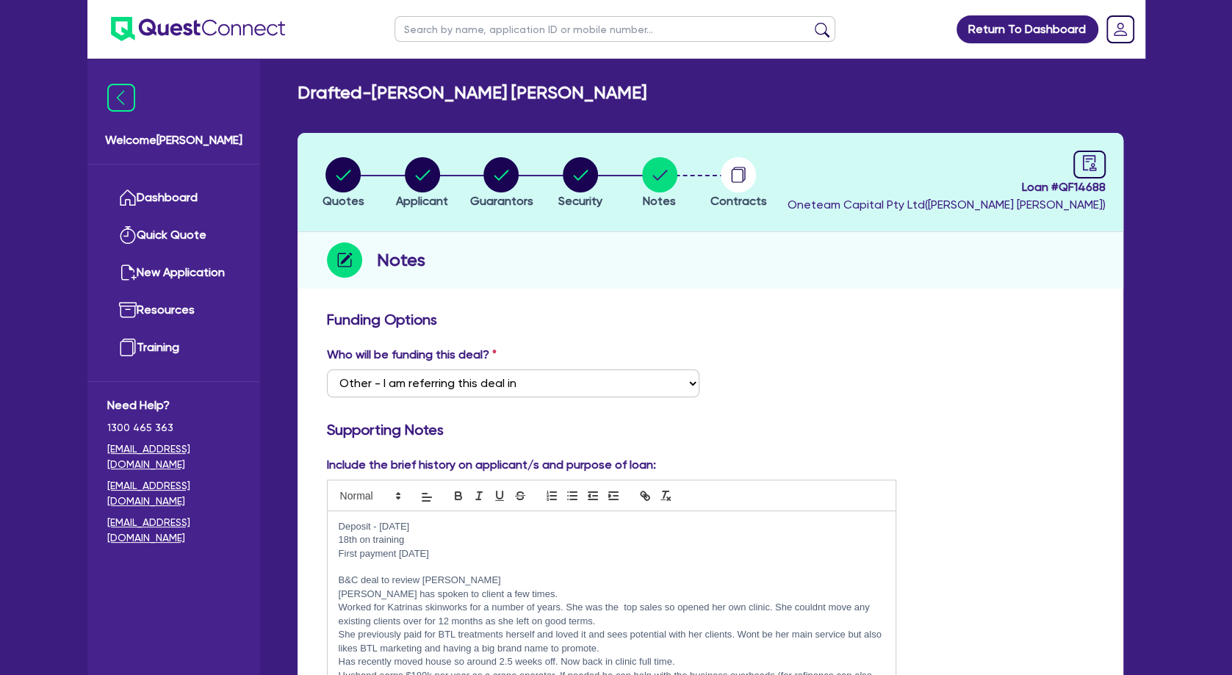
click at [513, 558] on p "First payment [DATE]" at bounding box center [612, 553] width 547 height 13
click at [517, 564] on p at bounding box center [612, 567] width 547 height 13
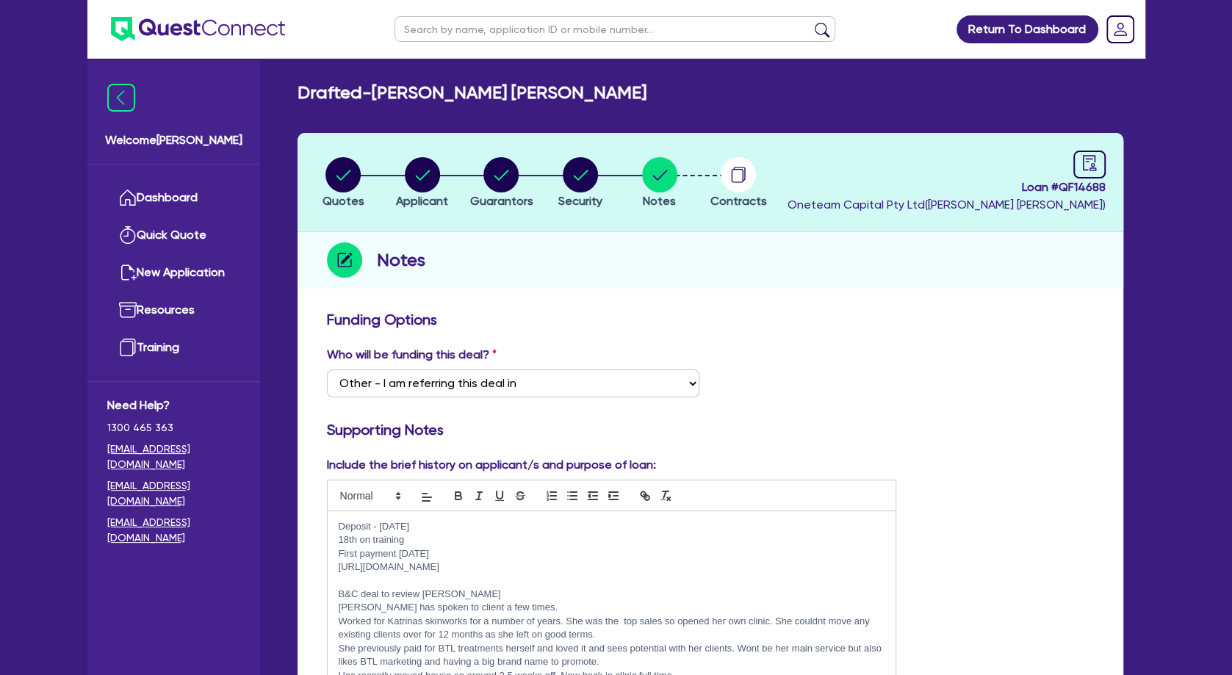
click at [367, 579] on p at bounding box center [612, 580] width 547 height 13
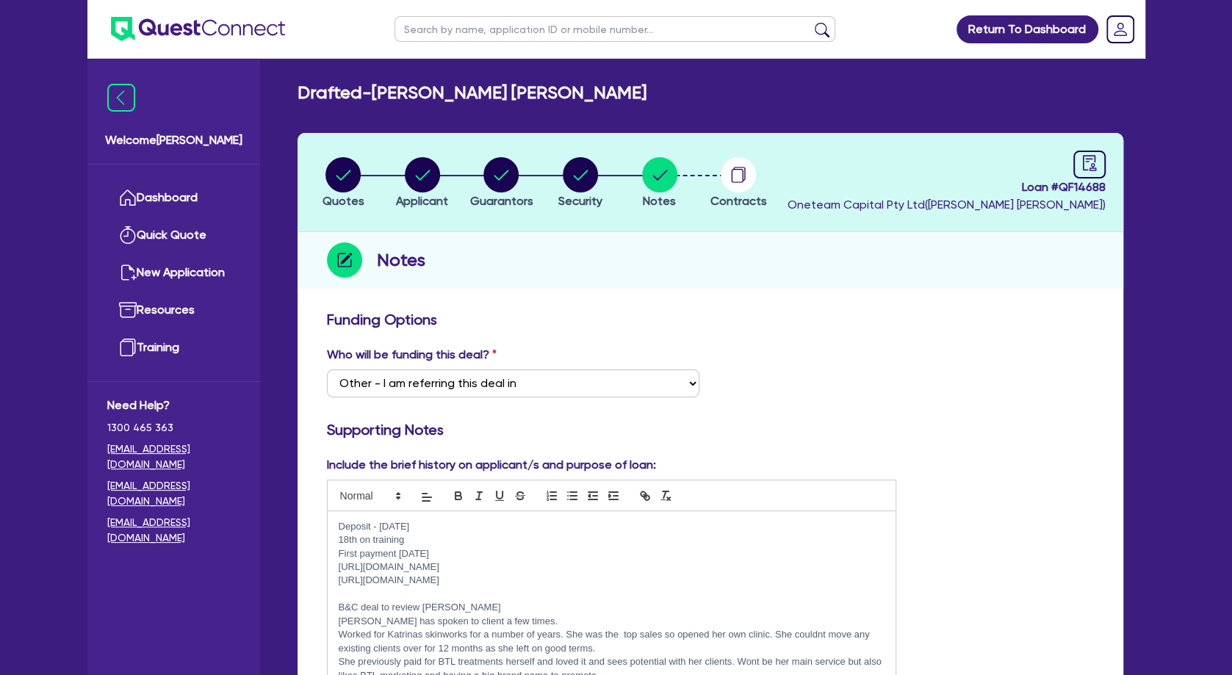
click at [427, 590] on p at bounding box center [612, 594] width 547 height 13
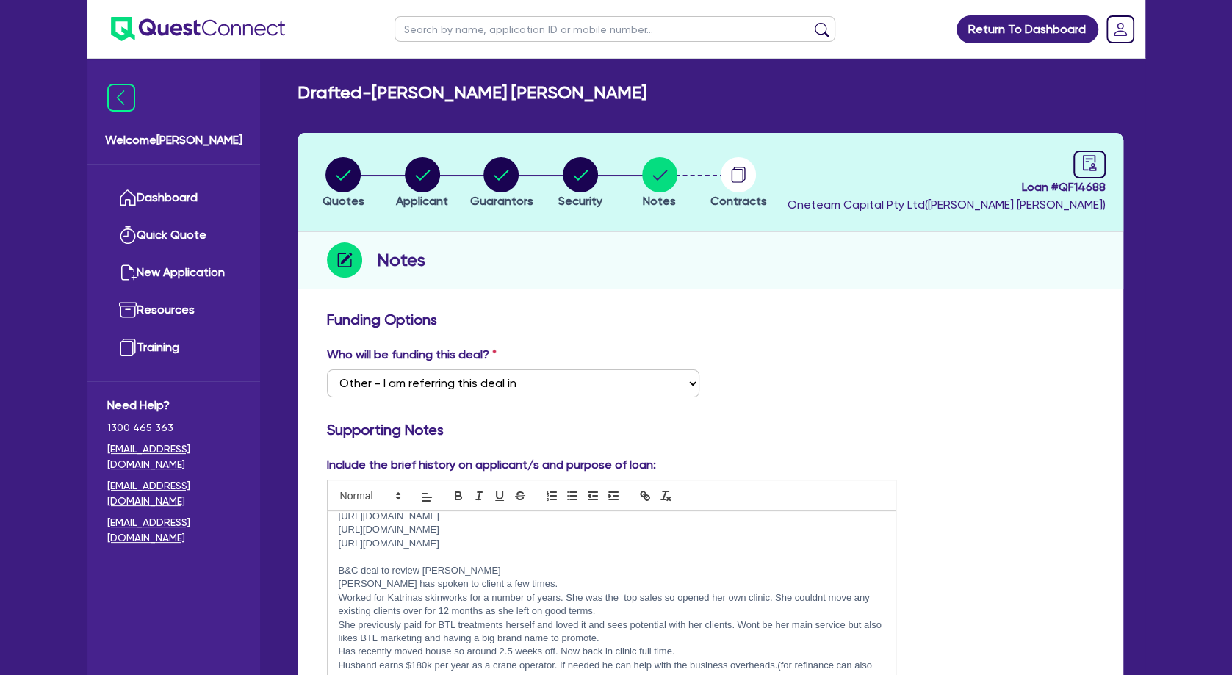
scroll to position [63, 0]
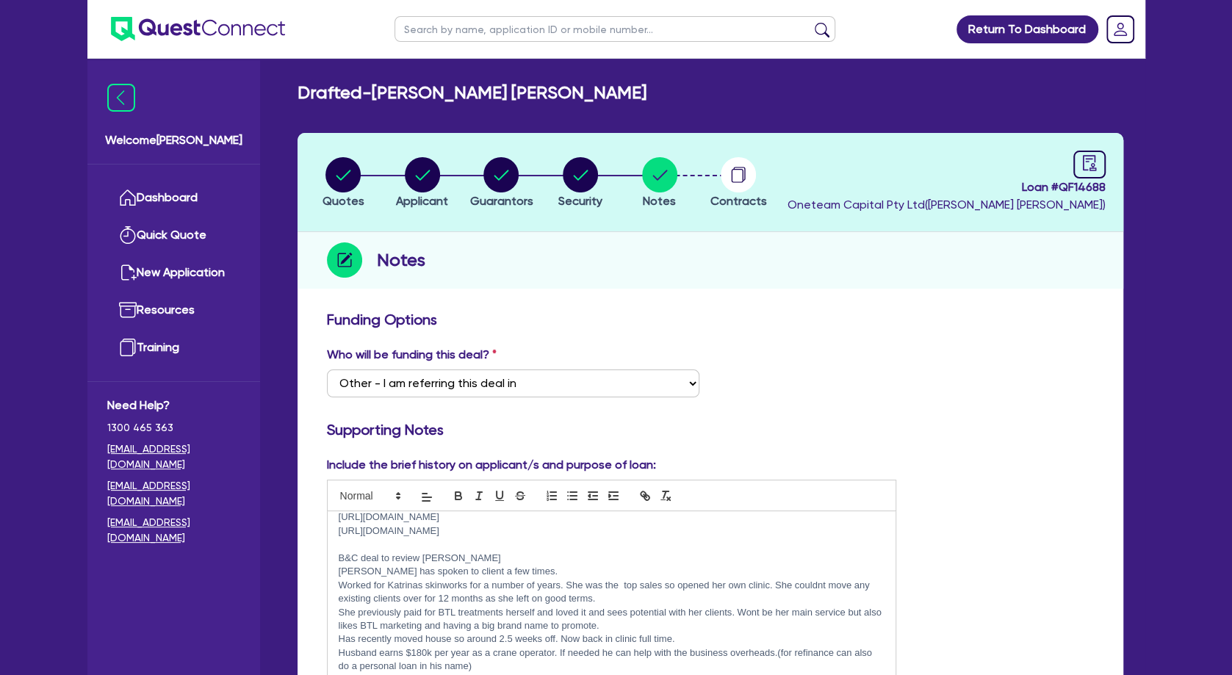
click at [678, 600] on p "Worked for Katrinas skinworks for a number of years. She was the top sales so o…" at bounding box center [612, 592] width 547 height 27
click at [482, 618] on p "She previously paid for BTL treatments herself and loved it and sees potential …" at bounding box center [612, 619] width 547 height 27
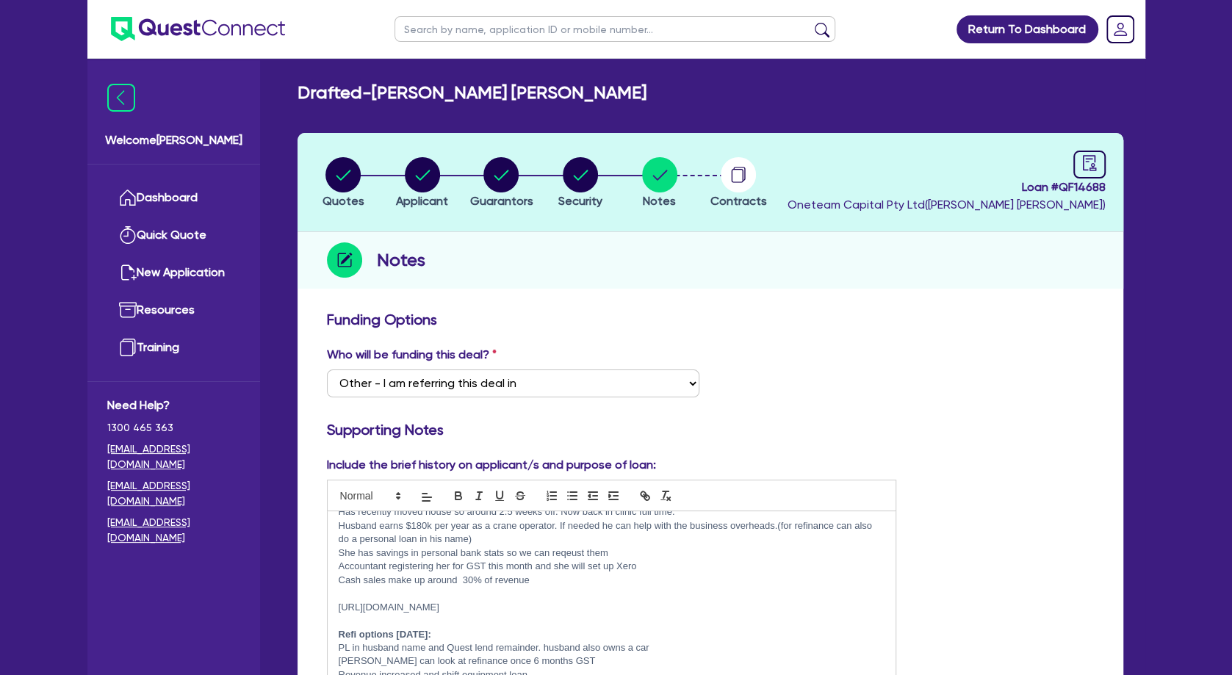
click at [484, 593] on p at bounding box center [612, 593] width 547 height 13
click at [494, 618] on p at bounding box center [612, 620] width 547 height 13
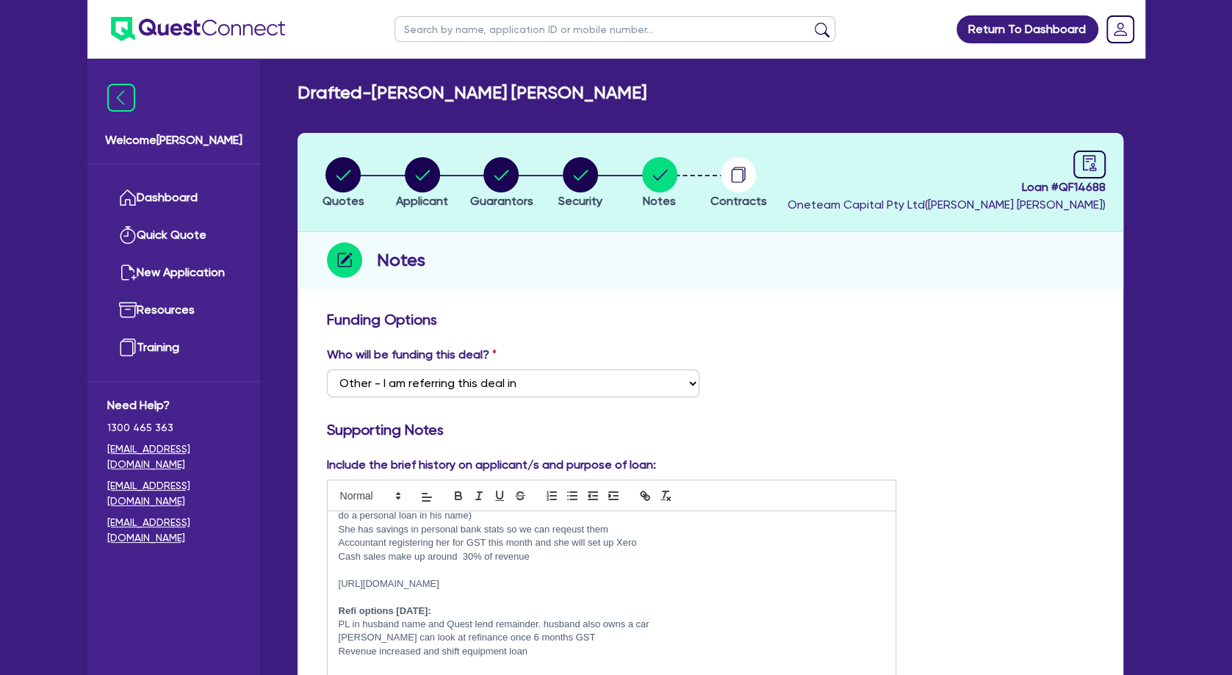
scroll to position [0, 0]
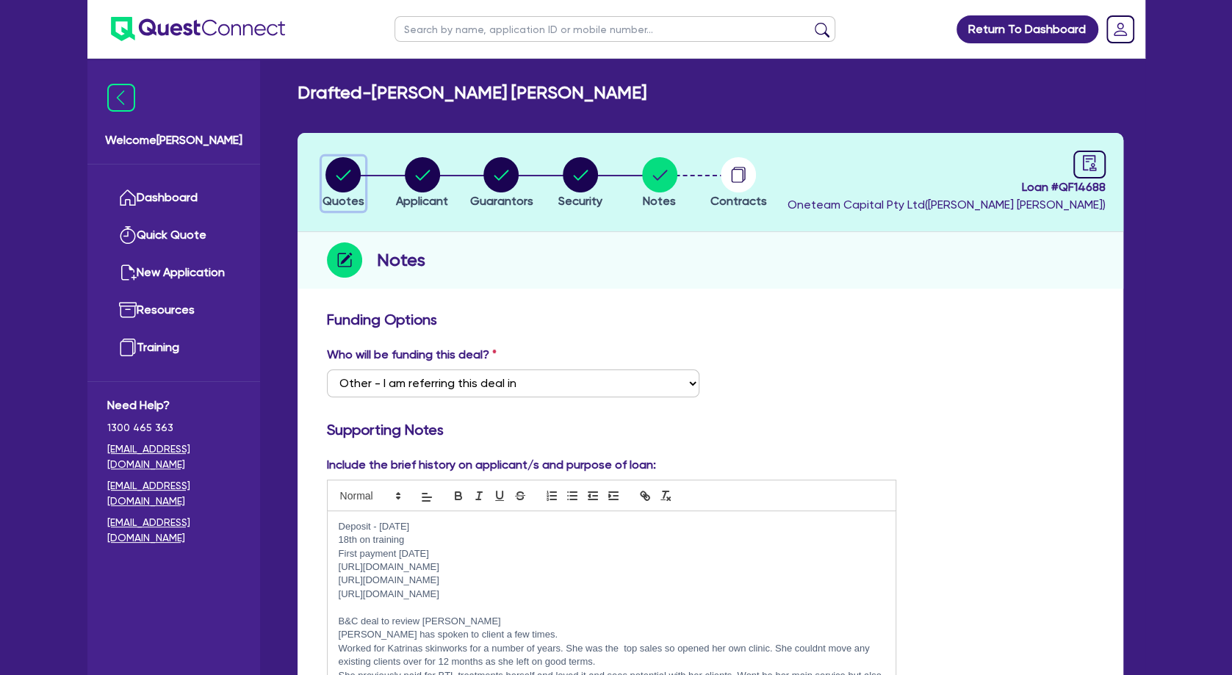
click at [348, 171] on circle "button" at bounding box center [343, 174] width 35 height 35
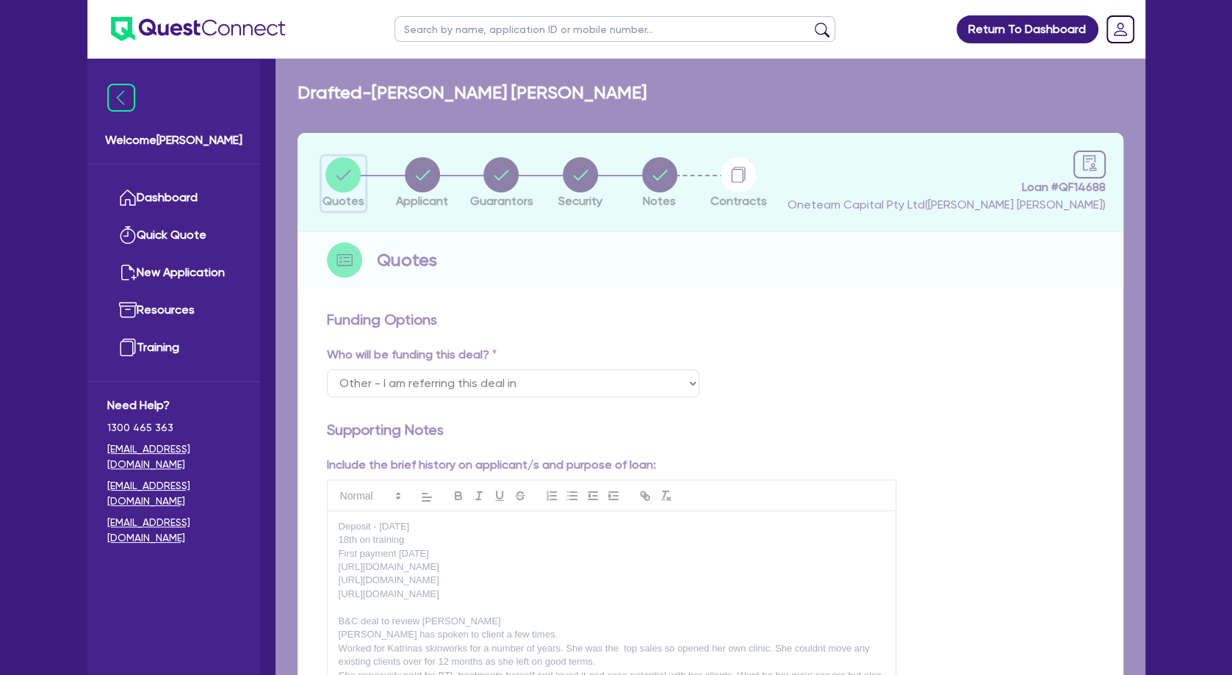
select select "TERTIARY_ASSETS"
select select "BEAUTY_EQUIPMENT"
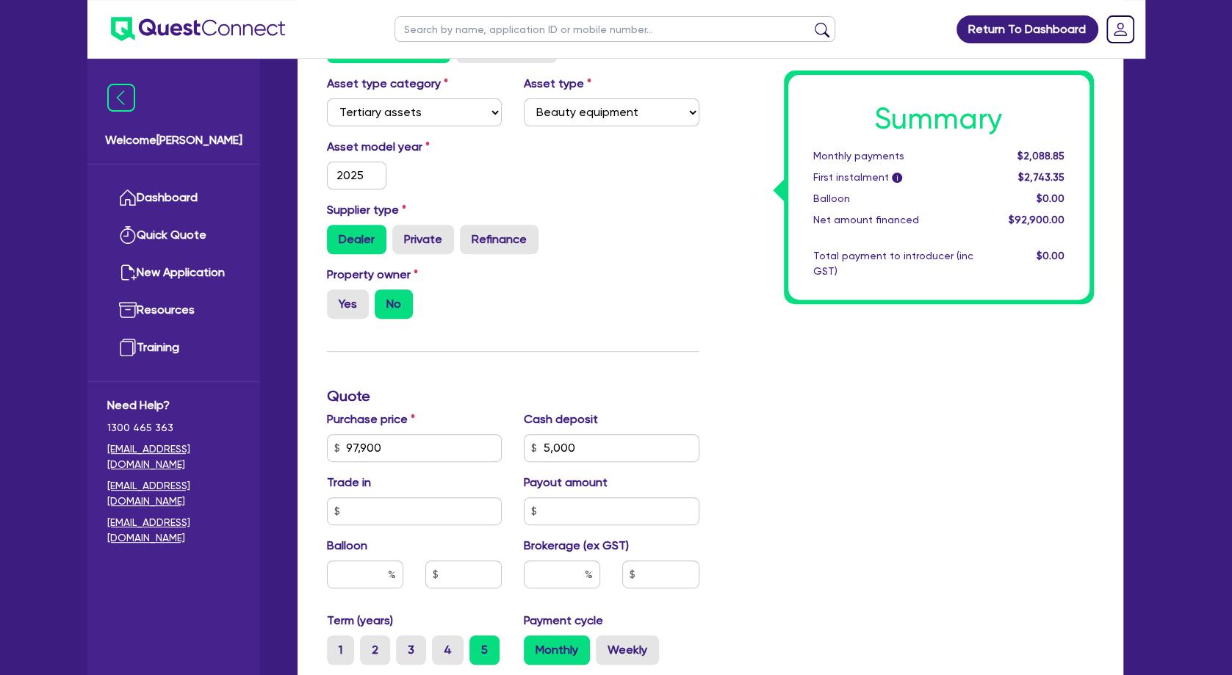
scroll to position [317, 0]
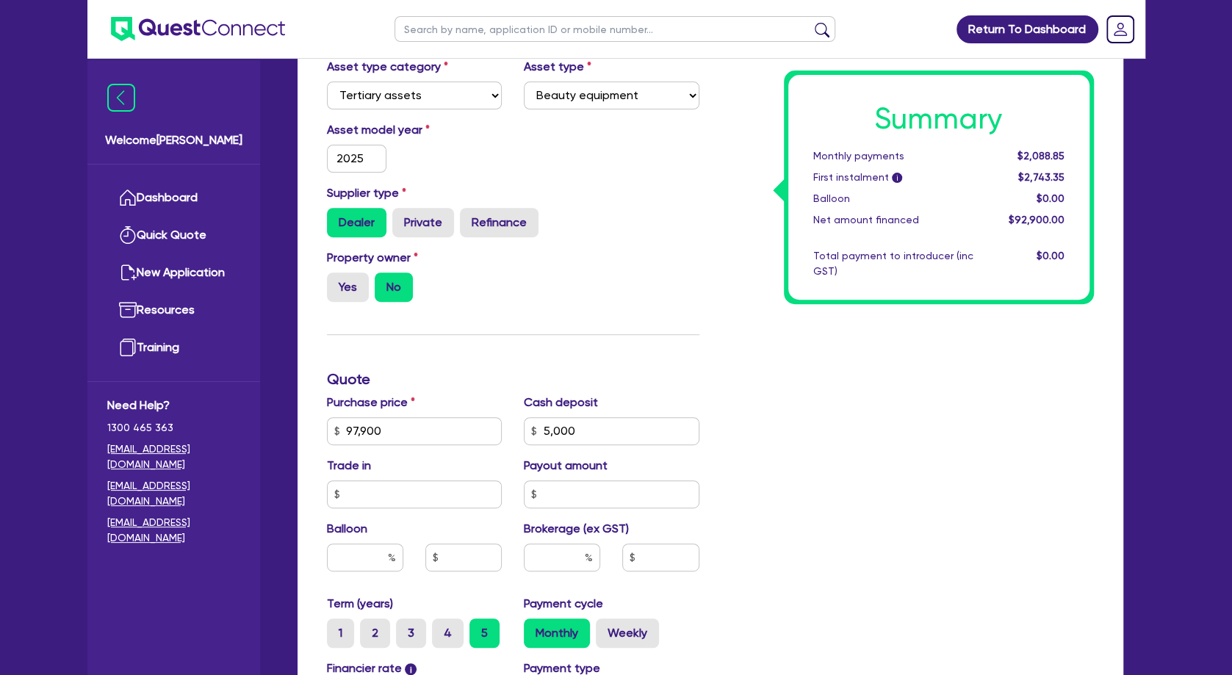
click at [828, 443] on div "Summary Monthly payments $2,088.85 First instalment i $2,743.35 Balloon $0.00 N…" at bounding box center [908, 422] width 395 height 859
drag, startPoint x: 1025, startPoint y: 218, endPoint x: 1038, endPoint y: 223, distance: 13.2
click at [1036, 223] on span "$92,900.00" at bounding box center [1036, 220] width 56 height 12
click at [1038, 223] on span "$92,900.00" at bounding box center [1036, 220] width 56 height 12
click at [1016, 303] on div "Summary Monthly payments $2,088.85 First instalment i $2,743.35 Balloon $0.00 N…" at bounding box center [939, 188] width 310 height 234
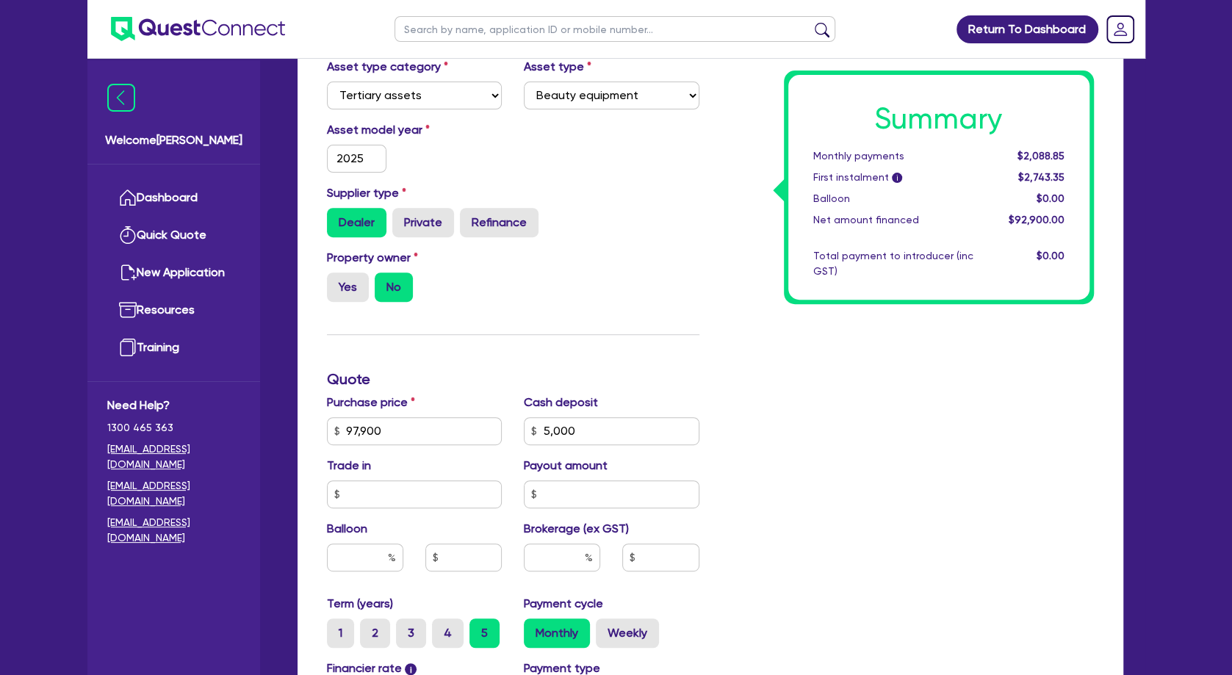
scroll to position [635, 0]
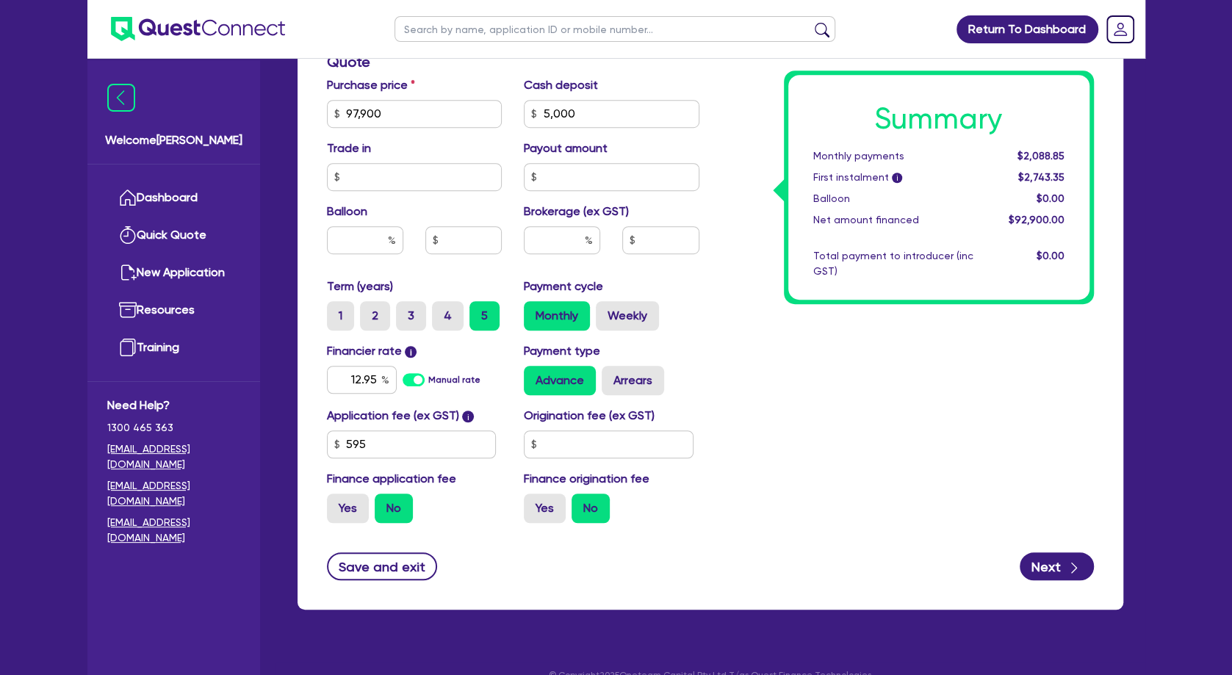
click at [1045, 384] on div "Summary Monthly payments $2,088.85 First instalment i $2,743.35 Balloon $0.00 N…" at bounding box center [908, 105] width 395 height 859
click at [794, 401] on div "Summary Monthly payments $2,088.85 First instalment i $2,743.35 Balloon $0.00 N…" at bounding box center [908, 105] width 395 height 859
click at [904, 381] on div "Summary Monthly payments $2,088.85 First instalment i $2,743.35 Balloon $0.00 N…" at bounding box center [908, 105] width 395 height 859
click at [789, 387] on div "Summary Monthly payments $2,088.85 First instalment i $2,743.35 Balloon $0.00 N…" at bounding box center [908, 105] width 395 height 859
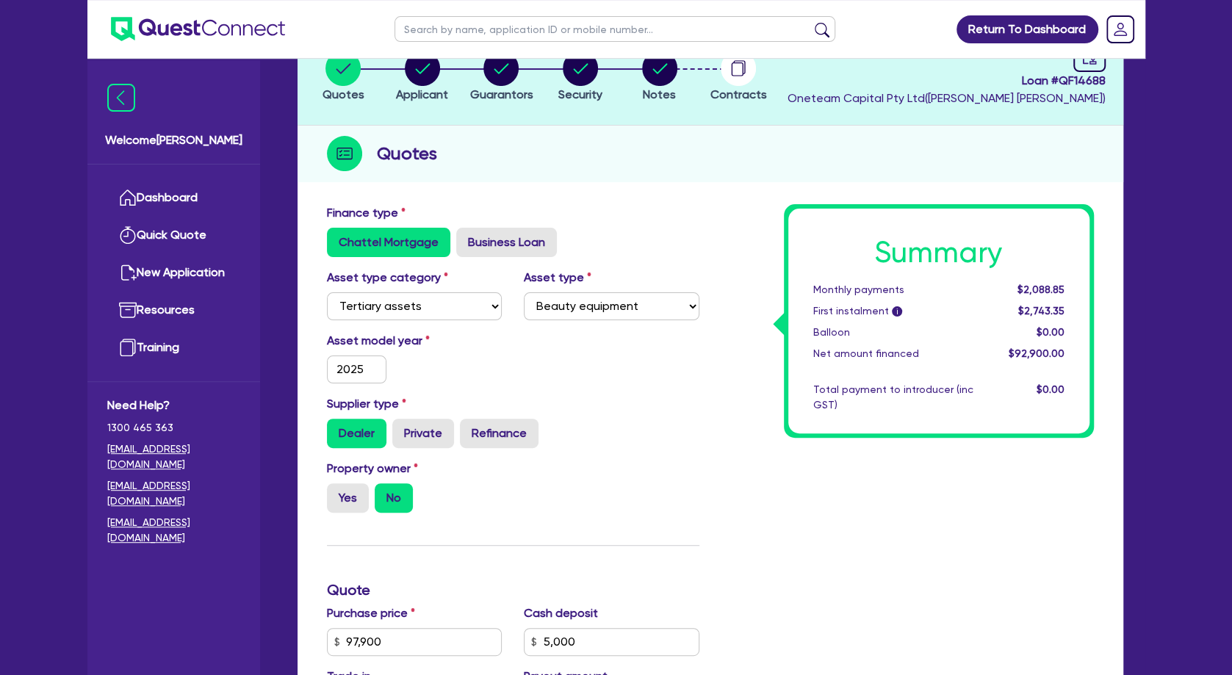
scroll to position [0, 0]
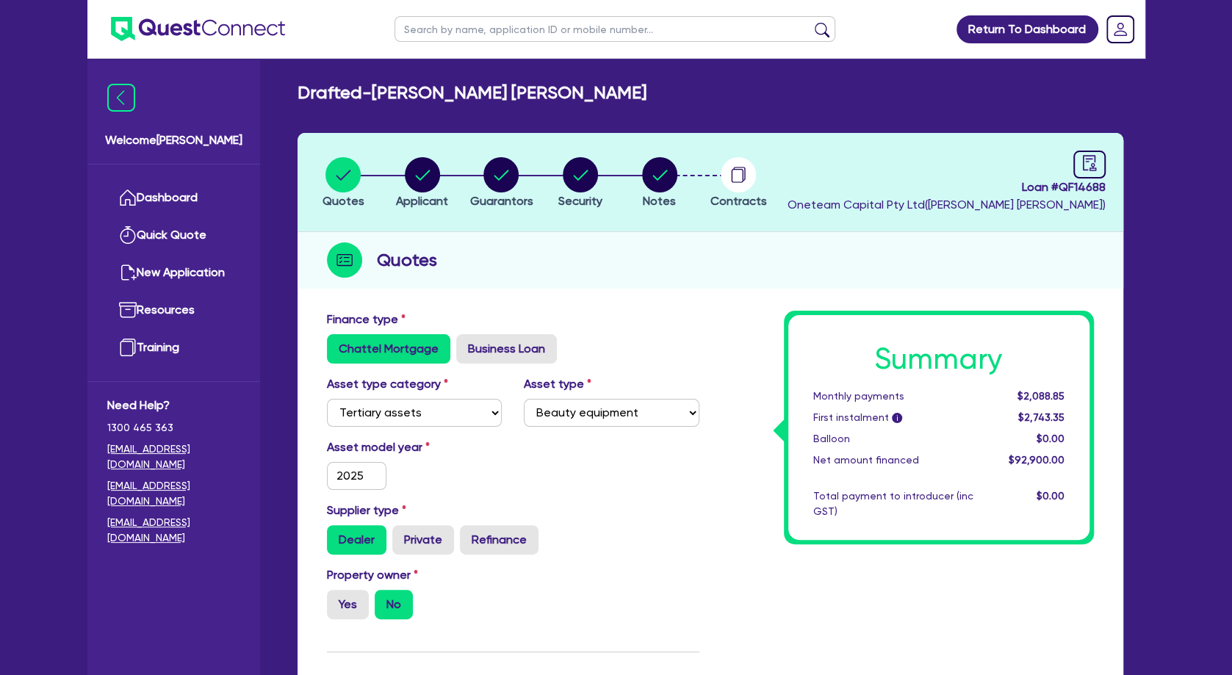
drag, startPoint x: 972, startPoint y: 387, endPoint x: 1041, endPoint y: 398, distance: 70.0
click at [1036, 398] on div "Summary Monthly payments $2,088.85 First instalment i $2,743.35 Balloon $0.00 N…" at bounding box center [939, 427] width 301 height 225
click at [1042, 398] on span "$2,088.85" at bounding box center [1040, 396] width 47 height 12
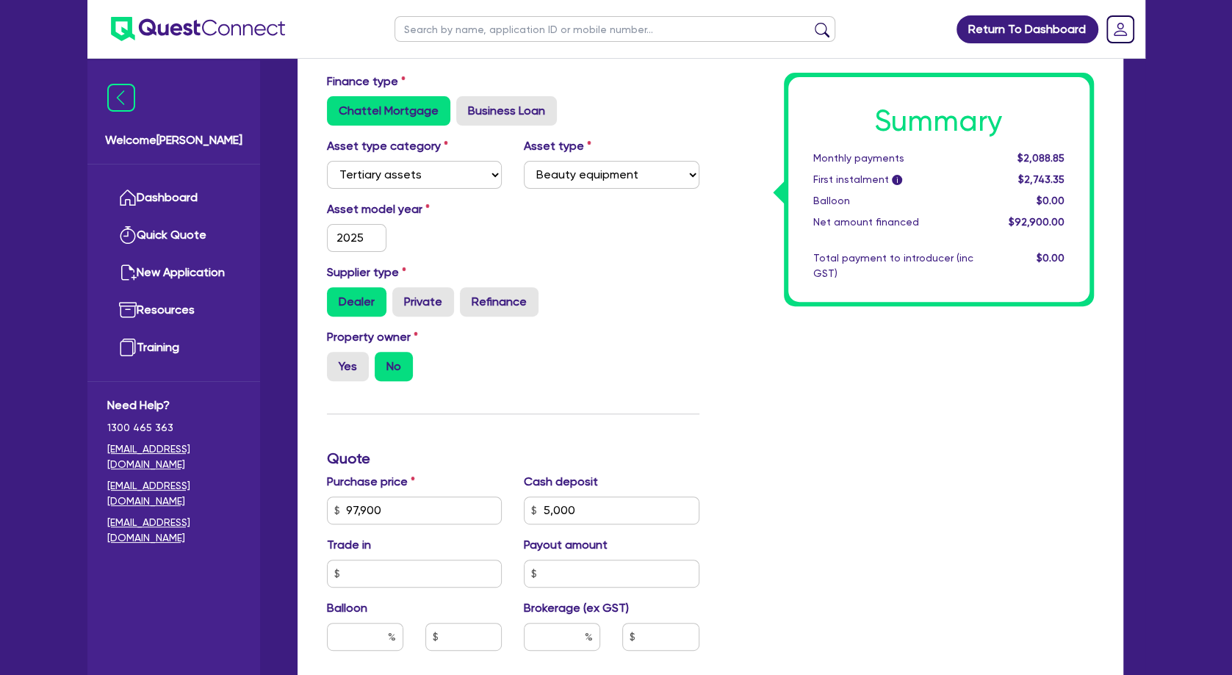
scroll to position [476, 0]
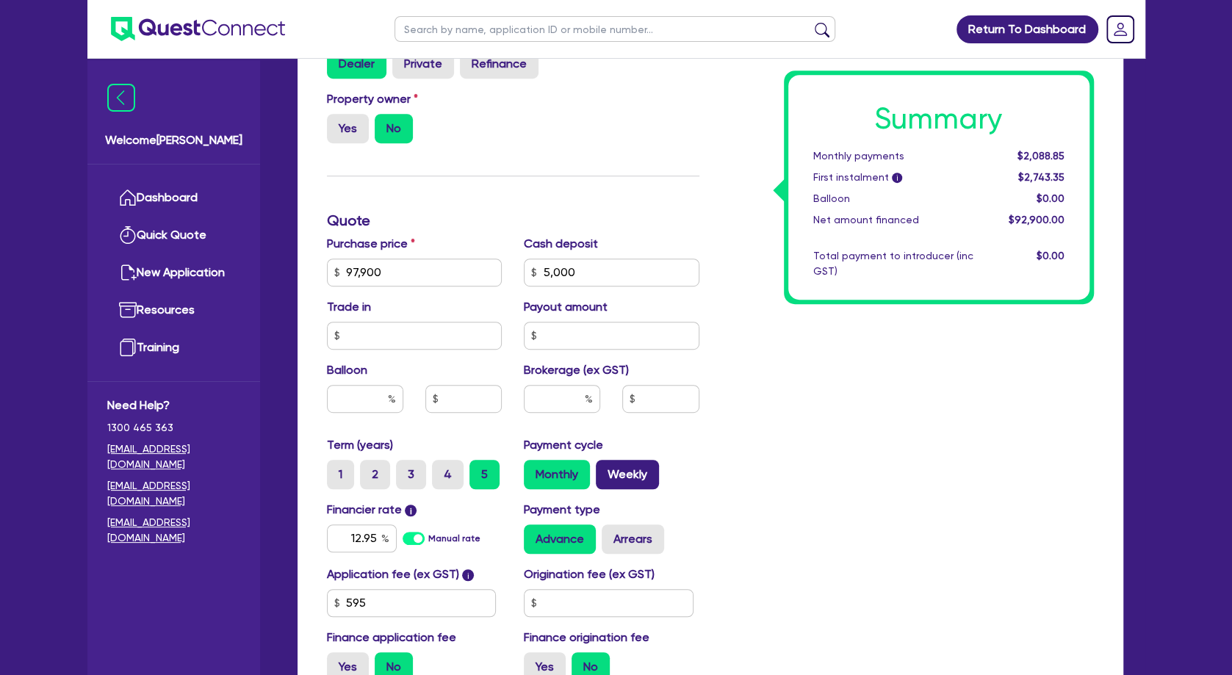
click at [647, 474] on label "Weekly" at bounding box center [627, 474] width 63 height 29
click at [606, 470] on input "Weekly" at bounding box center [601, 465] width 10 height 10
radio input "true"
type input "97,900"
type input "5,000"
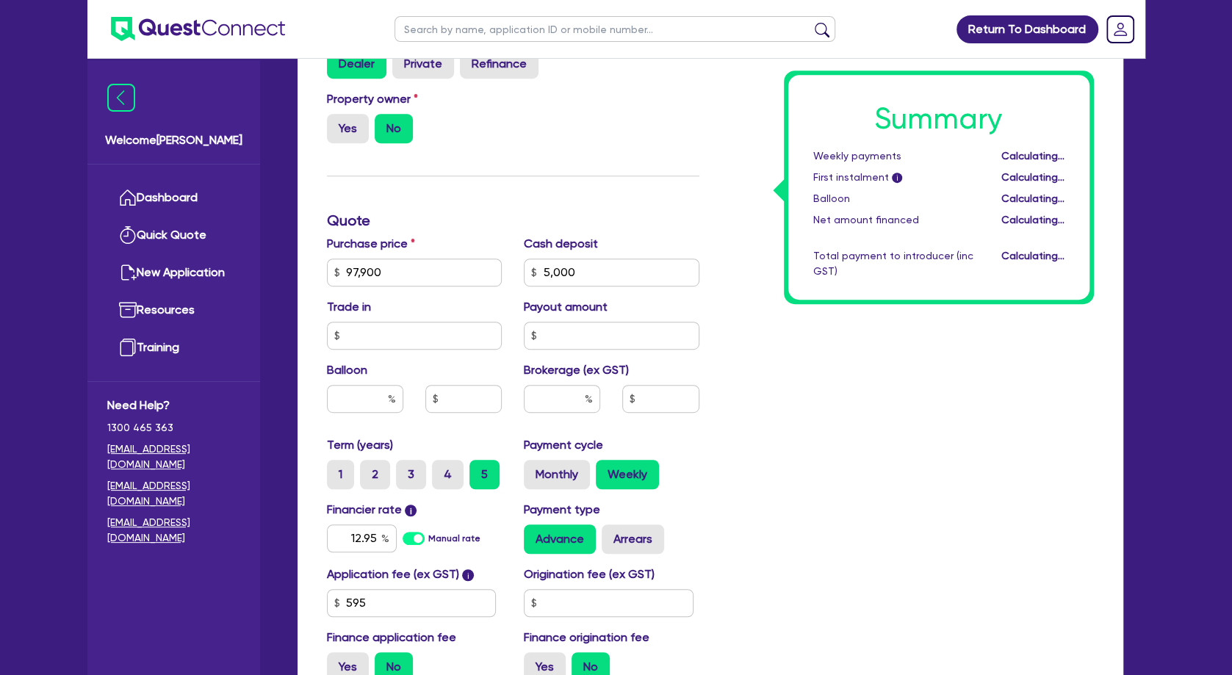
type input "97,900"
type input "5,000"
drag, startPoint x: 906, startPoint y: 333, endPoint x: 899, endPoint y: 327, distance: 8.8
click at [903, 331] on div "Summary Weekly payments $484.61 First instalment i $1,139.11 Balloon $0.00 Net …" at bounding box center [908, 264] width 395 height 859
click at [573, 476] on label "Monthly" at bounding box center [557, 474] width 66 height 29
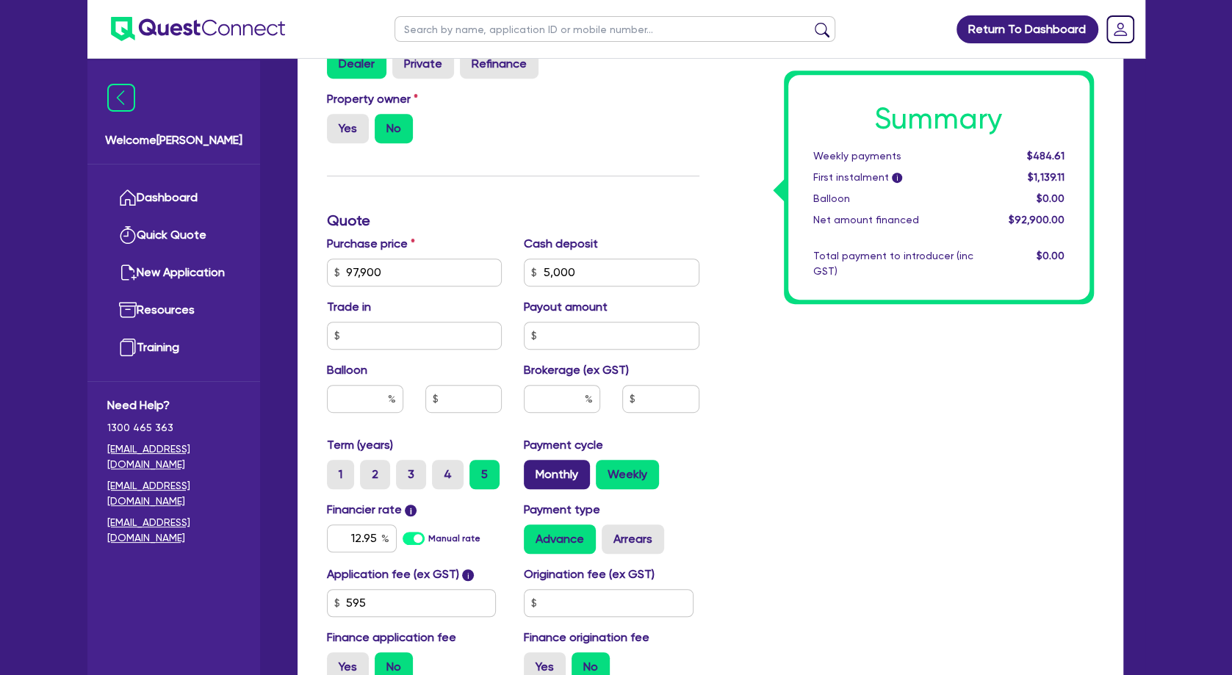
click at [534, 470] on input "Monthly" at bounding box center [529, 465] width 10 height 10
radio input "true"
type input "97,900"
type input "5,000"
type input "97,900"
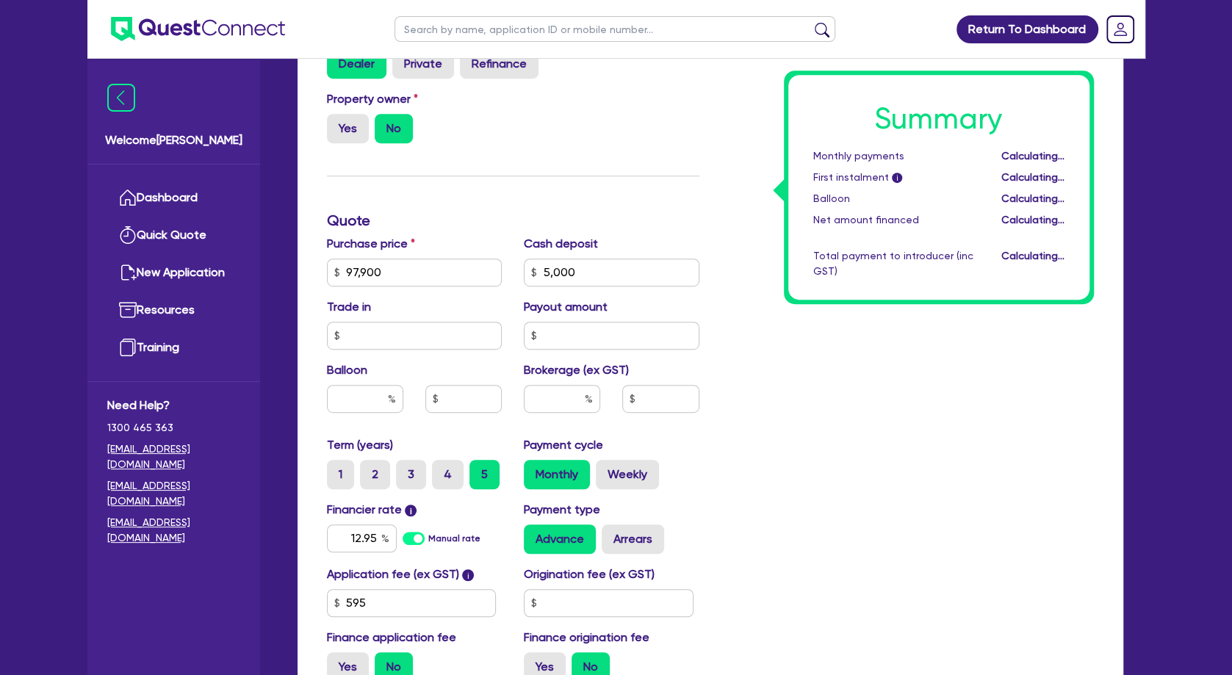
type input "5,000"
click at [1044, 174] on span "$2,743.35" at bounding box center [1041, 177] width 46 height 12
drag, startPoint x: 1044, startPoint y: 177, endPoint x: 1049, endPoint y: 195, distance: 18.2
click at [1049, 195] on div "Summary Monthly payments $2,088.85 First instalment i $2,743.35 Balloon $0.00 N…" at bounding box center [939, 187] width 301 height 225
click at [1049, 195] on span "$0.00" at bounding box center [1050, 199] width 28 height 12
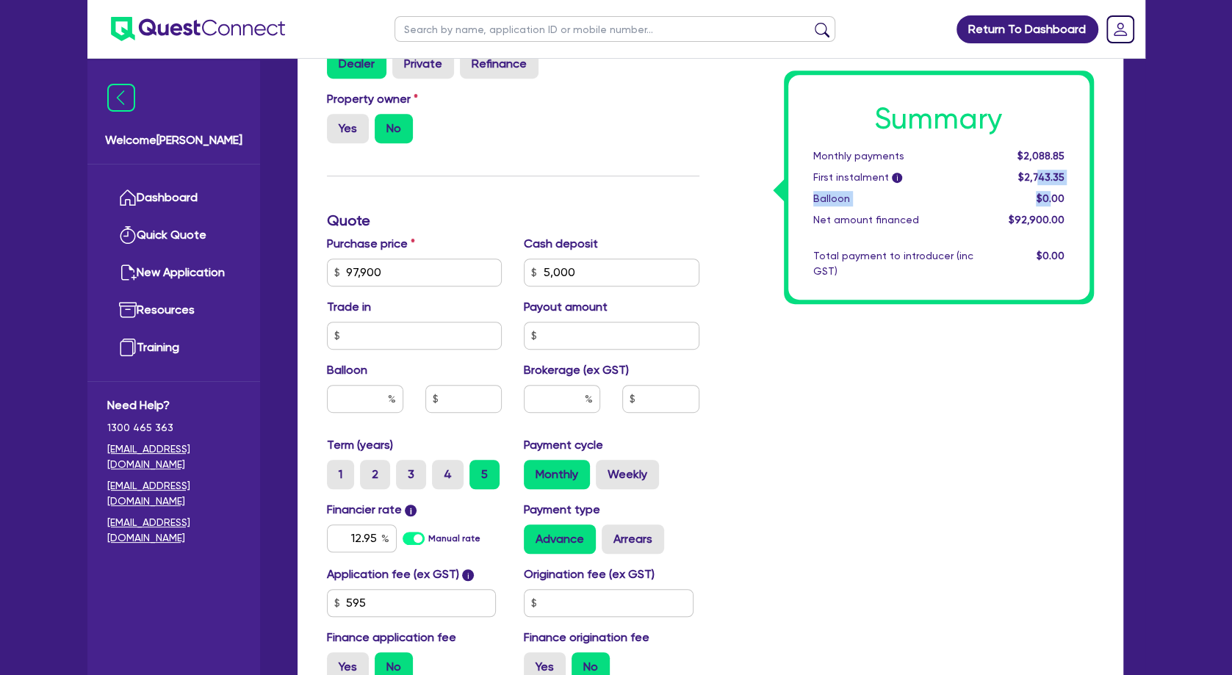
drag, startPoint x: 1051, startPoint y: 200, endPoint x: 1038, endPoint y: 170, distance: 32.6
click at [1038, 170] on div "Summary Monthly payments $2,088.85 First instalment i $2,743.35 Balloon $0.00 N…" at bounding box center [939, 187] width 301 height 225
click at [1038, 170] on div "$2,743.35" at bounding box center [1030, 177] width 91 height 15
drag, startPoint x: 1038, startPoint y: 174, endPoint x: 1040, endPoint y: 196, distance: 22.2
click at [1040, 196] on div "Summary Monthly payments $2,088.85 First instalment i $2,743.35 Balloon $0.00 N…" at bounding box center [939, 187] width 301 height 225
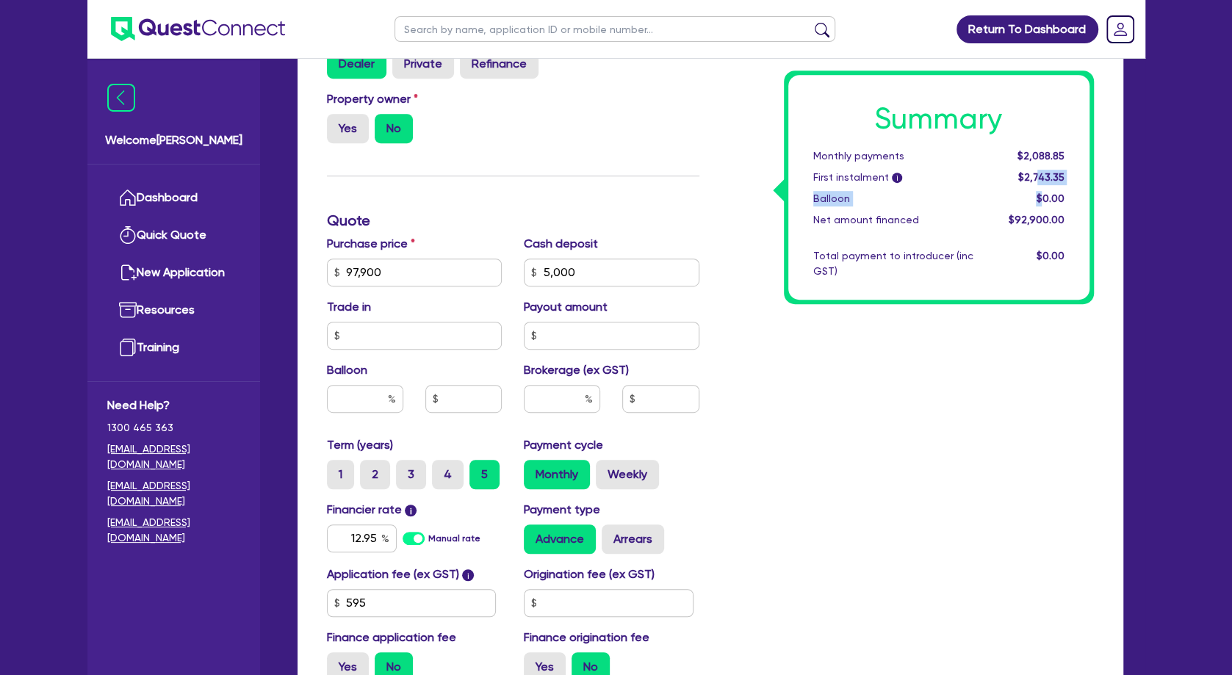
click at [1040, 196] on span "$0.00" at bounding box center [1050, 199] width 28 height 12
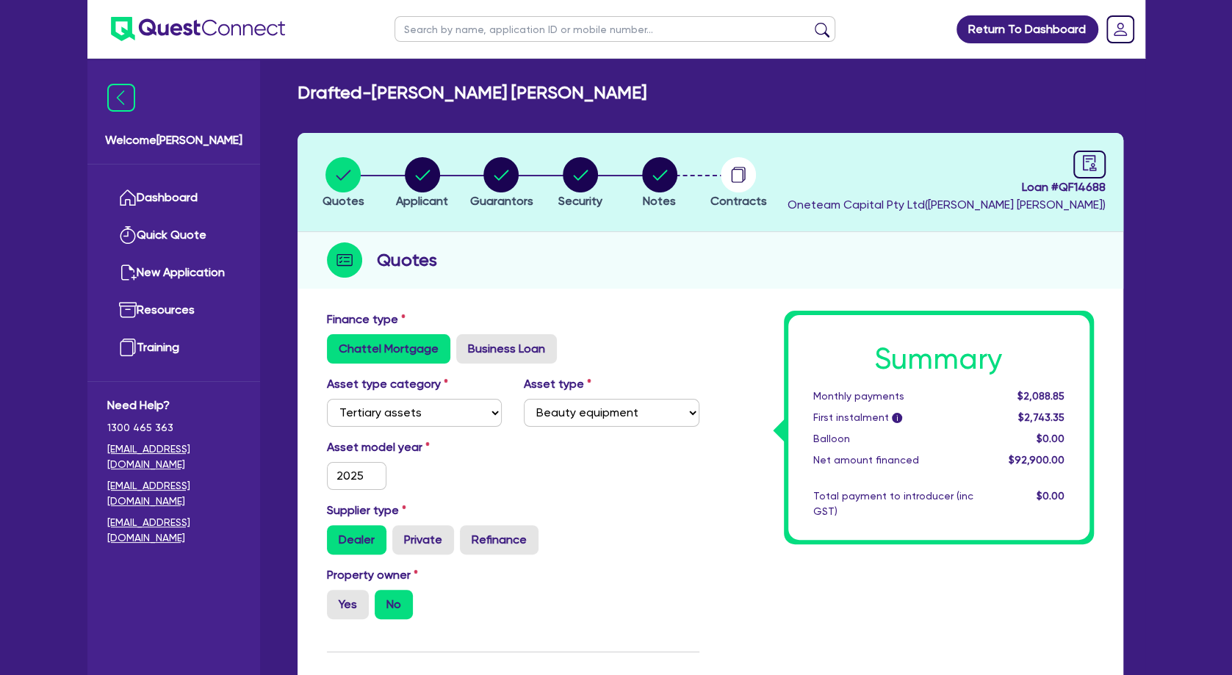
click at [636, 226] on header "Quotes Applicant [GEOGRAPHIC_DATA] Security Notes Contracts Loan # QF14688 Onet…" at bounding box center [711, 182] width 826 height 99
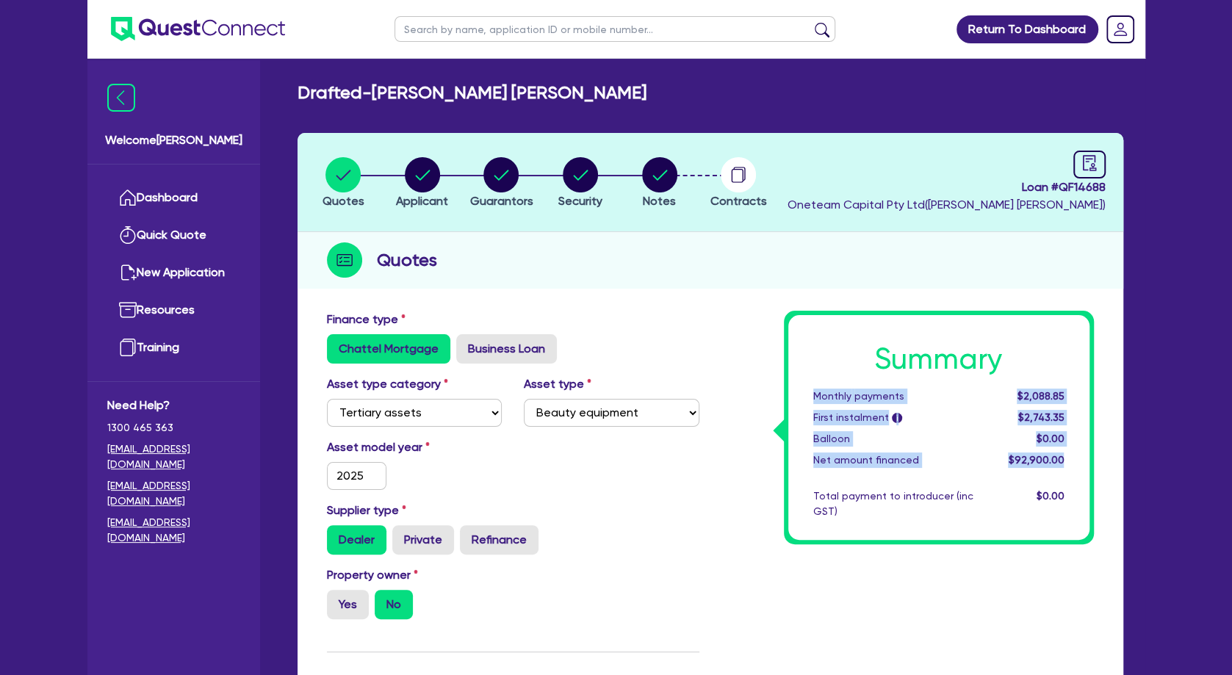
drag, startPoint x: 816, startPoint y: 394, endPoint x: 1065, endPoint y: 459, distance: 257.4
click at [1065, 459] on div "Summary Monthly payments $2,088.85 First instalment i $2,743.35 Balloon $0.00 N…" at bounding box center [939, 427] width 301 height 225
click at [1065, 459] on div "$92,900.00" at bounding box center [1030, 460] width 91 height 15
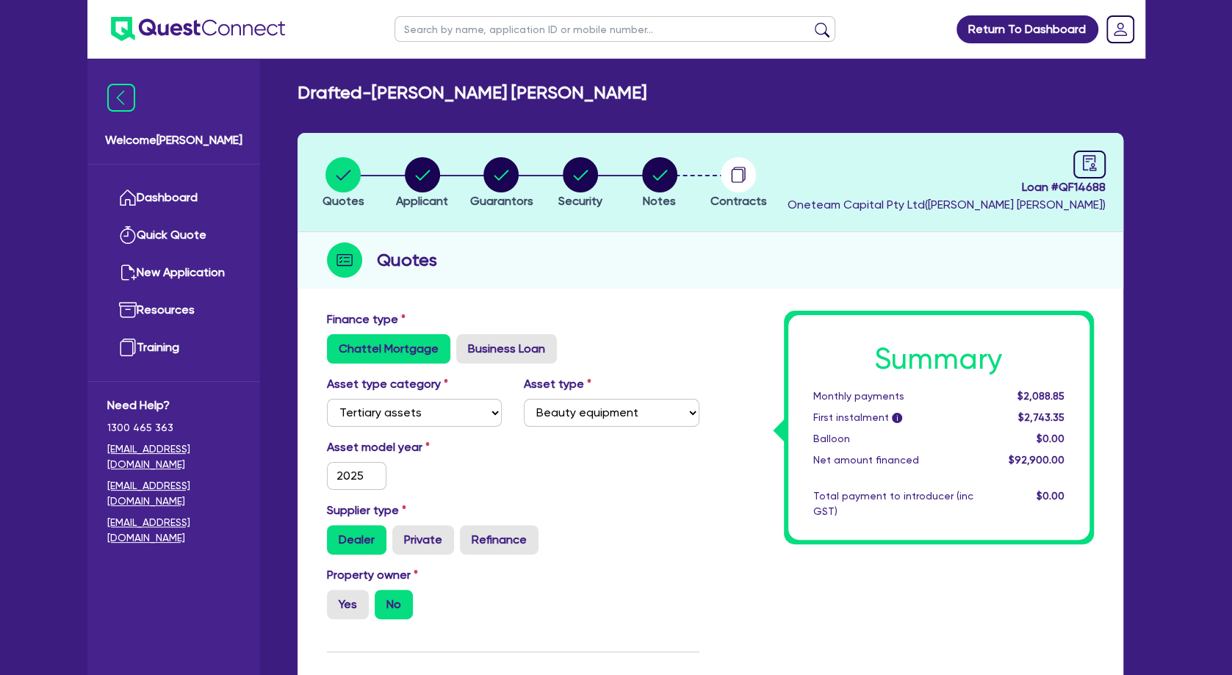
click at [702, 327] on div "Finance type Chattel Mortgage Business Loan" at bounding box center [513, 337] width 395 height 53
click at [637, 271] on div "Quotes" at bounding box center [711, 260] width 826 height 57
click at [426, 179] on circle "button" at bounding box center [422, 174] width 35 height 35
select select "SOLE_TRADER"
select select "HEALTH_BEAUTY"
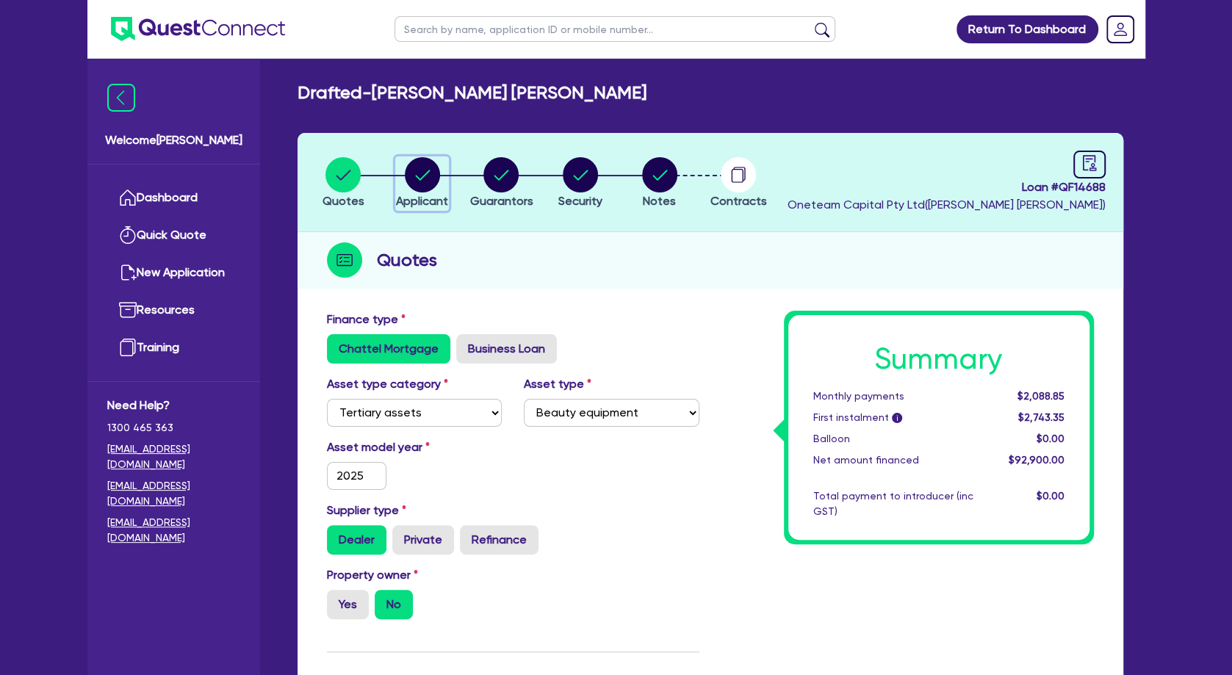
select select "HAIR_BEAUTY_SALONS"
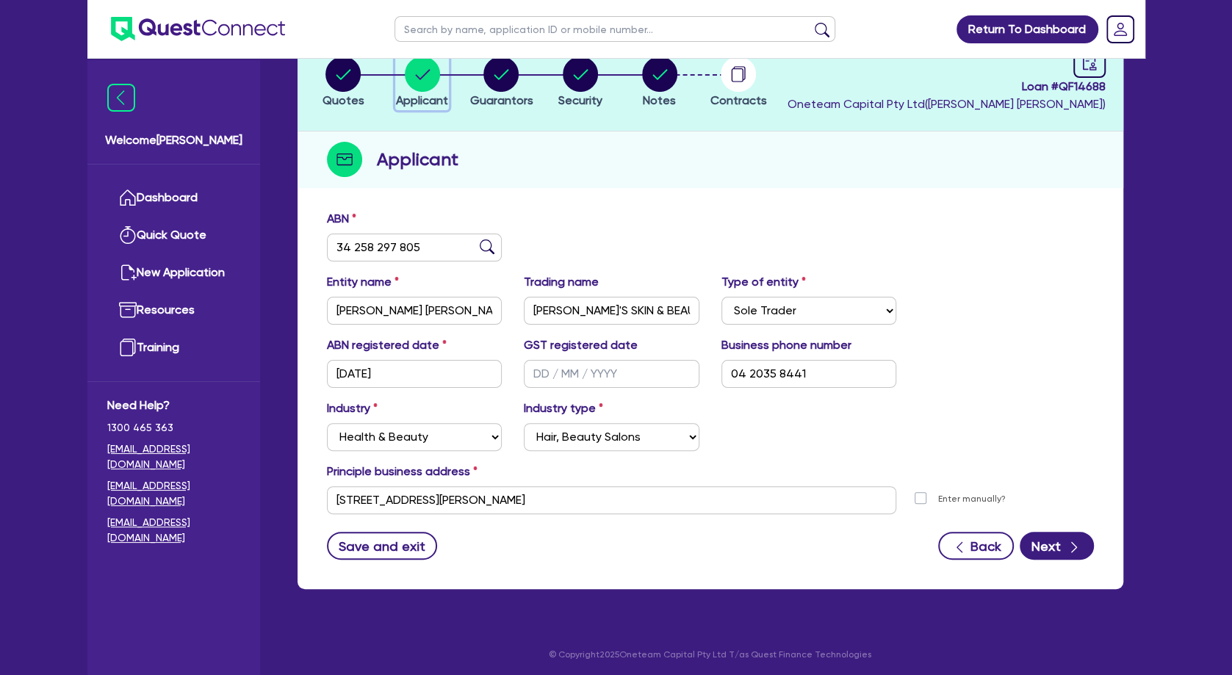
scroll to position [103, 0]
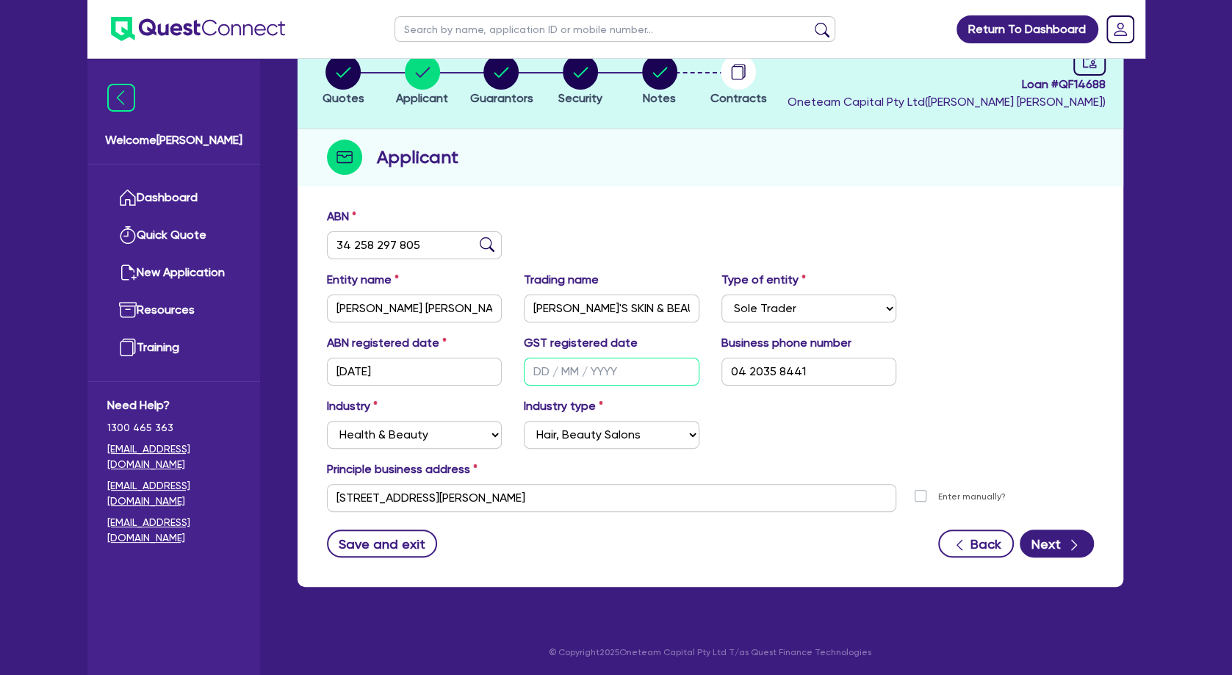
click at [600, 371] on input "text" at bounding box center [612, 372] width 176 height 28
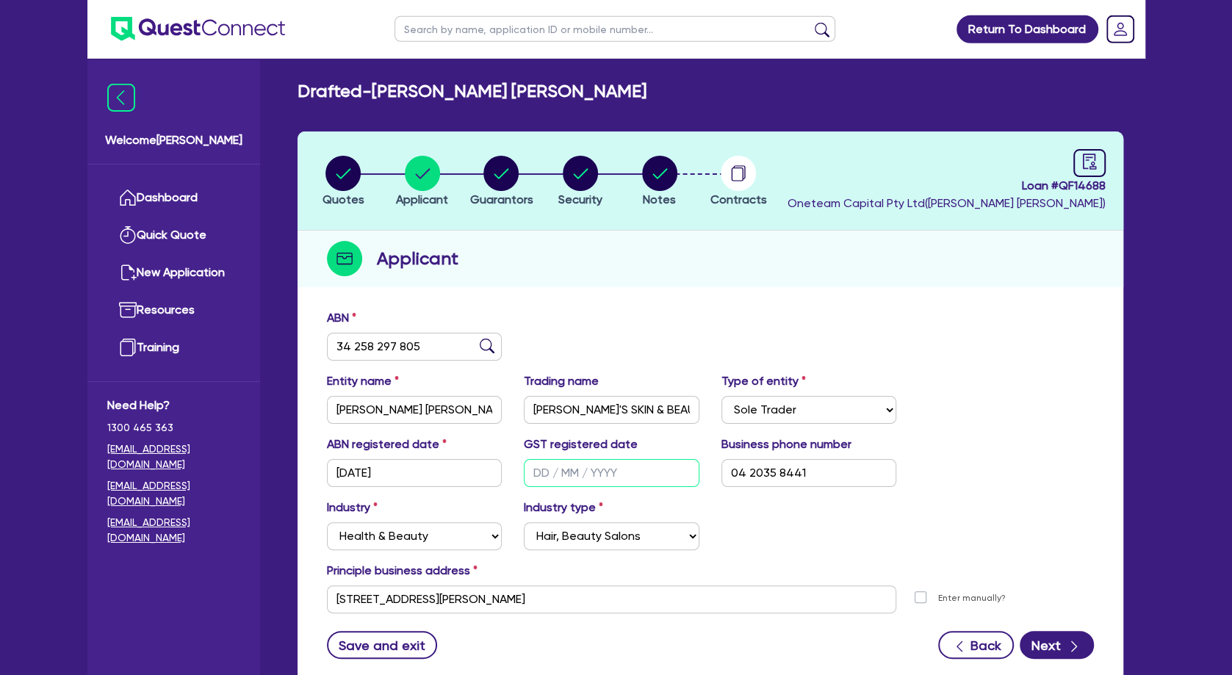
scroll to position [0, 0]
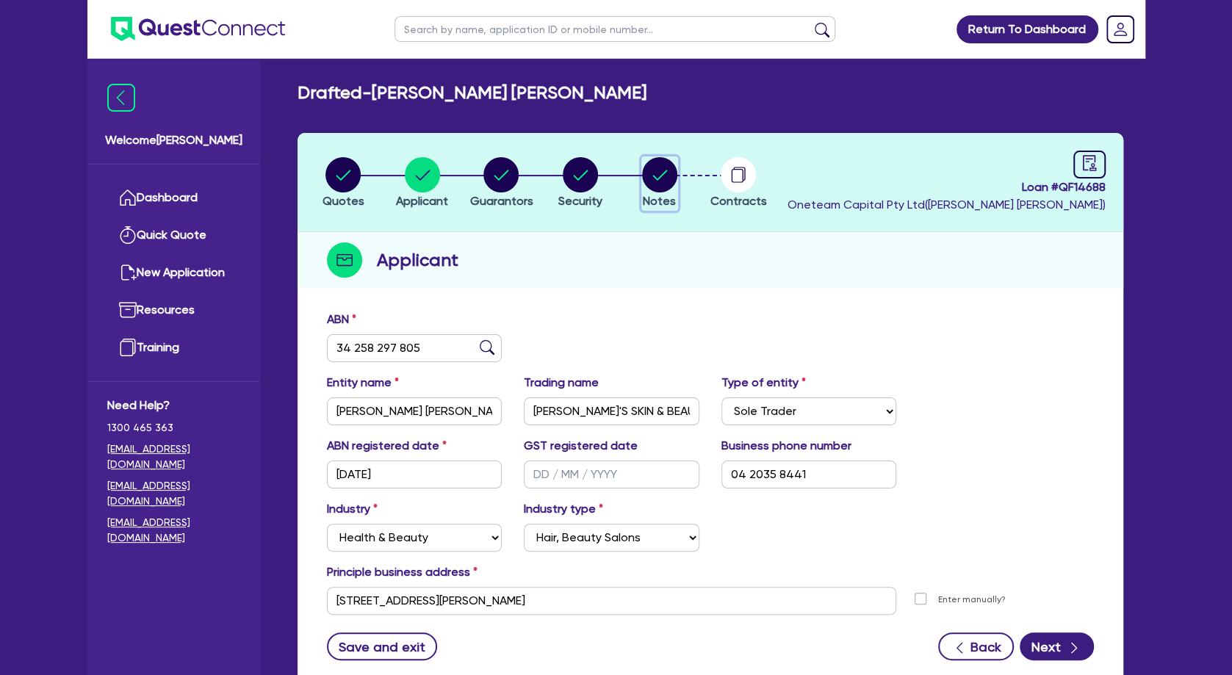
click at [661, 177] on circle "button" at bounding box center [659, 174] width 35 height 35
select select "Other"
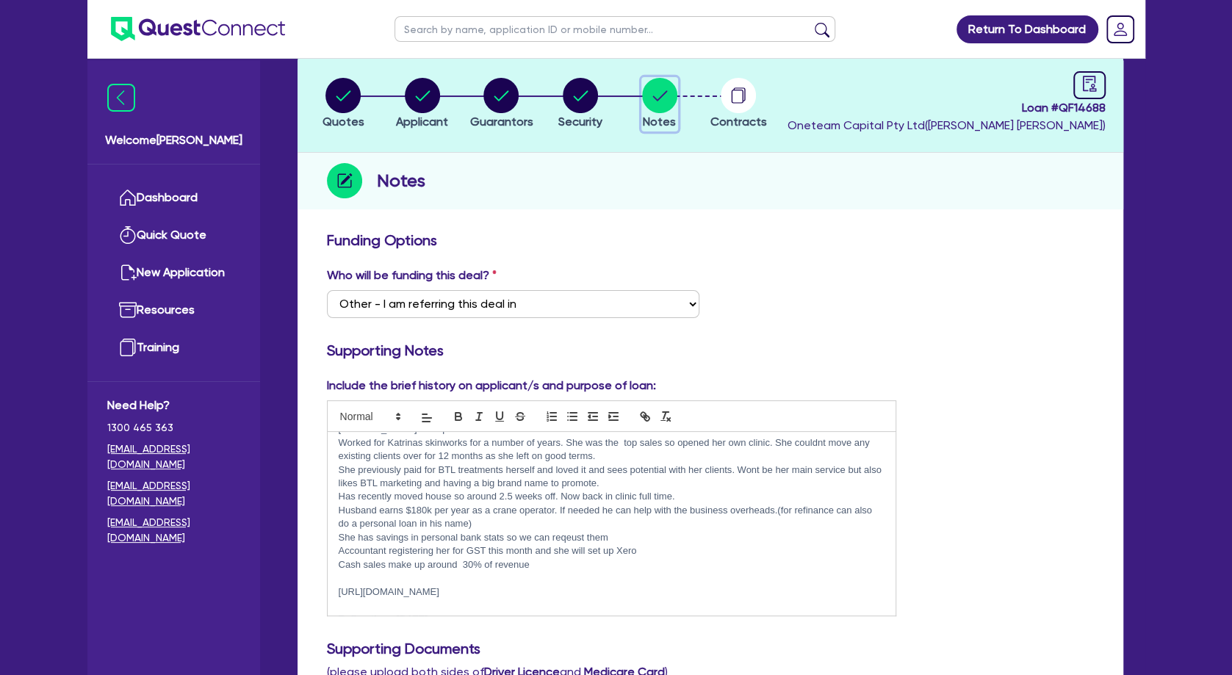
scroll to position [214, 0]
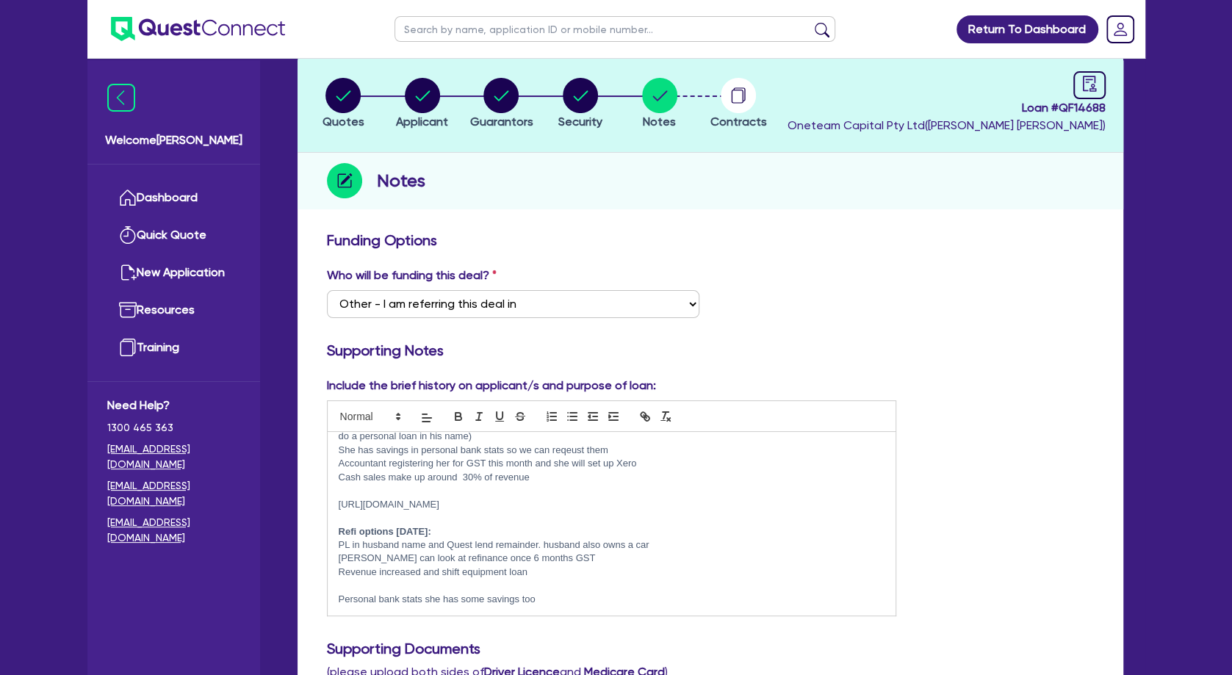
click at [495, 495] on p at bounding box center [612, 490] width 547 height 13
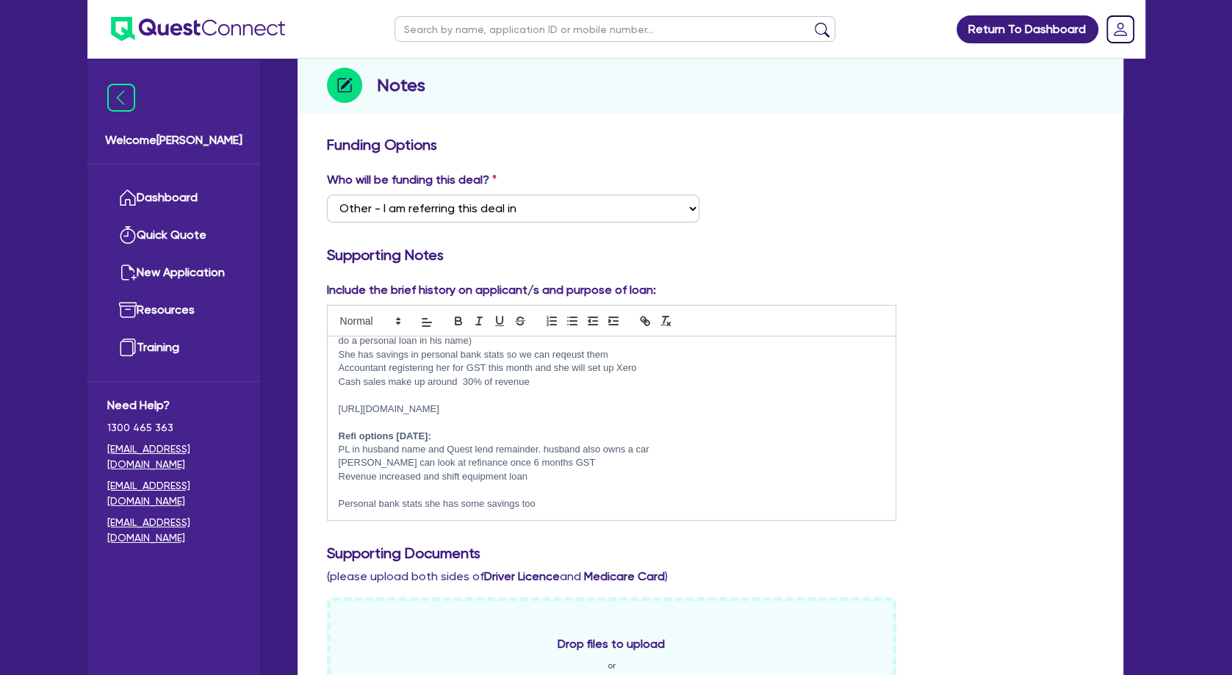
scroll to position [238, 0]
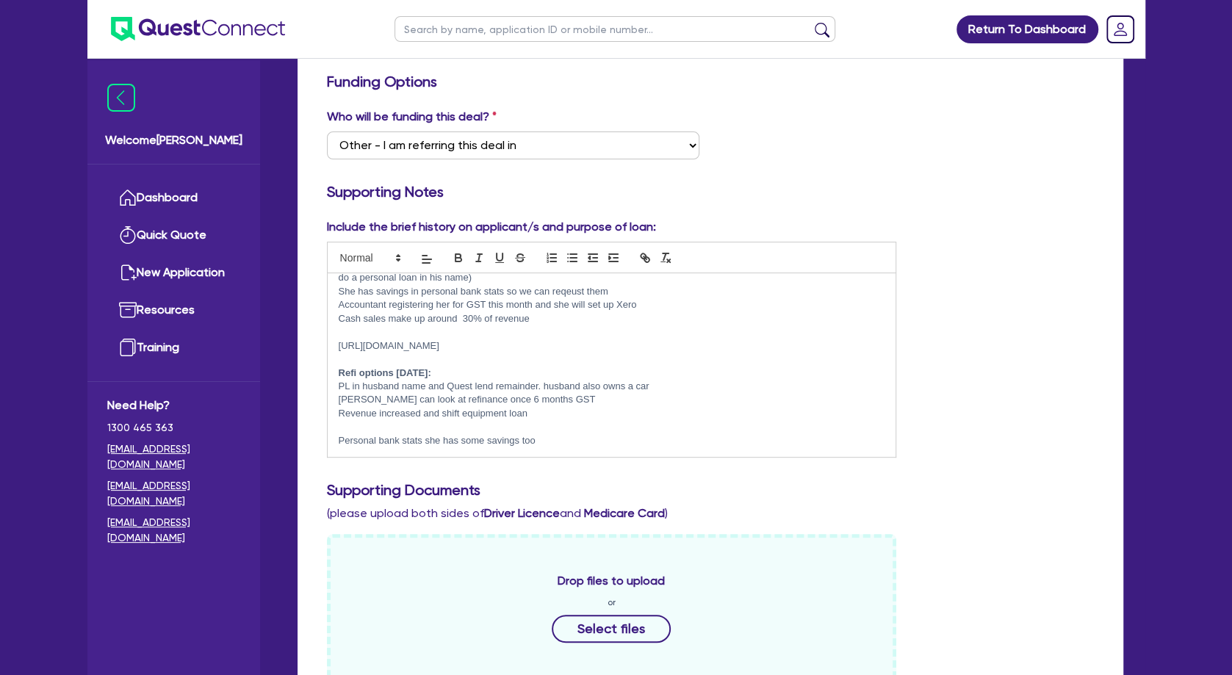
click at [520, 333] on p at bounding box center [612, 332] width 547 height 13
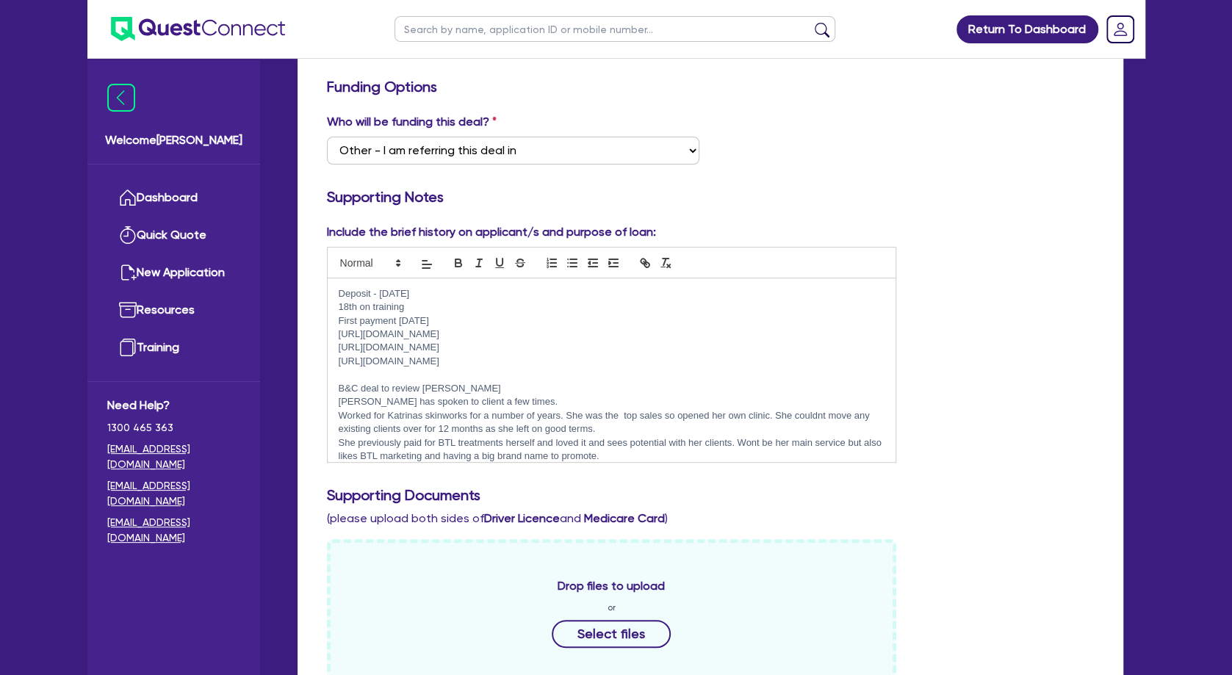
scroll to position [0, 0]
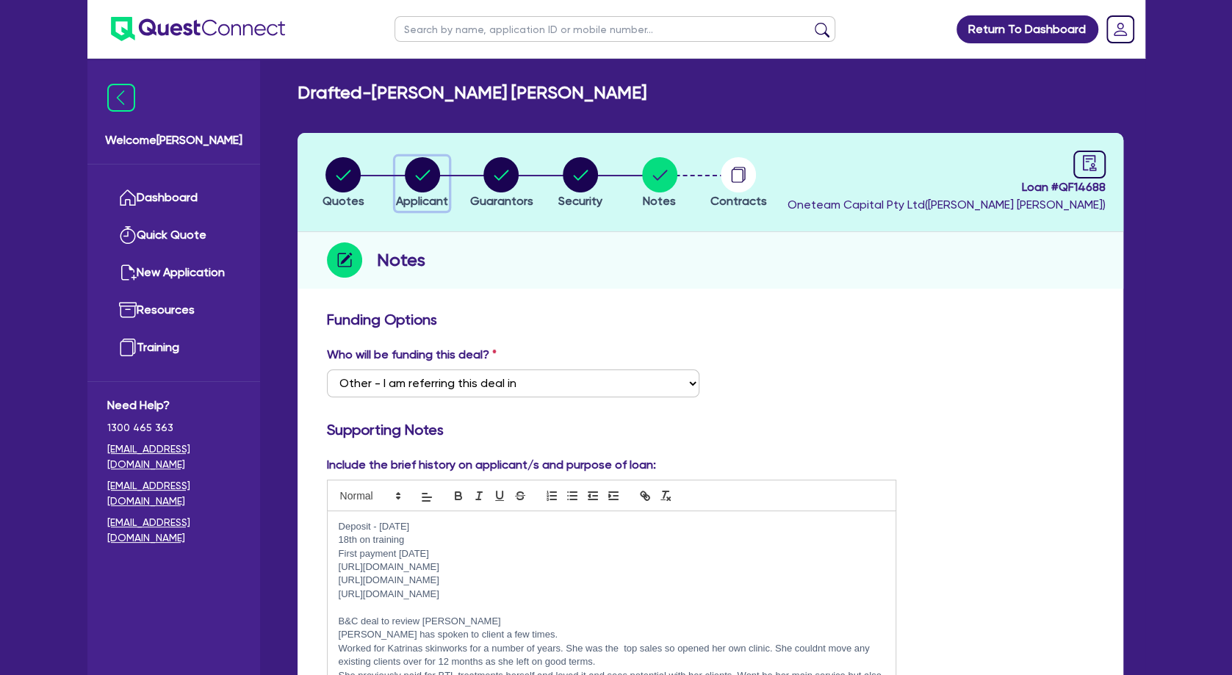
click at [425, 175] on icon "button" at bounding box center [422, 175] width 15 height 10
select select "SOLE_TRADER"
select select "HEALTH_BEAUTY"
select select "HAIR_BEAUTY_SALONS"
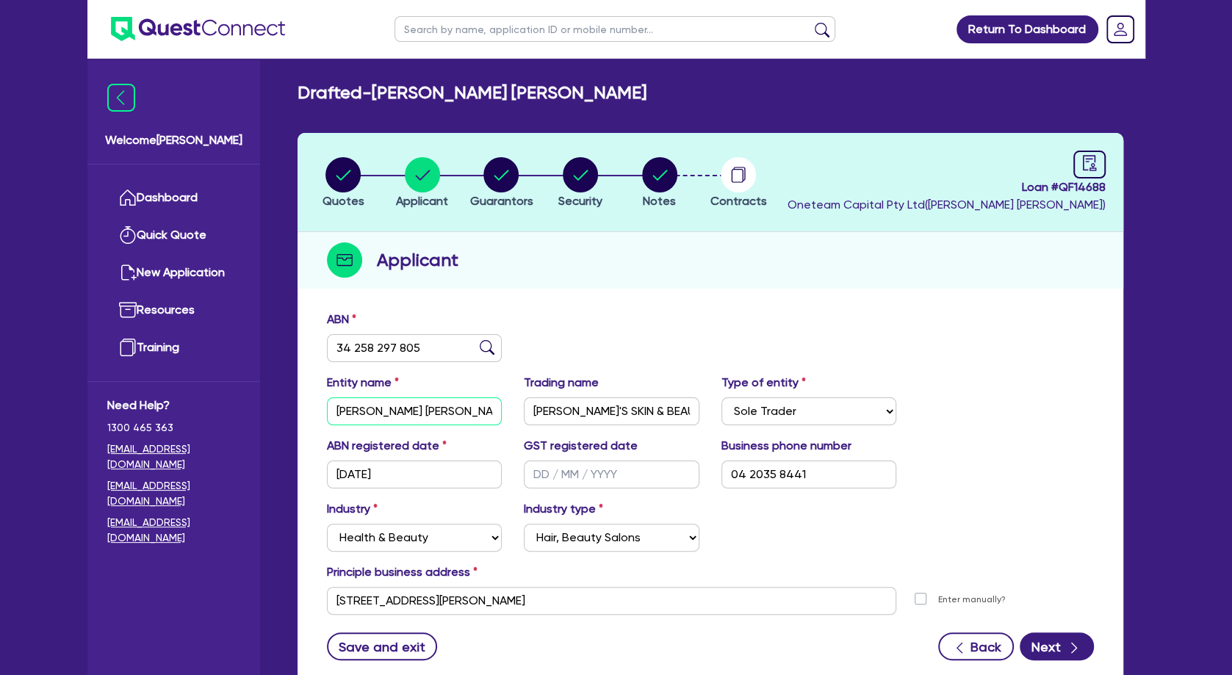
click at [434, 410] on input "[PERSON_NAME] [PERSON_NAME]" at bounding box center [415, 412] width 176 height 28
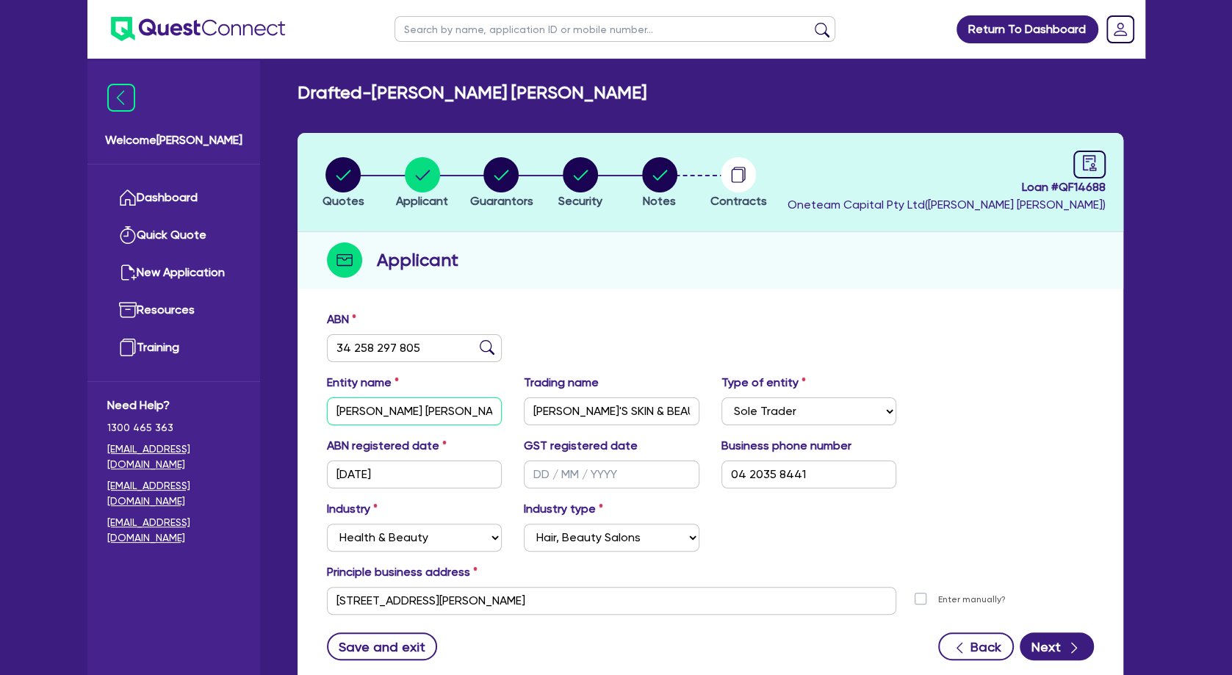
click at [434, 410] on input "[PERSON_NAME] [PERSON_NAME]" at bounding box center [415, 412] width 176 height 28
click at [599, 409] on input "[PERSON_NAME]'S SKIN & BEAUTY CLINIC" at bounding box center [612, 412] width 176 height 28
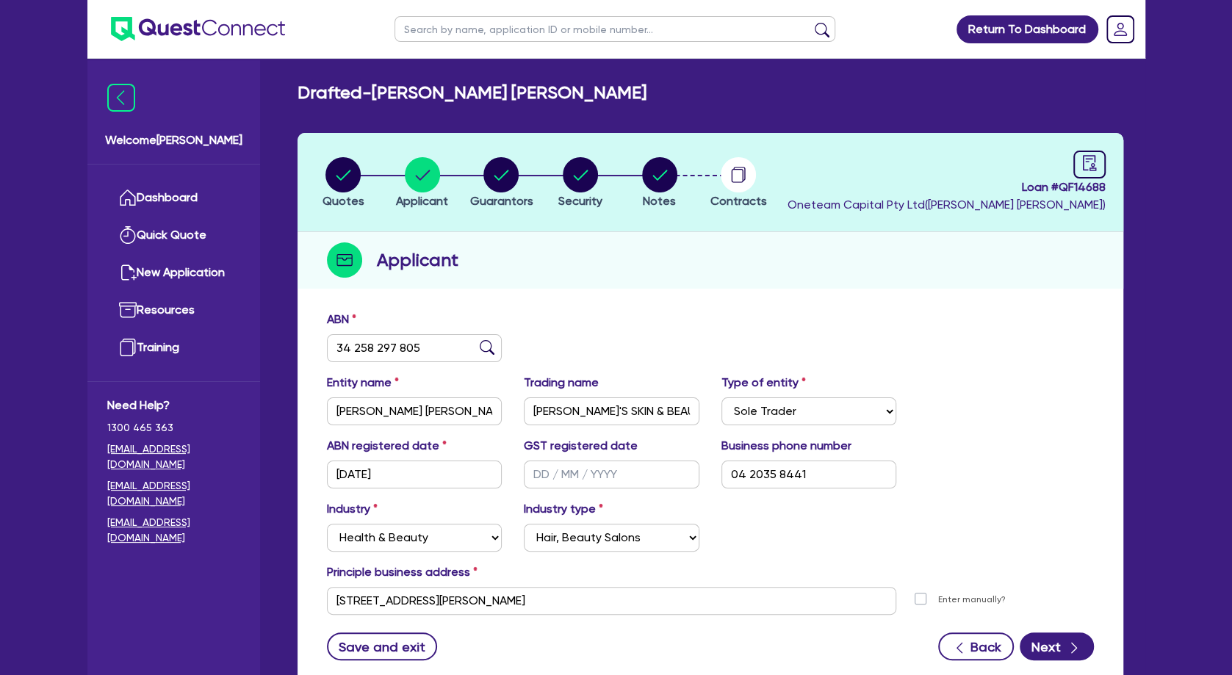
click at [589, 409] on input "[PERSON_NAME]'S SKIN & BEAUTY CLINIC" at bounding box center [612, 412] width 176 height 28
click at [345, 183] on circle "button" at bounding box center [343, 174] width 35 height 35
select select "TERTIARY_ASSETS"
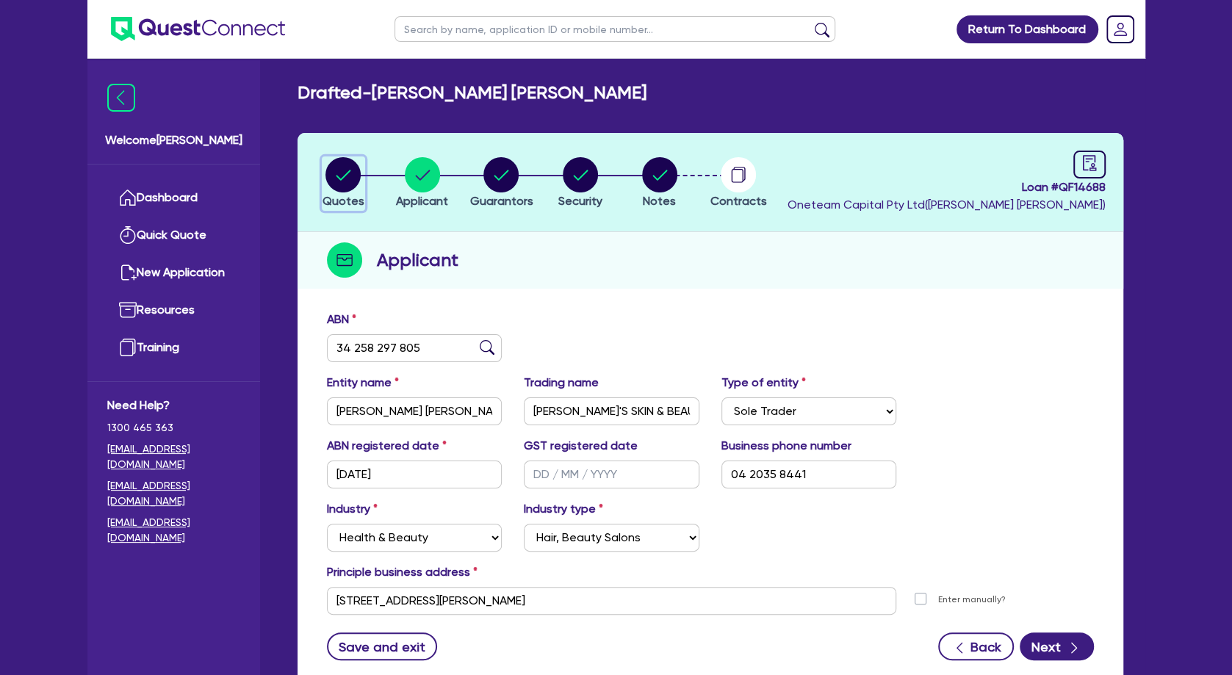
select select "BEAUTY_EQUIPMENT"
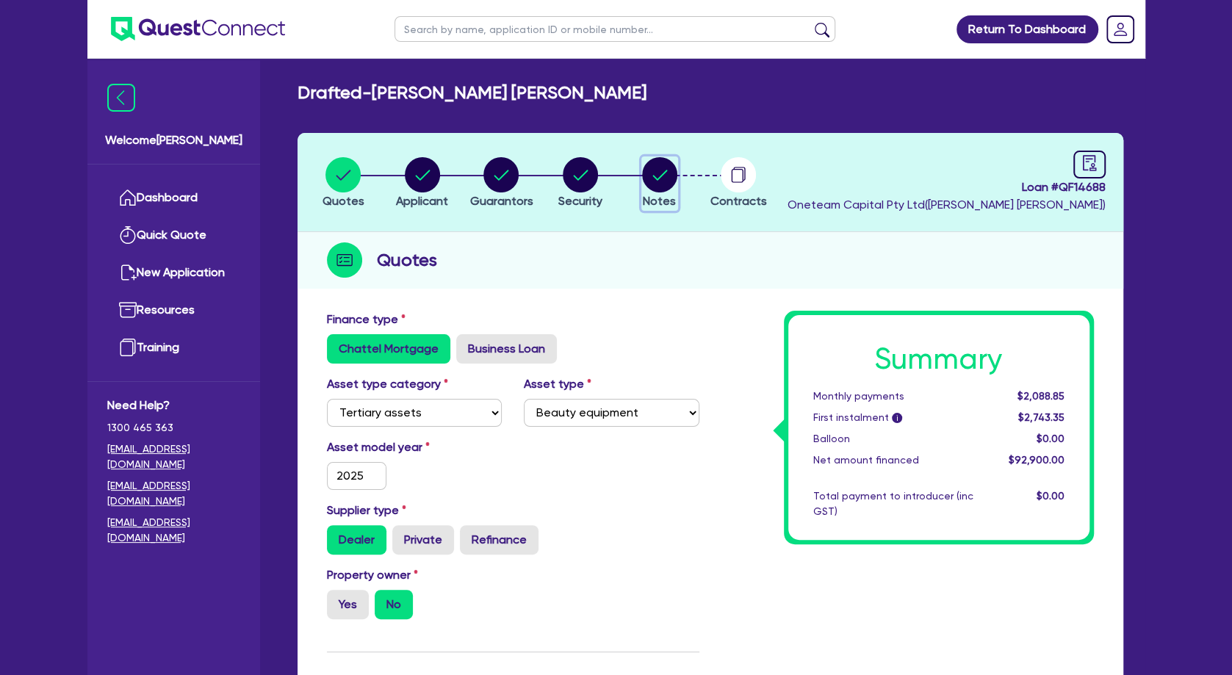
click at [664, 185] on circle "button" at bounding box center [659, 174] width 35 height 35
select select "Other"
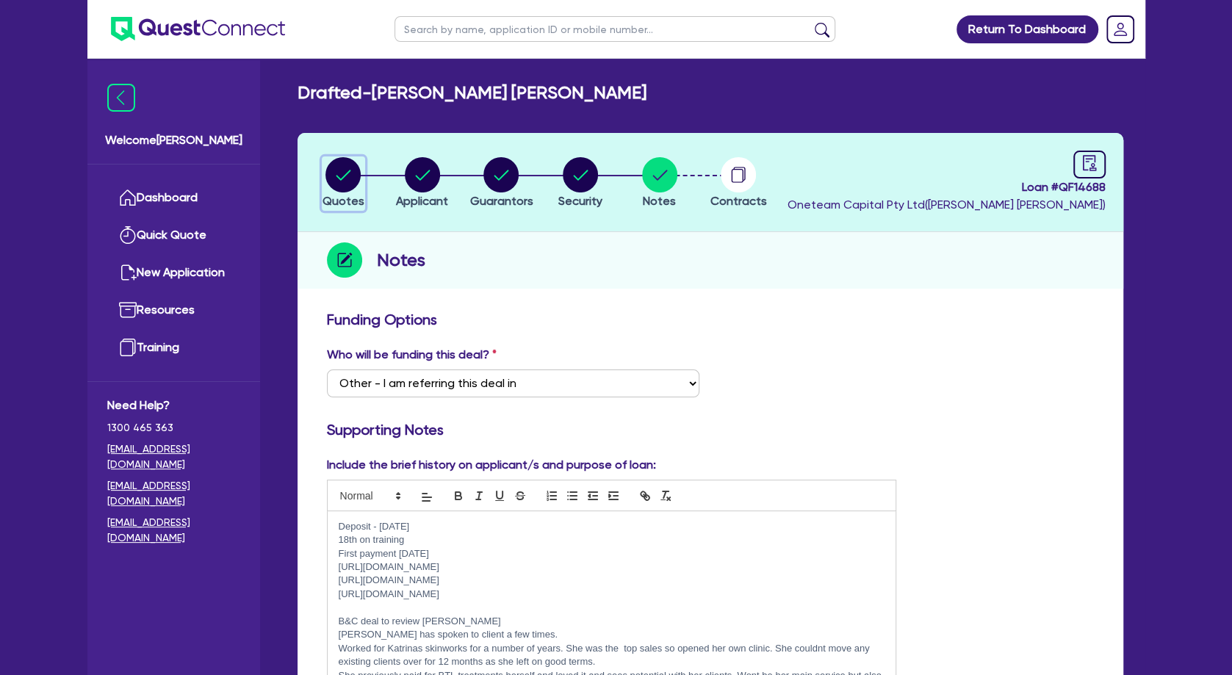
click at [346, 173] on circle "button" at bounding box center [343, 174] width 35 height 35
select select "TERTIARY_ASSETS"
select select "BEAUTY_EQUIPMENT"
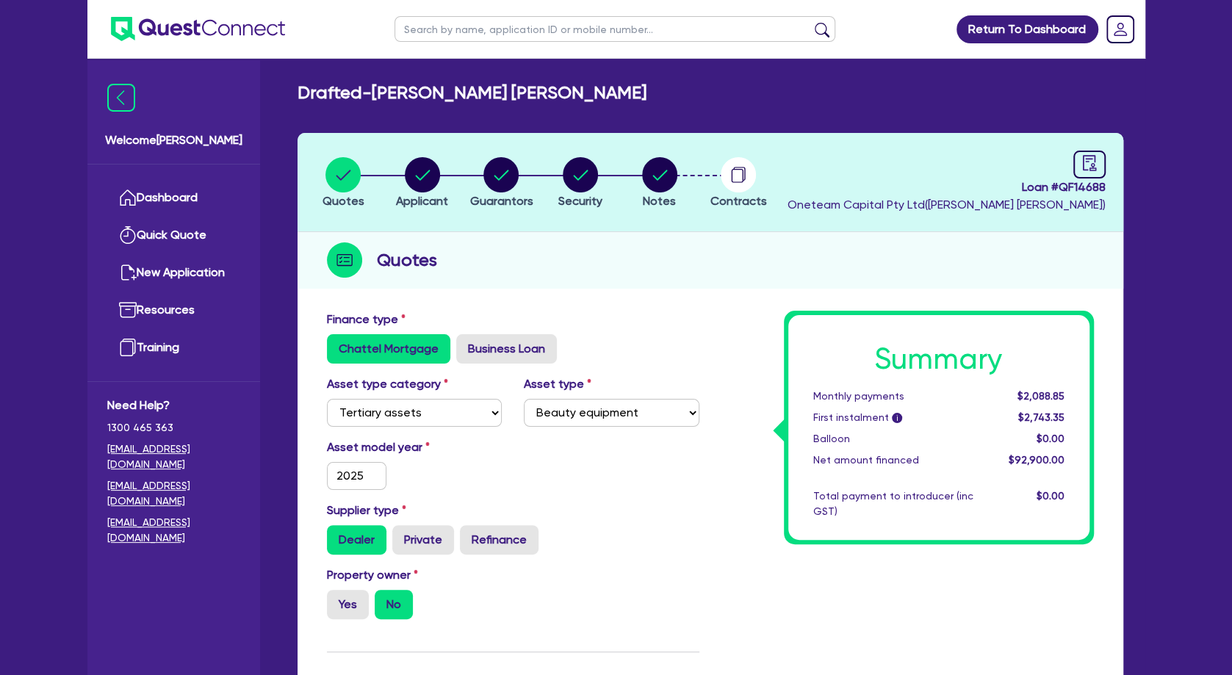
click at [453, 29] on input "text" at bounding box center [615, 29] width 441 height 26
type input "D"
type input "ANGUS"
click button "submit" at bounding box center [823, 32] width 24 height 21
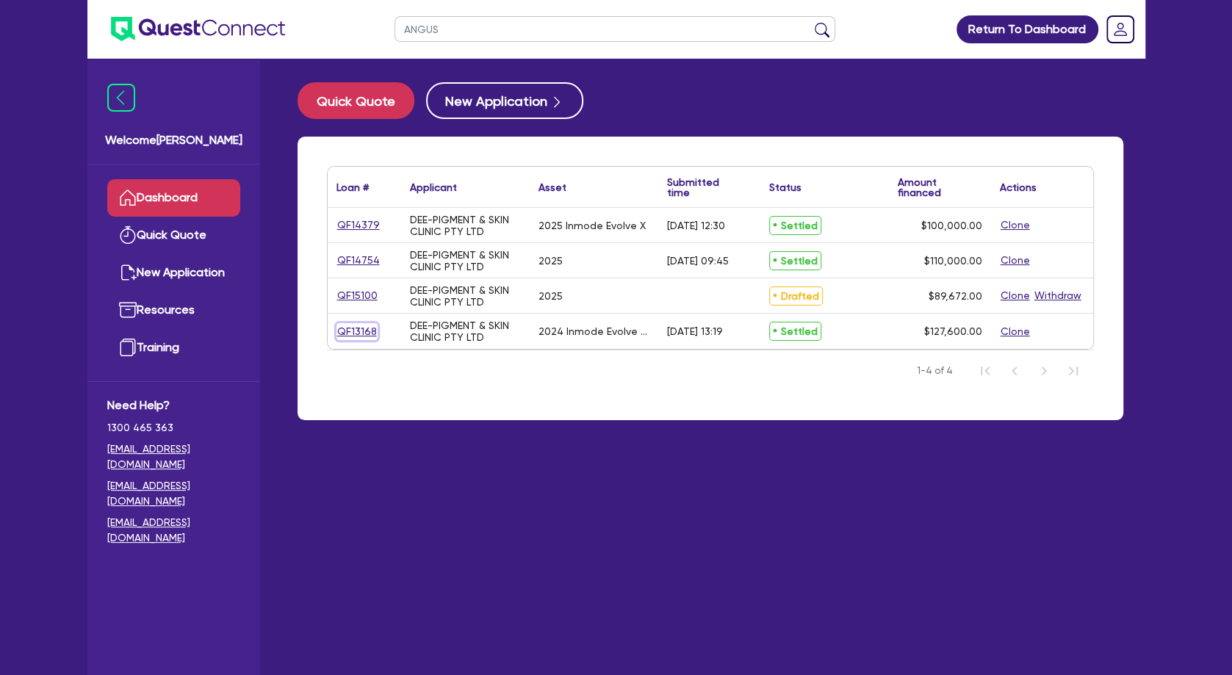
click at [359, 331] on link "QF13168" at bounding box center [357, 331] width 41 height 17
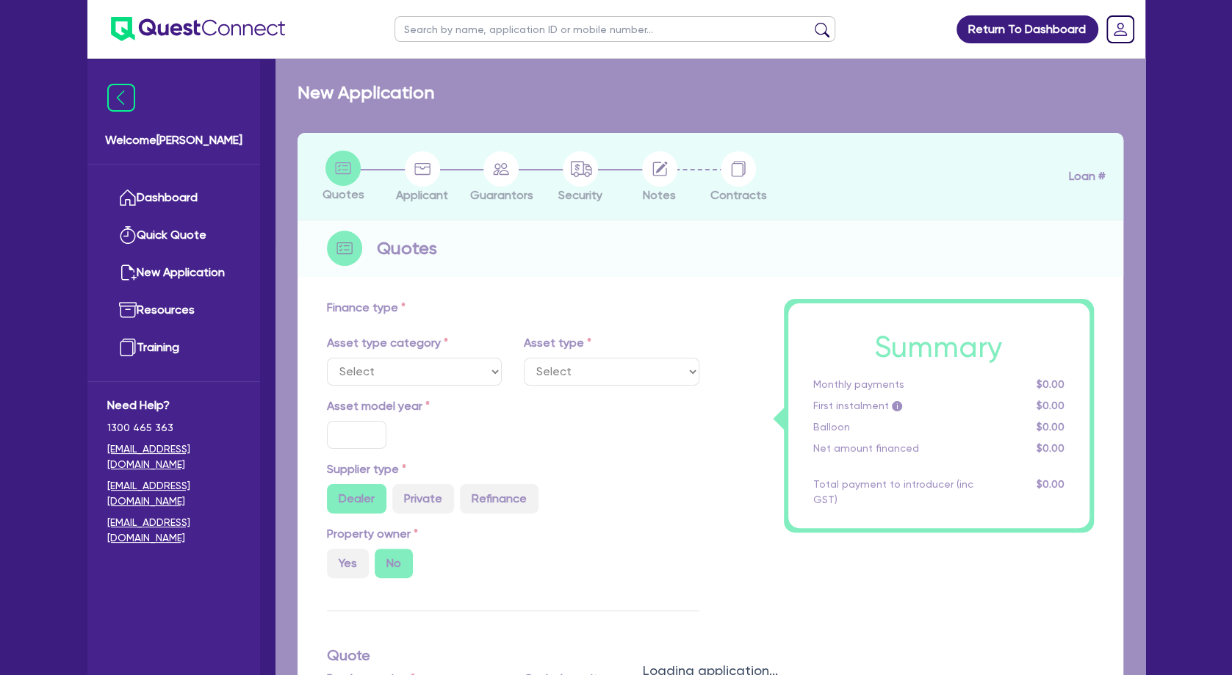
select select "TERTIARY_ASSETS"
type input "2024"
radio input "true"
type input "159,500"
type input "31,900"
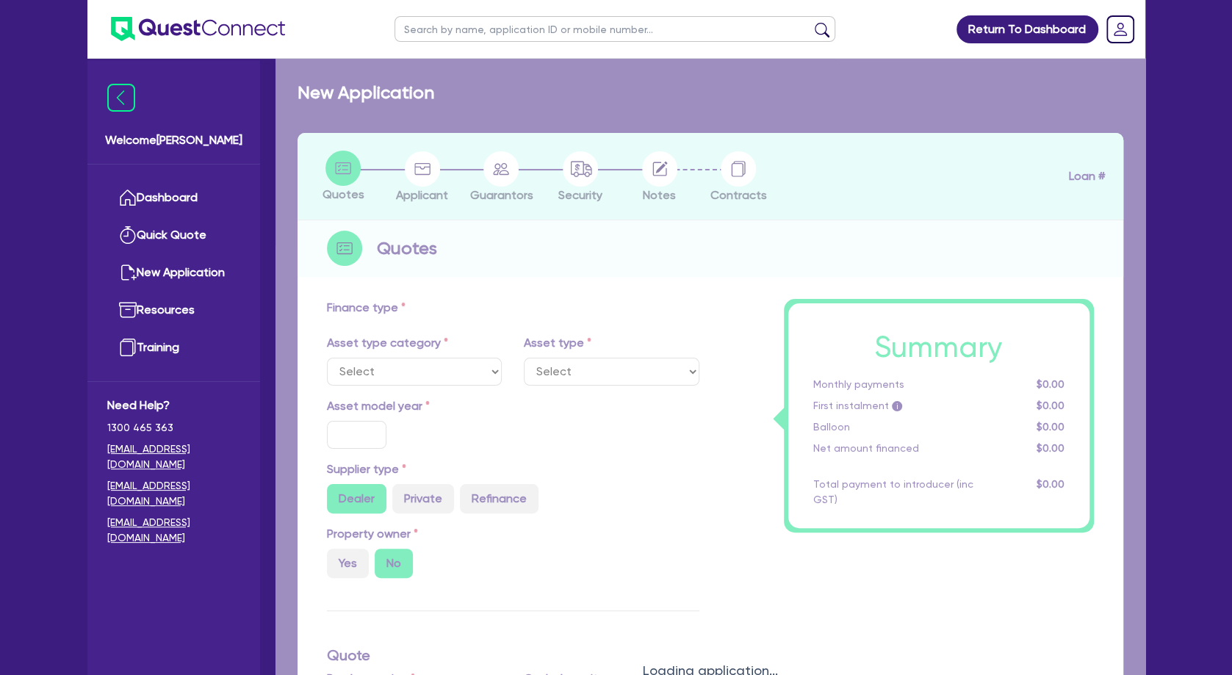
type input "11"
type input "495"
select select "BEAUTY_EQUIPMENT"
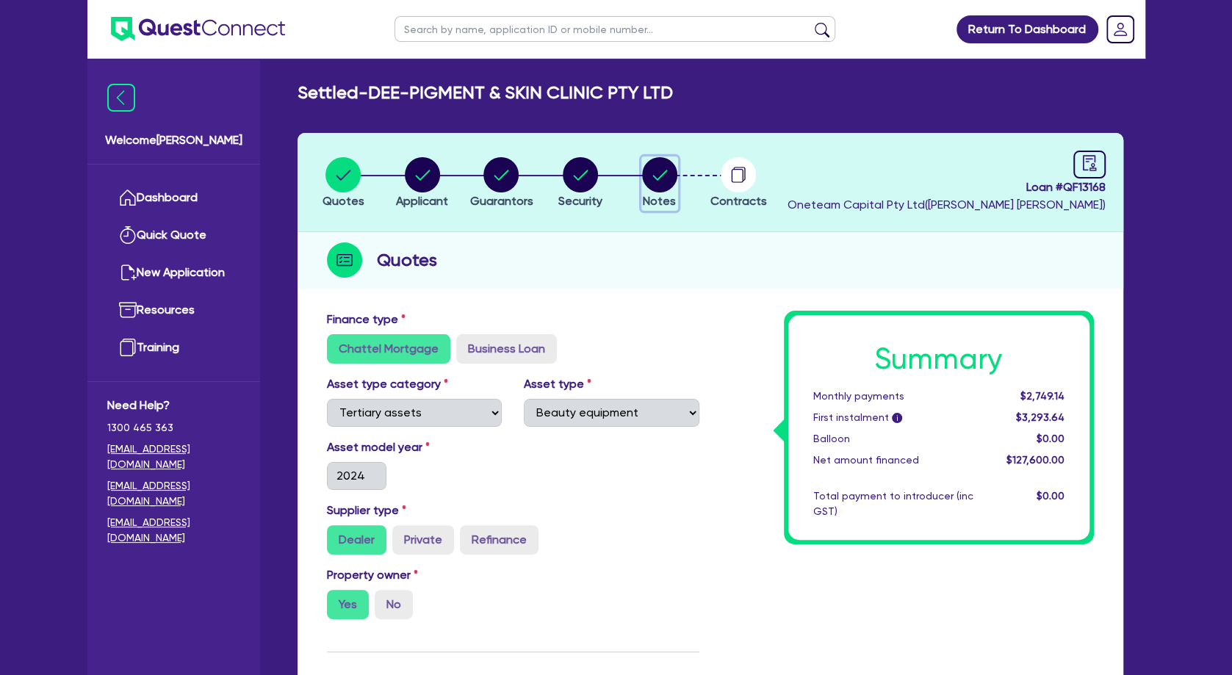
click at [661, 177] on circle "button" at bounding box center [659, 174] width 35 height 35
select select "Other"
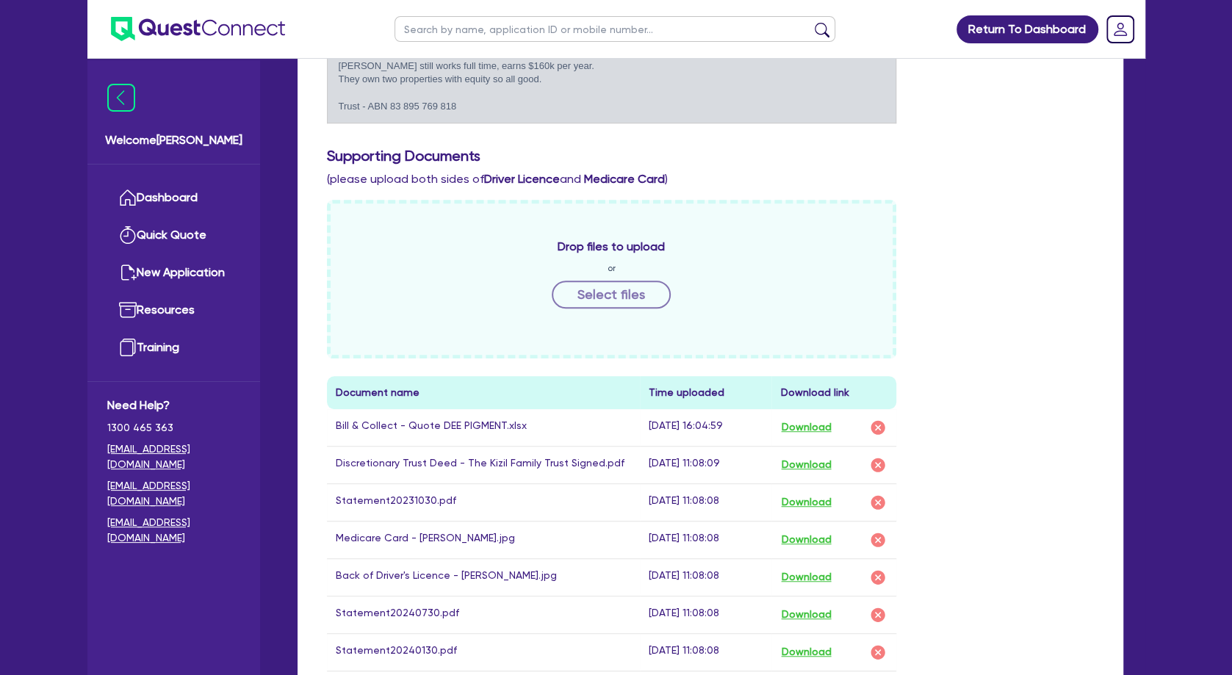
scroll to position [873, 0]
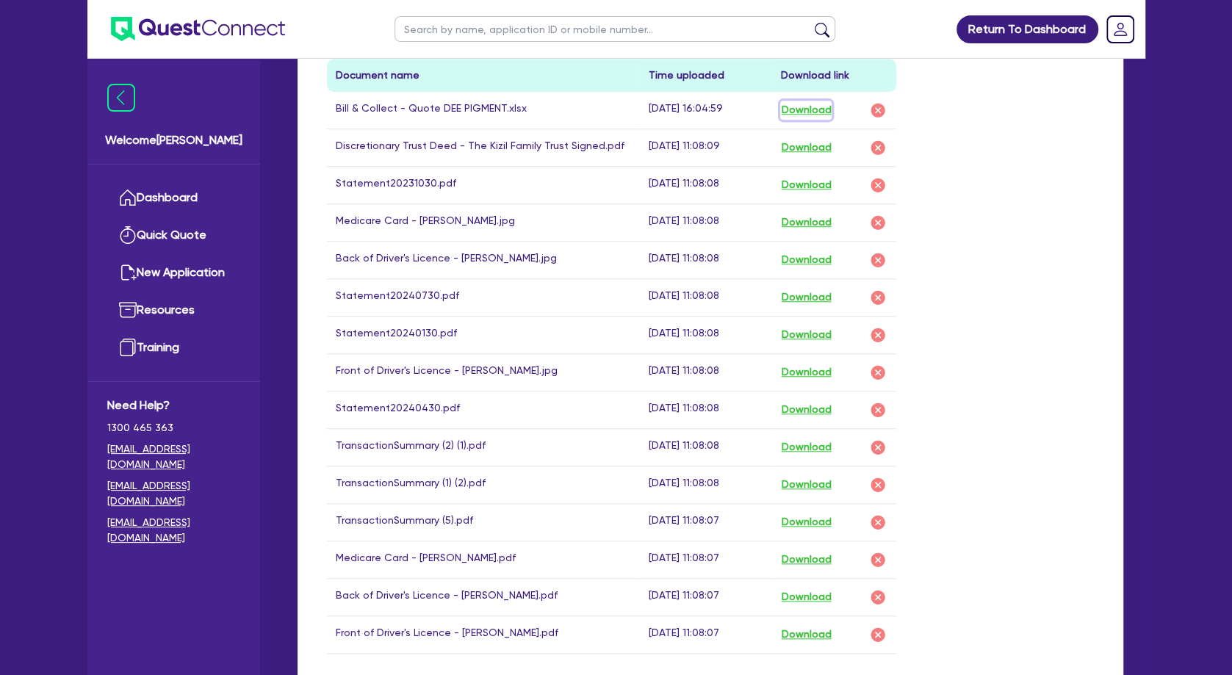
click at [805, 109] on button "Download" at bounding box center [805, 110] width 51 height 19
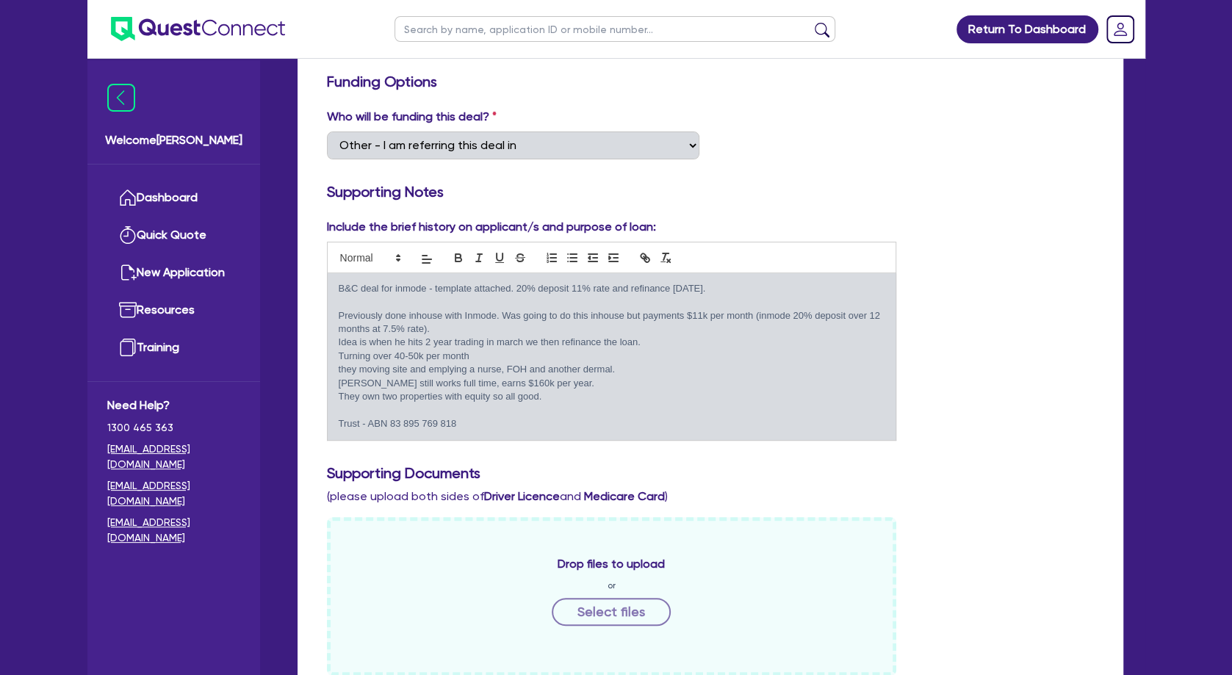
scroll to position [0, 0]
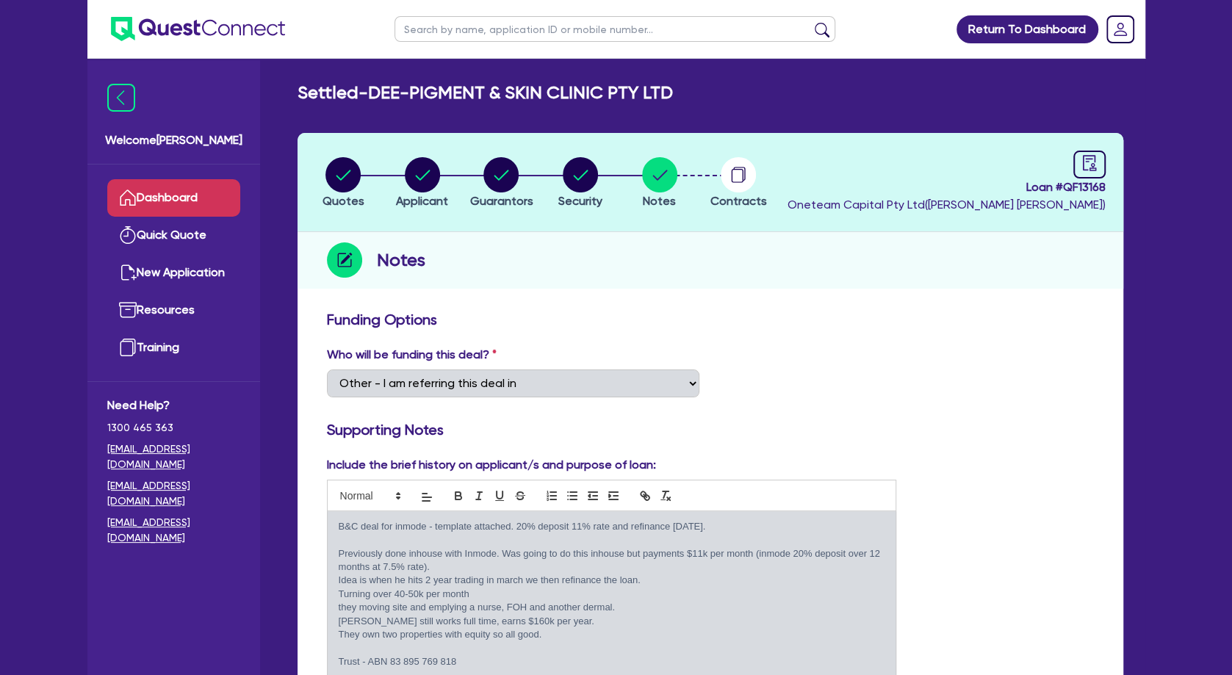
click at [190, 199] on link "Dashboard" at bounding box center [173, 197] width 133 height 37
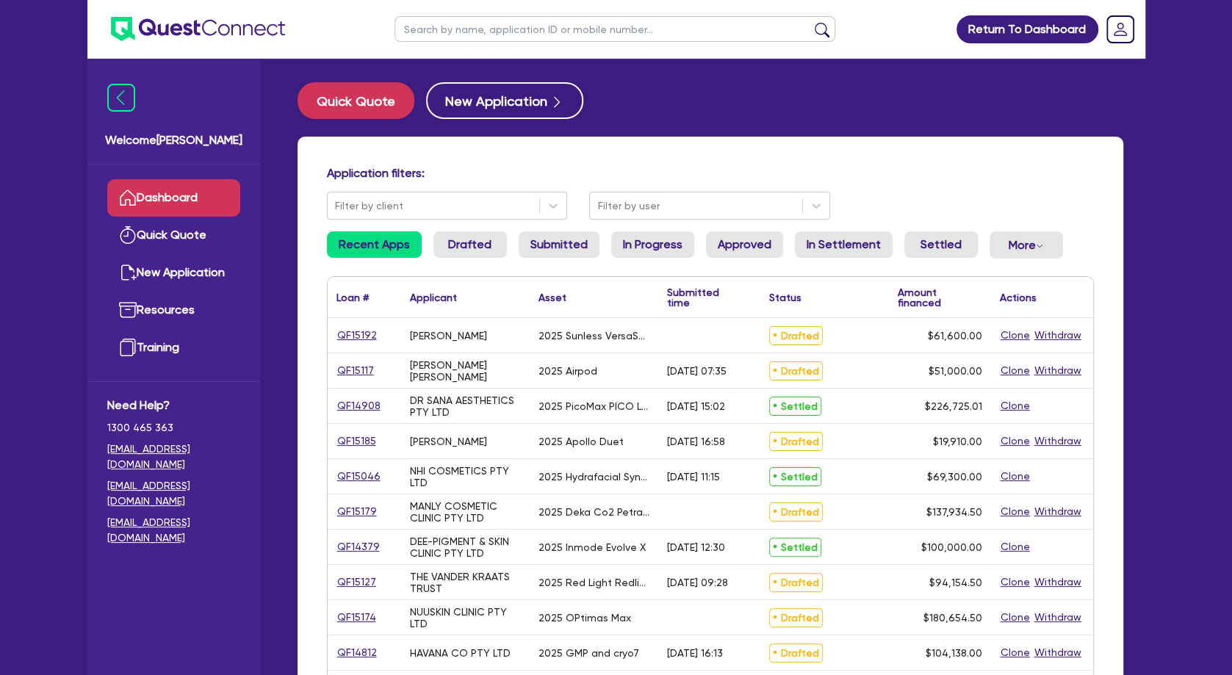
click at [468, 16] on ul at bounding box center [615, 29] width 470 height 58
click at [471, 29] on input "text" at bounding box center [615, 29] width 441 height 26
type input "[PERSON_NAME]"
click at [811, 22] on button "submit" at bounding box center [823, 32] width 24 height 21
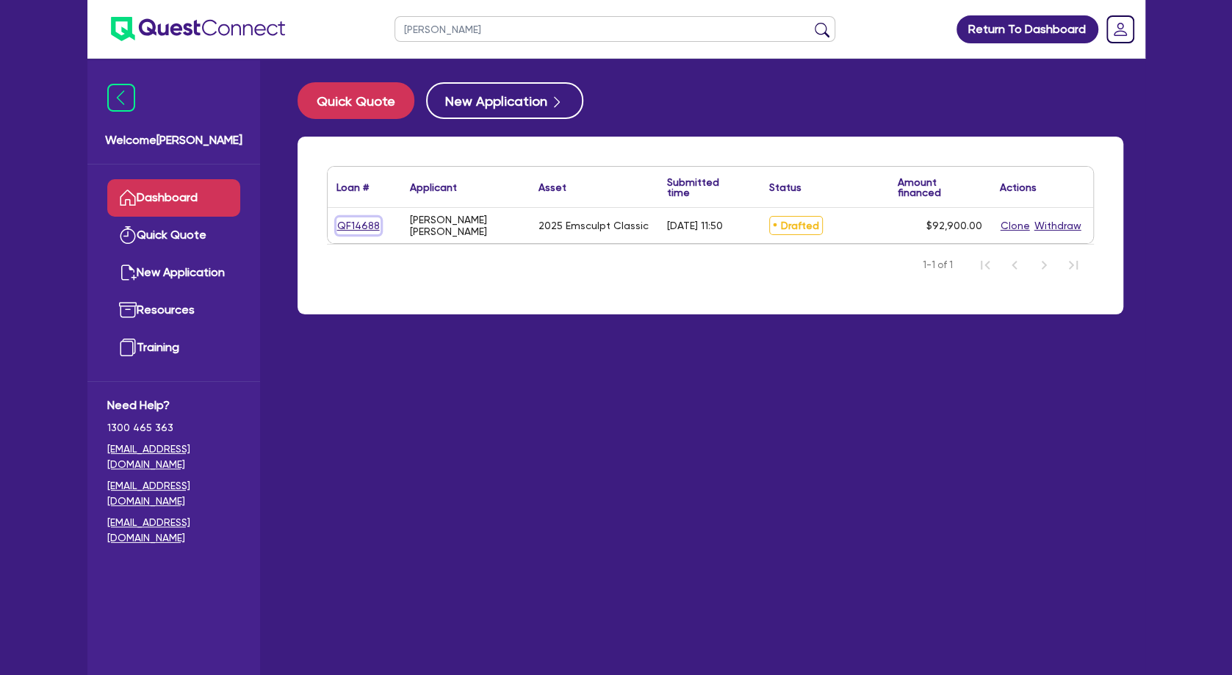
click at [370, 229] on link "QF14688" at bounding box center [359, 226] width 44 height 17
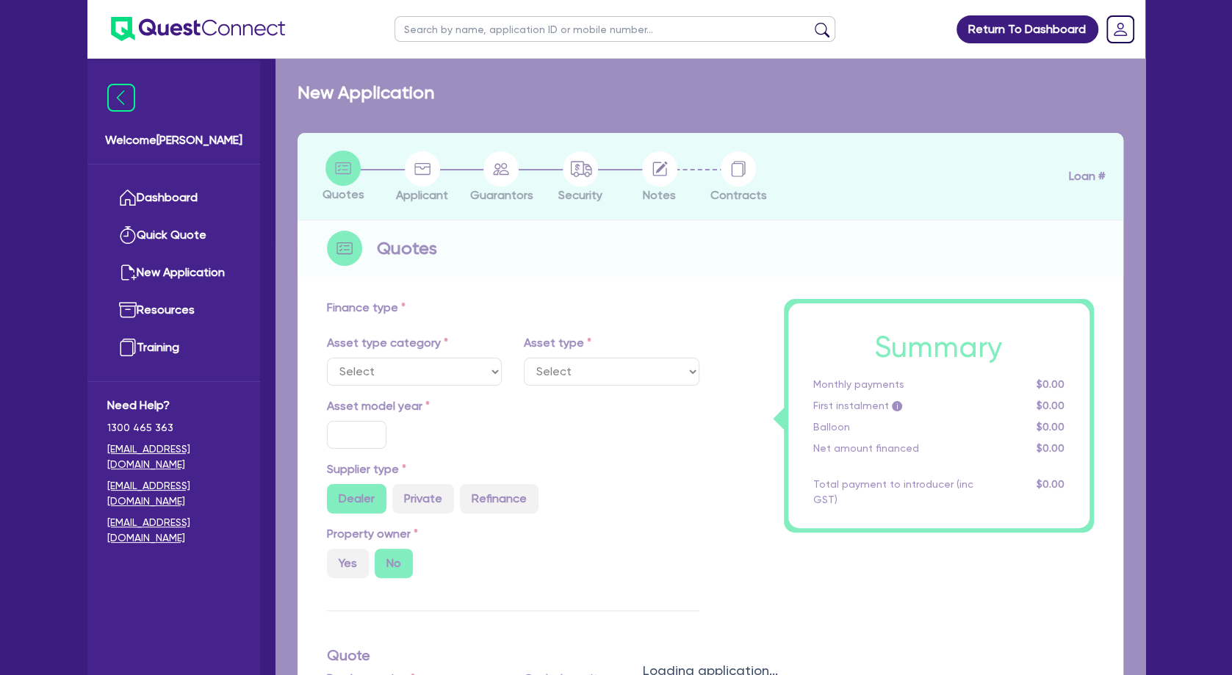
select select "TERTIARY_ASSETS"
type input "2025"
type input "97,900"
type input "5,000"
type input "12.95"
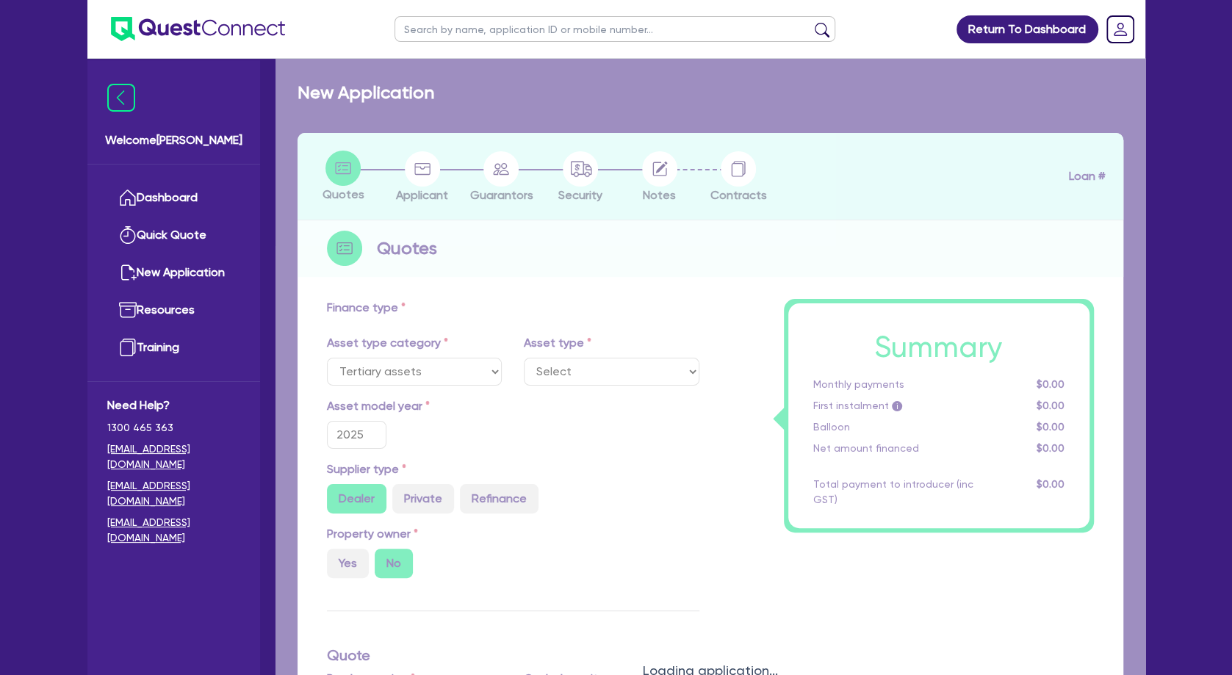
select select "BEAUTY_EQUIPMENT"
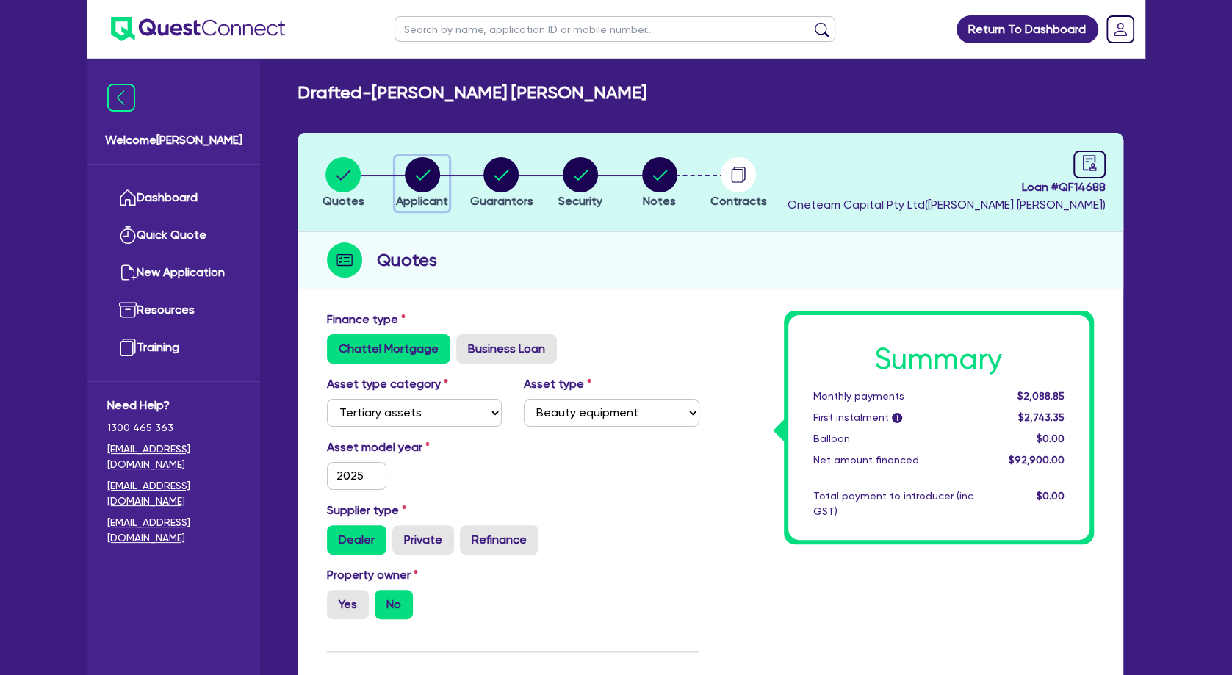
click at [432, 172] on circle "button" at bounding box center [422, 174] width 35 height 35
select select "SOLE_TRADER"
select select "HEALTH_BEAUTY"
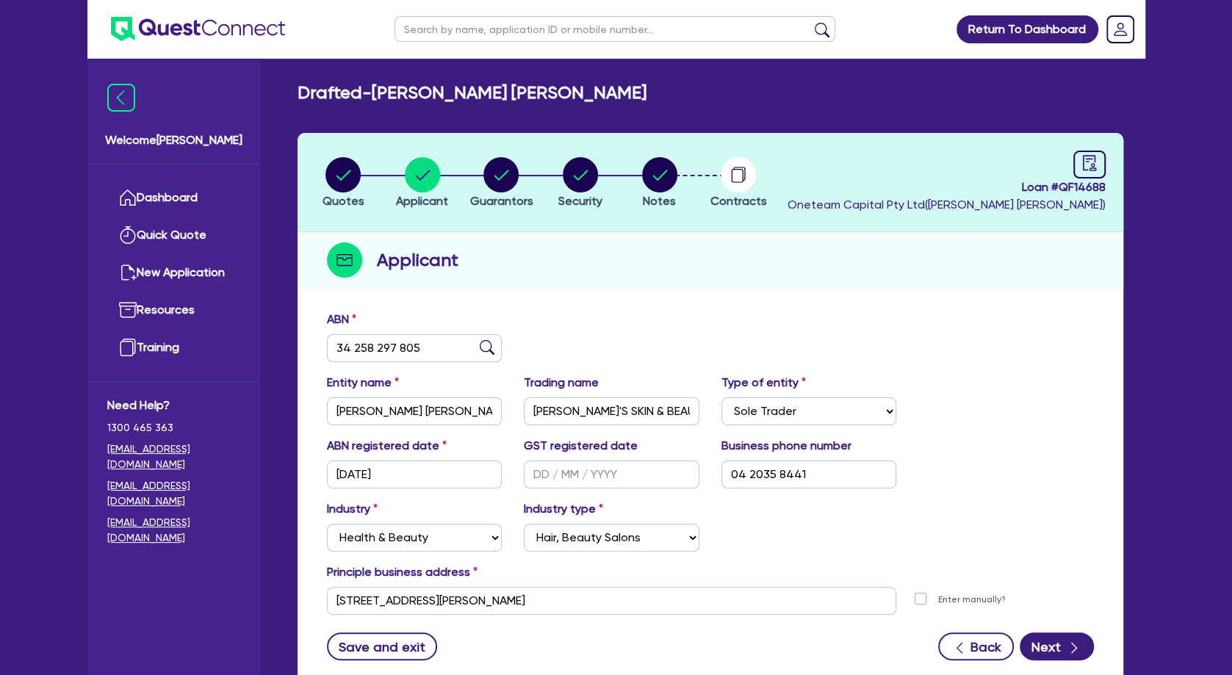
click at [680, 169] on li "Notes" at bounding box center [659, 182] width 79 height 51
click at [665, 179] on circle "button" at bounding box center [659, 174] width 35 height 35
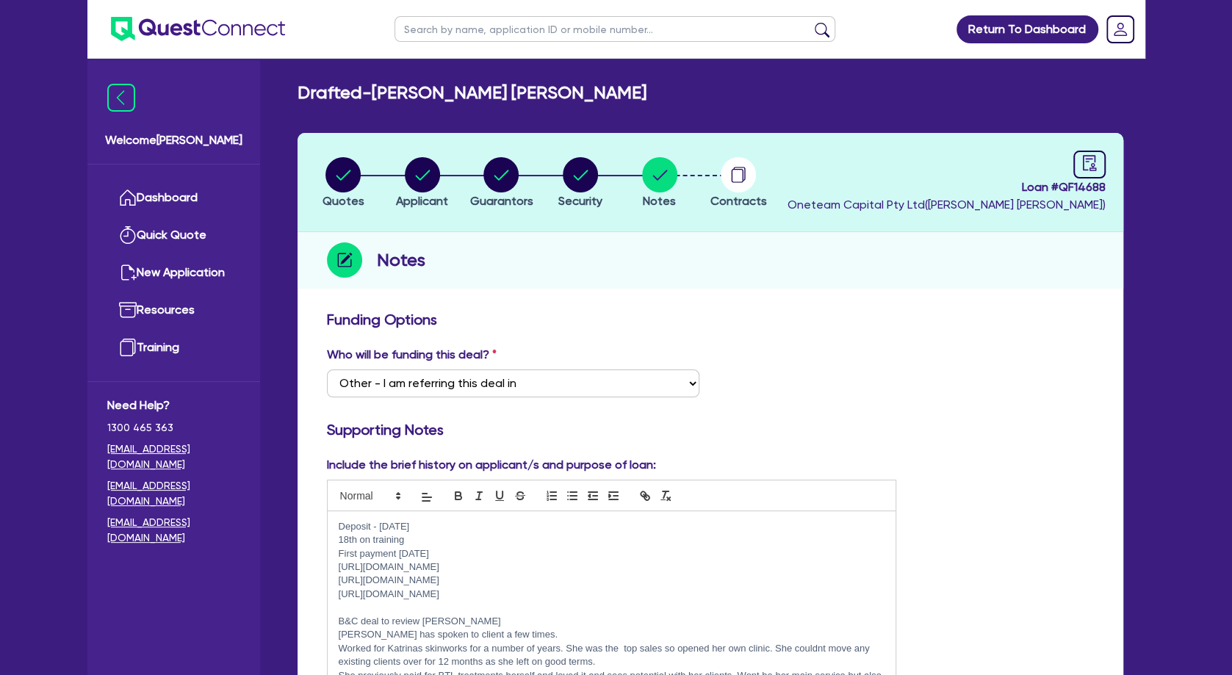
click at [491, 611] on p at bounding box center [612, 607] width 547 height 13
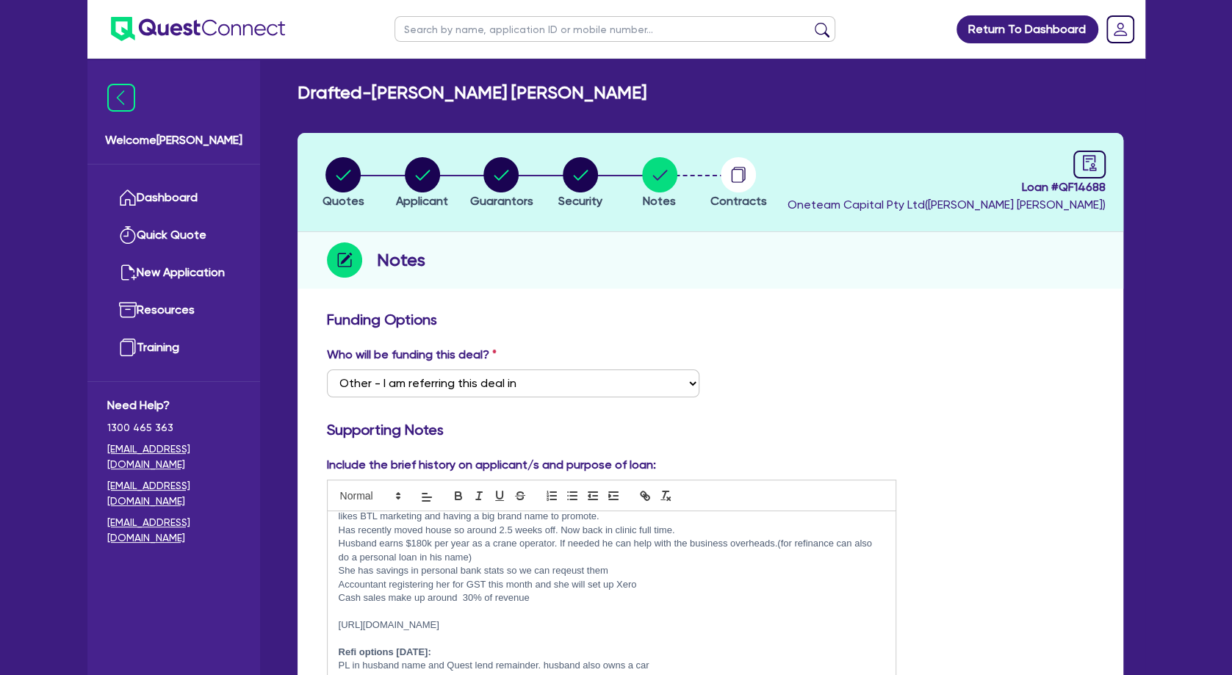
scroll to position [227, 0]
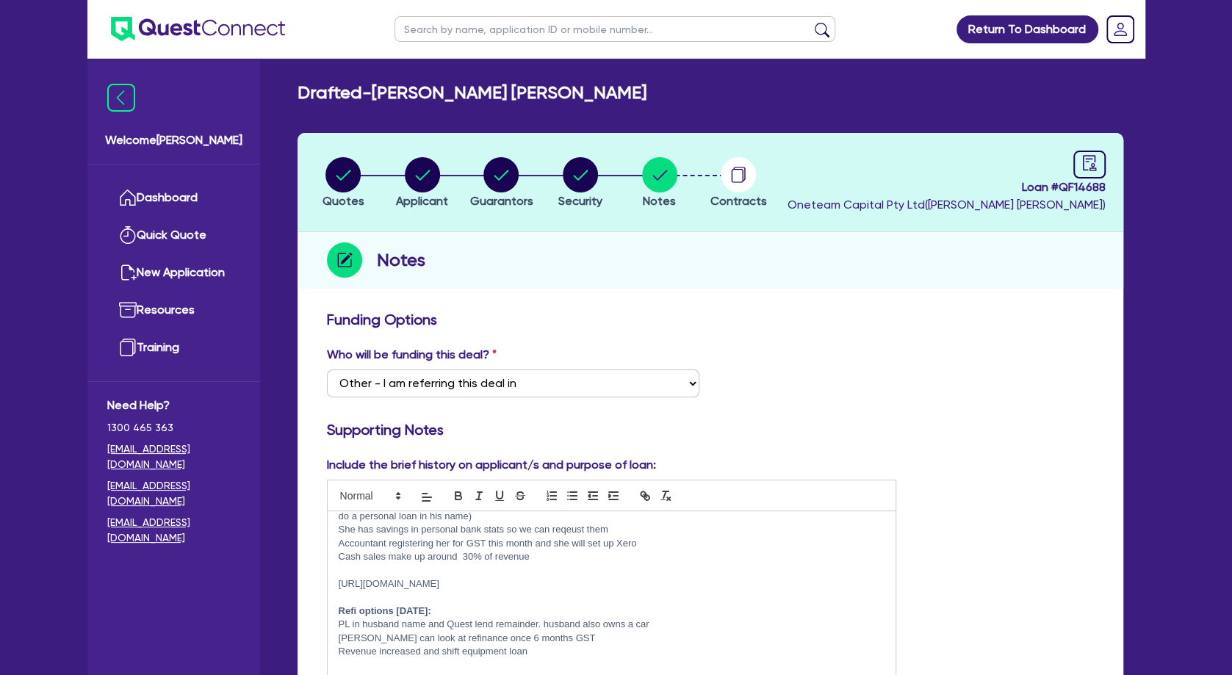
click at [499, 543] on p "Accountant registering her for GST this month and she will set up Xero" at bounding box center [612, 543] width 547 height 13
click at [430, 568] on p at bounding box center [612, 570] width 547 height 13
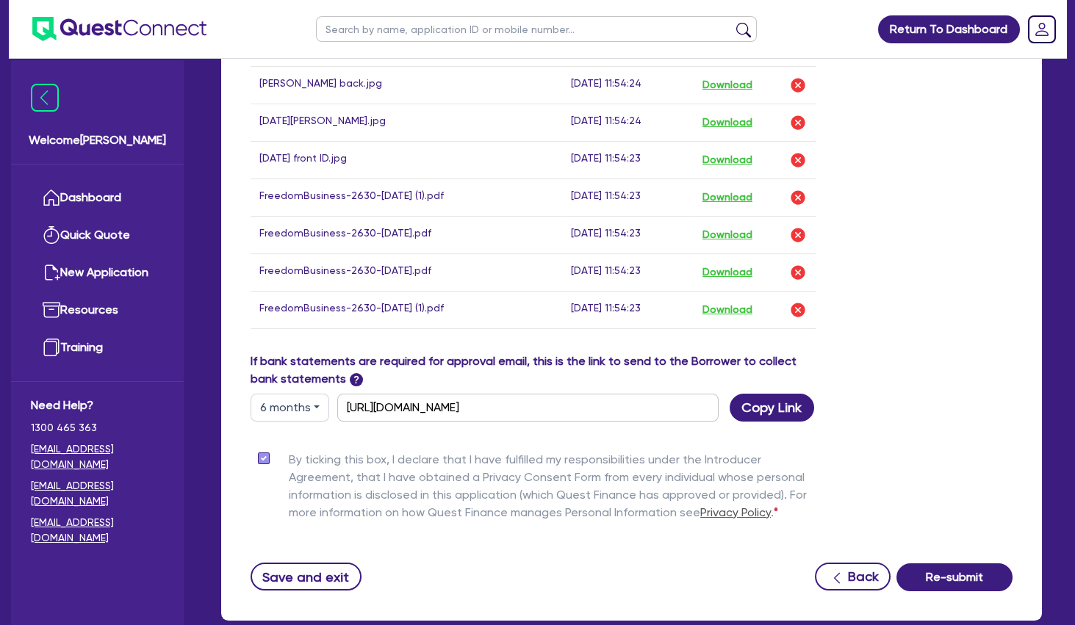
scroll to position [1034, 0]
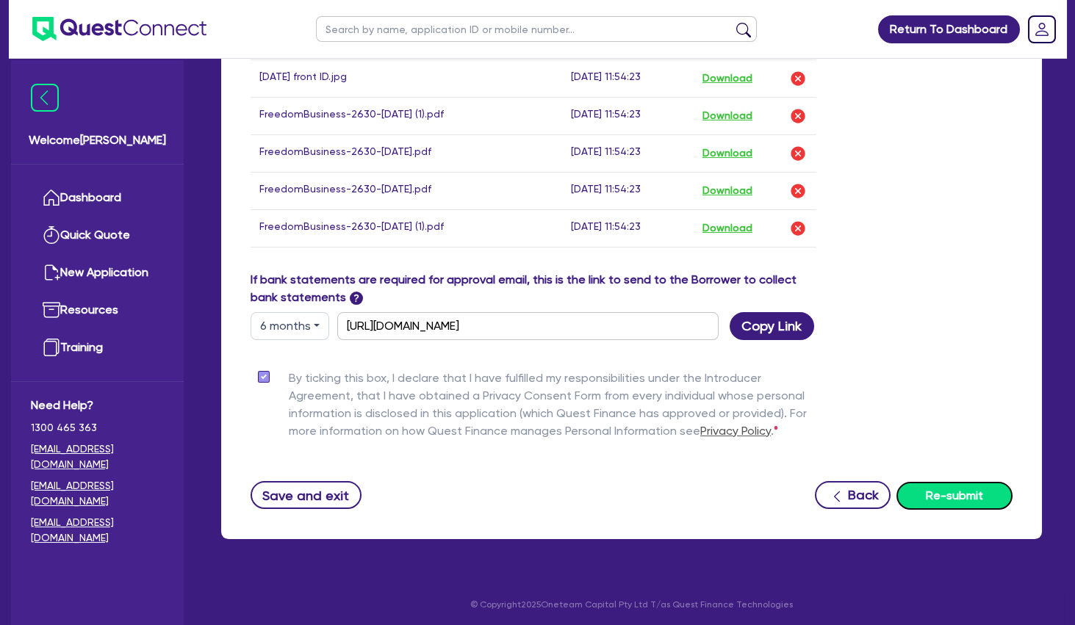
click at [963, 488] on button "Re-submit" at bounding box center [955, 496] width 116 height 28
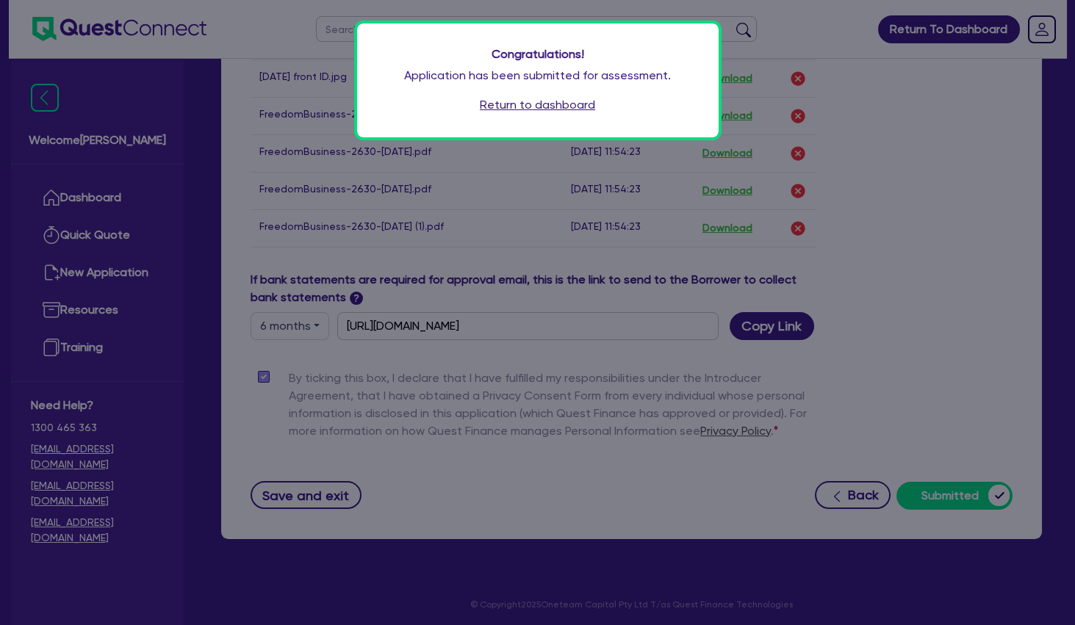
click at [537, 104] on link "Return to dashboard" at bounding box center [537, 105] width 115 height 18
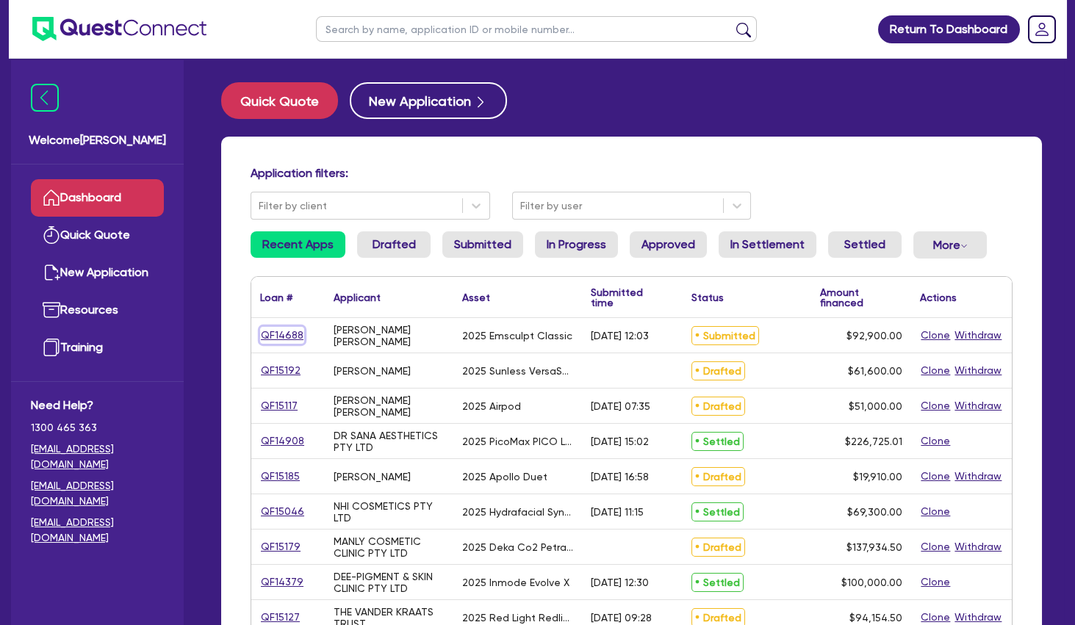
click at [275, 334] on link "QF14688" at bounding box center [282, 335] width 44 height 17
select select "TERTIARY_ASSETS"
select select "BEAUTY_EQUIPMENT"
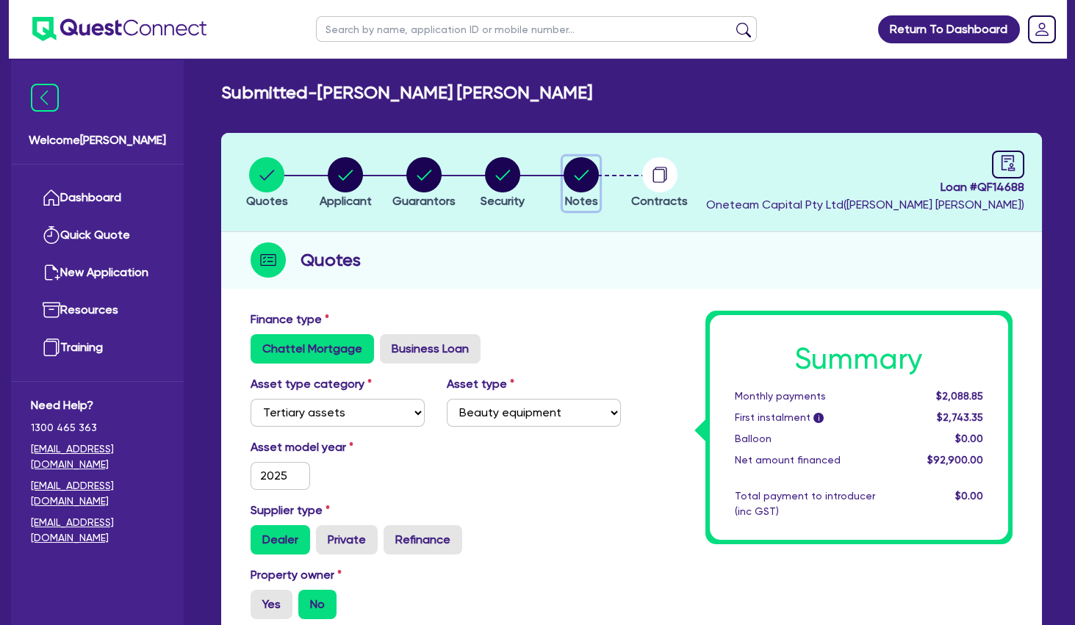
click at [581, 182] on circle "button" at bounding box center [581, 174] width 35 height 35
select select "Other"
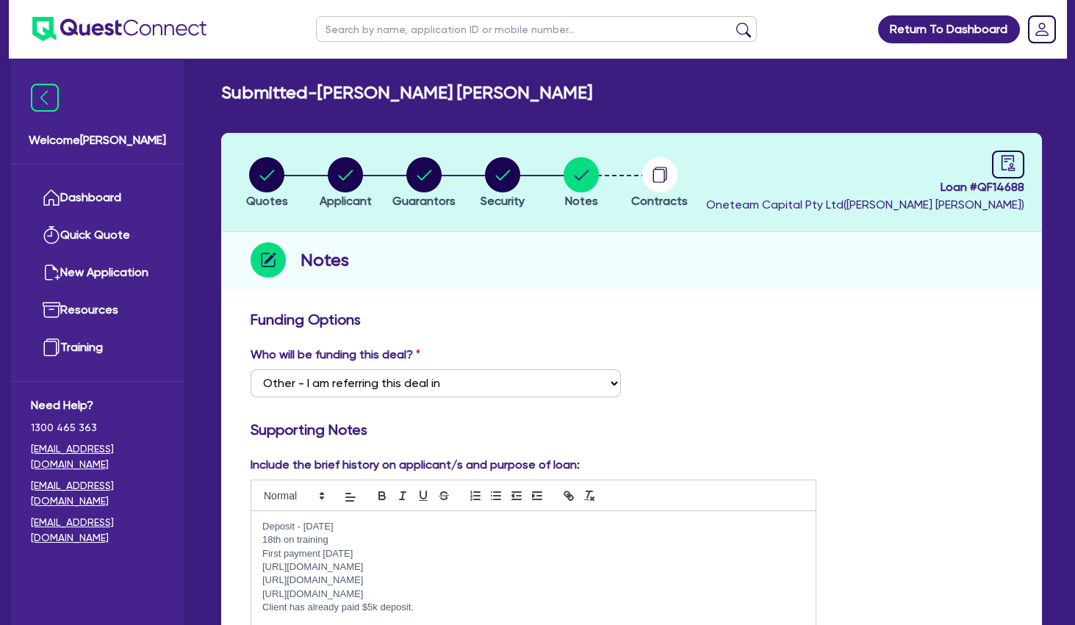
drag, startPoint x: 414, startPoint y: 554, endPoint x: 258, endPoint y: 529, distance: 157.8
click at [258, 529] on div "Deposit - [DATE] 18th on training First payment [DATE] [URL][DOMAIN_NAME] [URL]…" at bounding box center [533, 603] width 564 height 184
copy div "Deposit - 27th August 18th on training First payment 24th September"
click at [349, 168] on circle "button" at bounding box center [345, 174] width 35 height 35
select select "SOLE_TRADER"
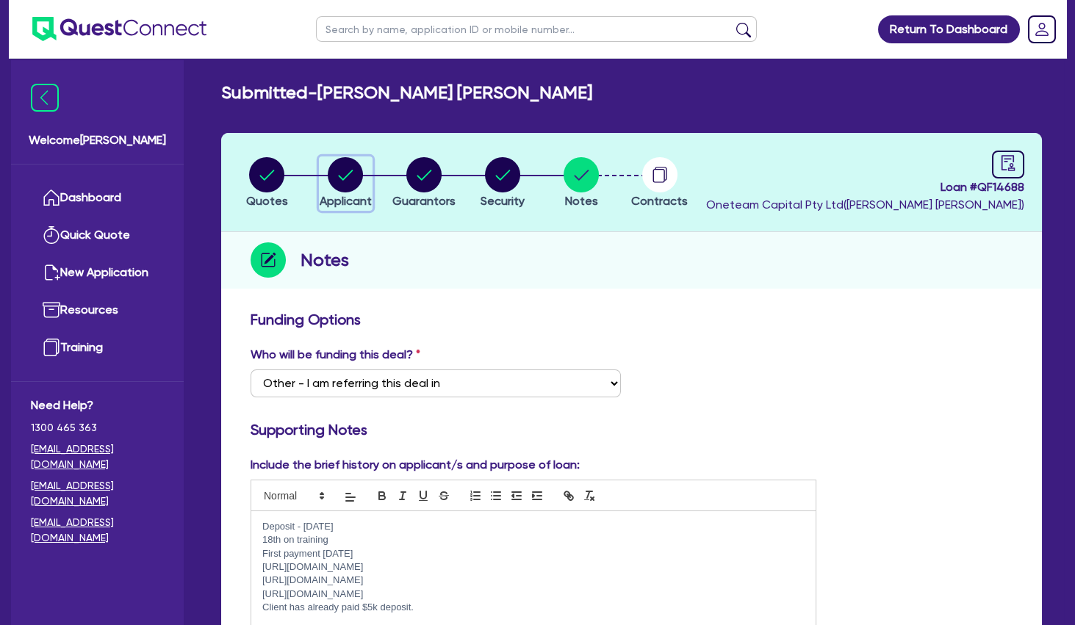
select select "HEALTH_BEAUTY"
select select "HAIR_BEAUTY_SALONS"
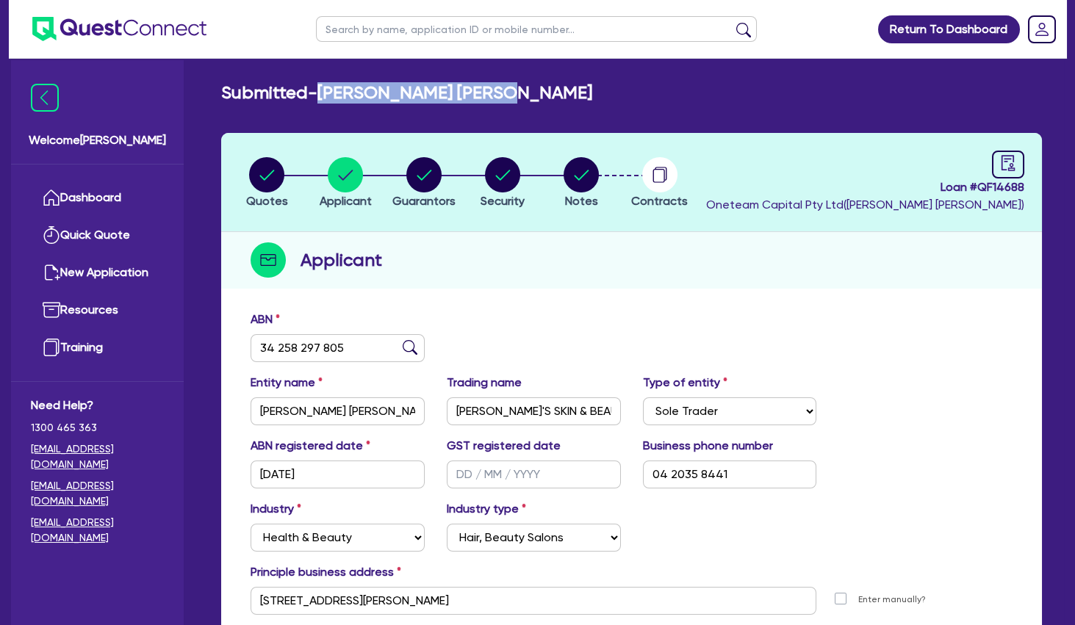
drag, startPoint x: 553, startPoint y: 94, endPoint x: 331, endPoint y: 91, distance: 221.9
click at [331, 91] on div "Submitted - MUMBY, MARIANA LUCIA" at bounding box center [631, 92] width 843 height 21
copy h2 "[PERSON_NAME] [PERSON_NAME]"
drag, startPoint x: 759, startPoint y: 267, endPoint x: 739, endPoint y: 258, distance: 22.7
click at [758, 267] on div "Applicant" at bounding box center [631, 260] width 821 height 57
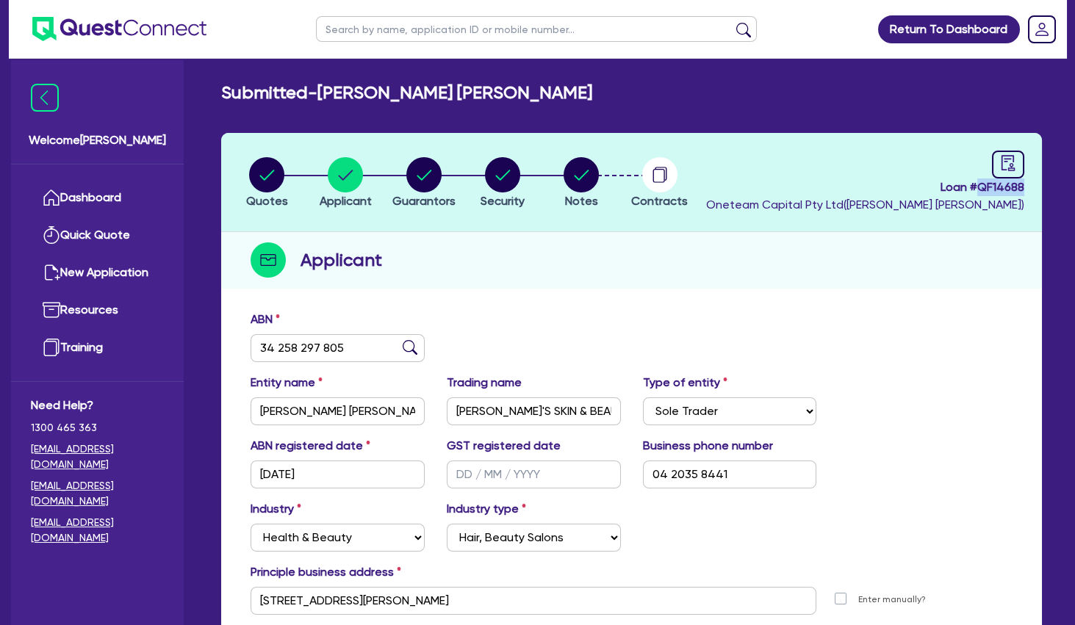
drag, startPoint x: 1020, startPoint y: 187, endPoint x: 979, endPoint y: 189, distance: 41.2
click at [979, 189] on header "Quotes Applicant [GEOGRAPHIC_DATA] Security Notes Contracts Loan # QF14688 Onet…" at bounding box center [631, 182] width 821 height 99
copy span "QF14688"
click at [423, 171] on circle "button" at bounding box center [423, 174] width 35 height 35
select select "MR"
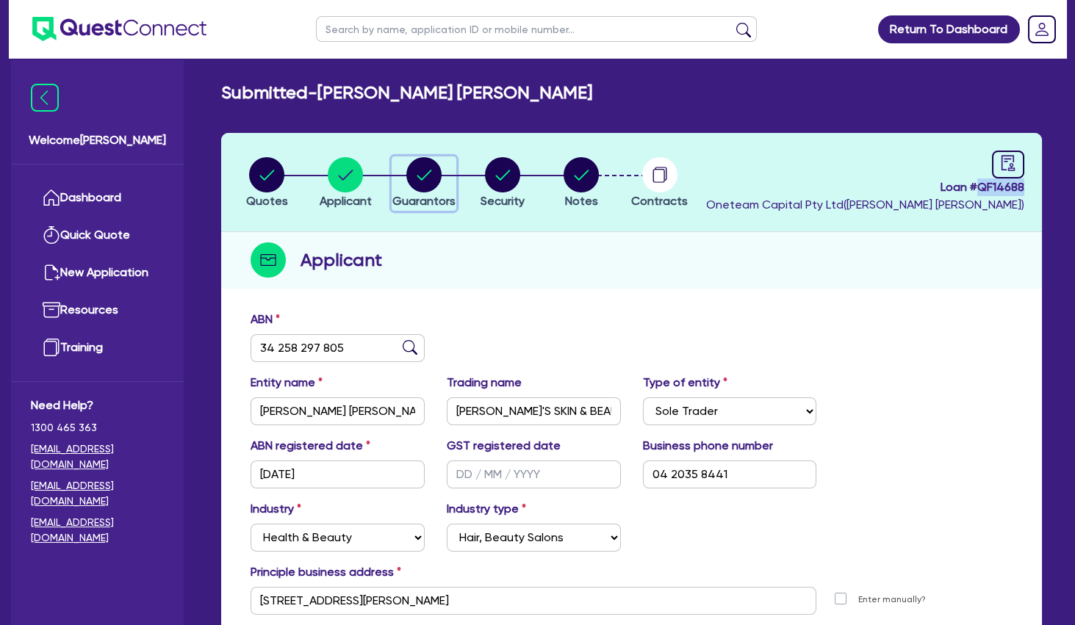
select select "QLD"
select select "MARRIED"
select select "VEHICLE"
select select "CASH"
select select "EQUIPMENT"
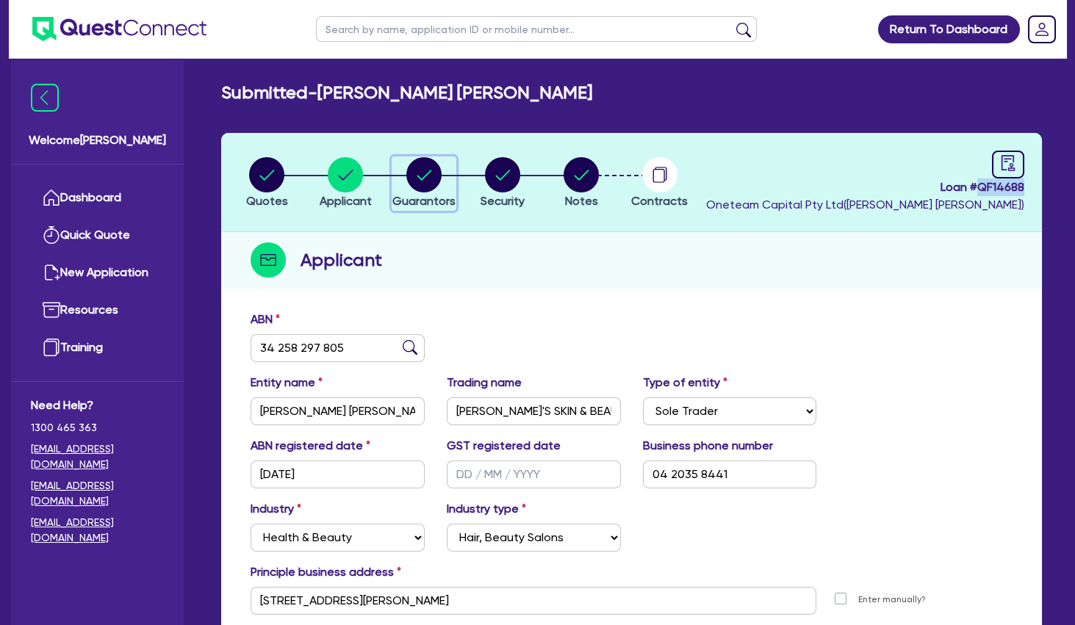
select select "OTHER"
select select "HOUSEHOLD_PERSONAL"
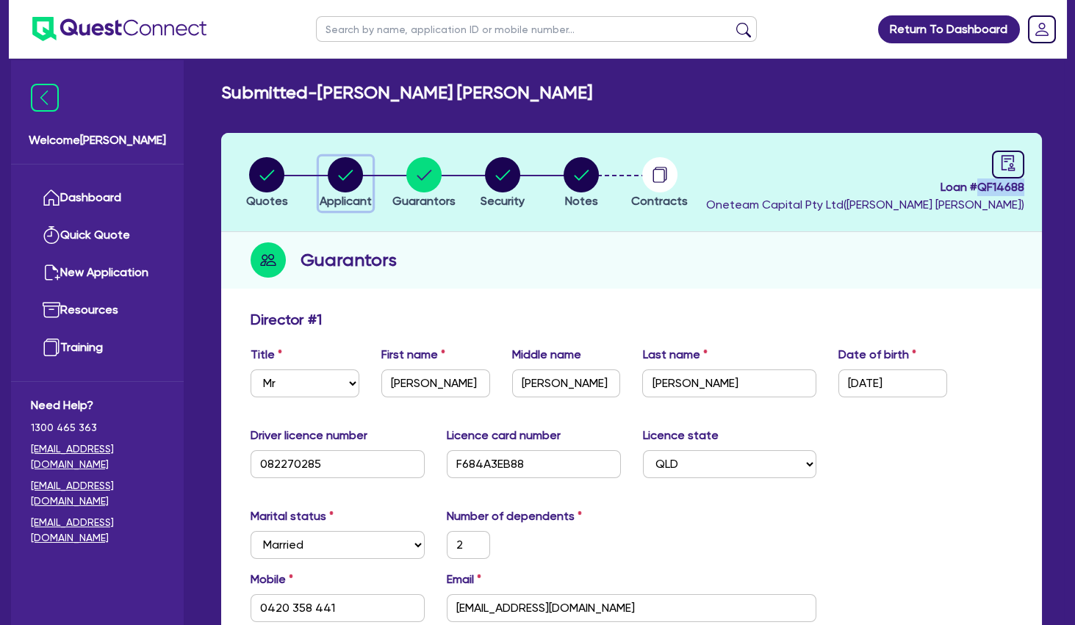
click at [344, 173] on circle "button" at bounding box center [345, 174] width 35 height 35
select select "SOLE_TRADER"
select select "HEALTH_BEAUTY"
select select "HAIR_BEAUTY_SALONS"
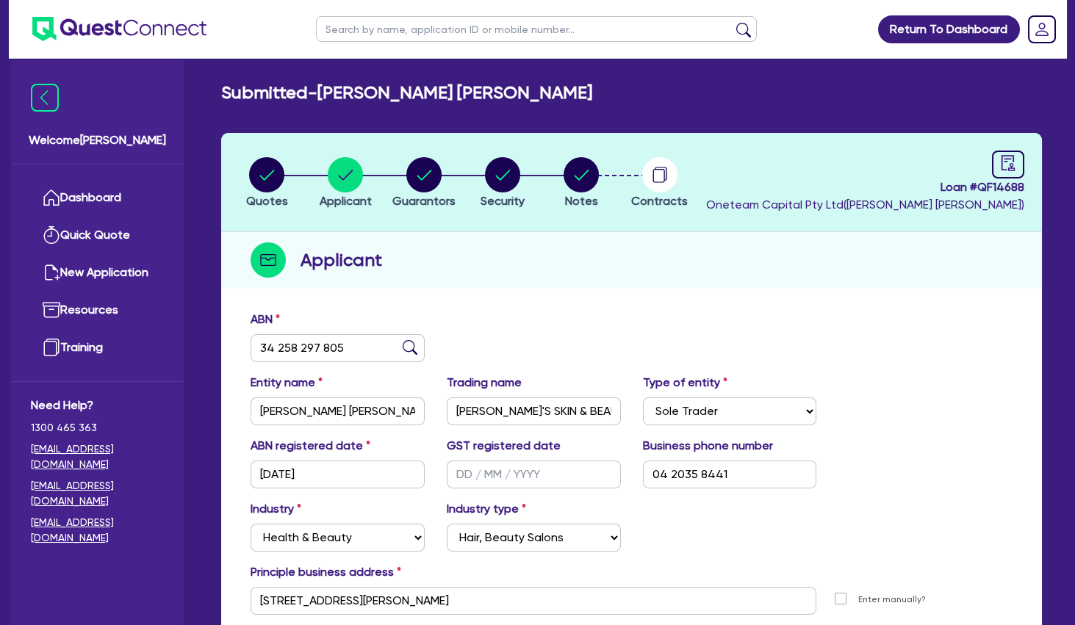
click at [753, 110] on div "Submitted - MUMBY, MARIANA LUCIA Quotes Applicant Guarantors Security Notes Con…" at bounding box center [631, 394] width 865 height 625
click at [396, 33] on input "text" at bounding box center [536, 29] width 441 height 26
type input "manly"
click button "submit" at bounding box center [744, 32] width 24 height 21
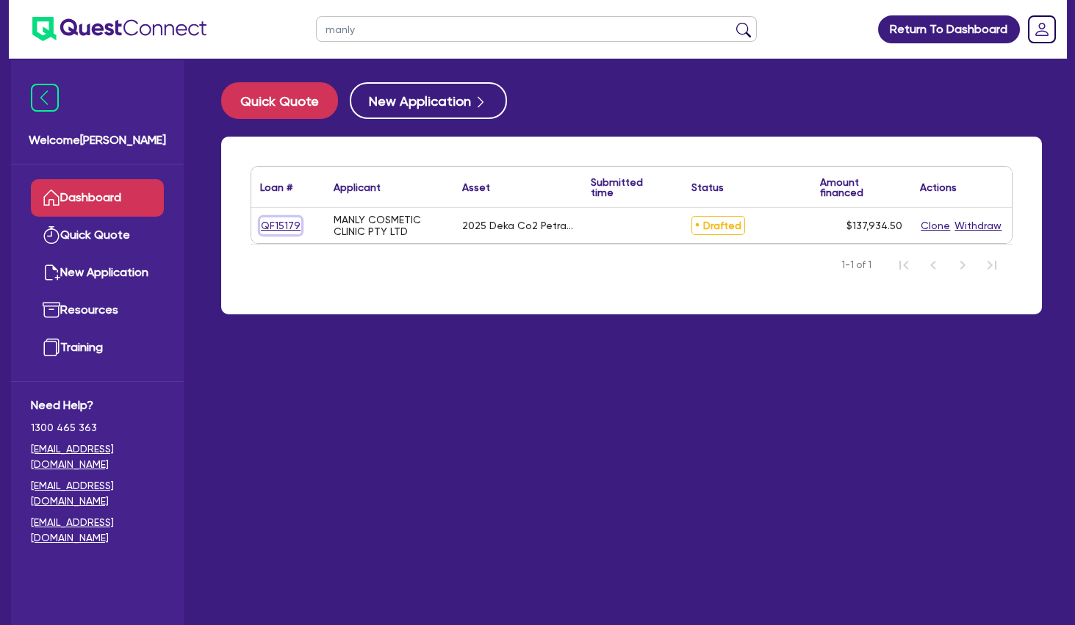
click at [289, 223] on link "QF15179" at bounding box center [280, 226] width 41 height 17
select select "SECONDARY_ASSETS"
select select "MEDICAL_DENTAL_LABORATORY_EQUIPMENT"
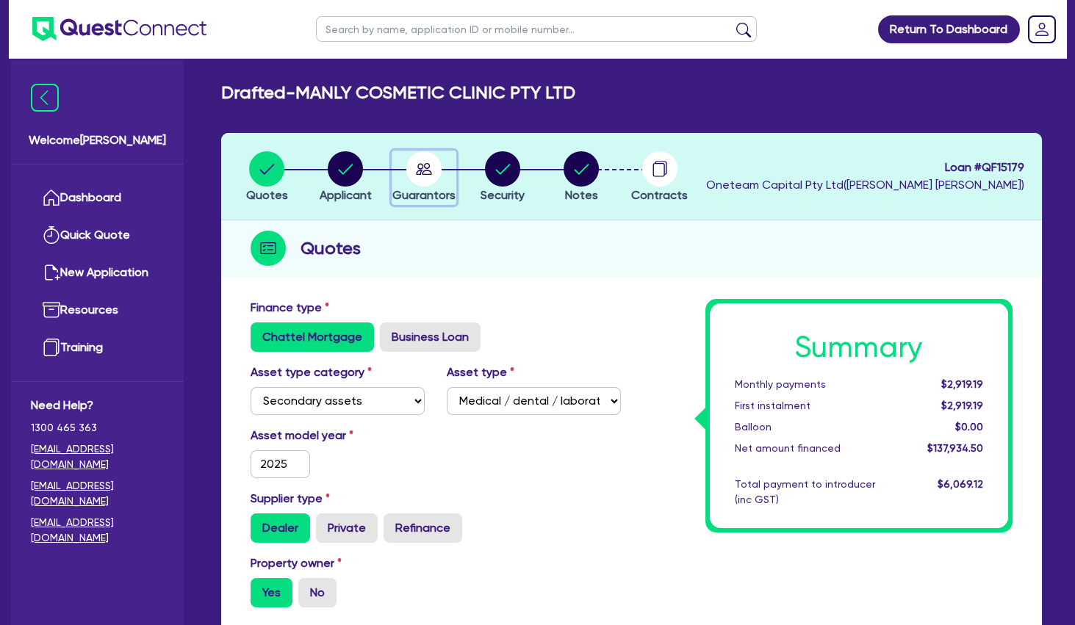
click at [418, 173] on circle "button" at bounding box center [423, 168] width 35 height 35
select select "MRS"
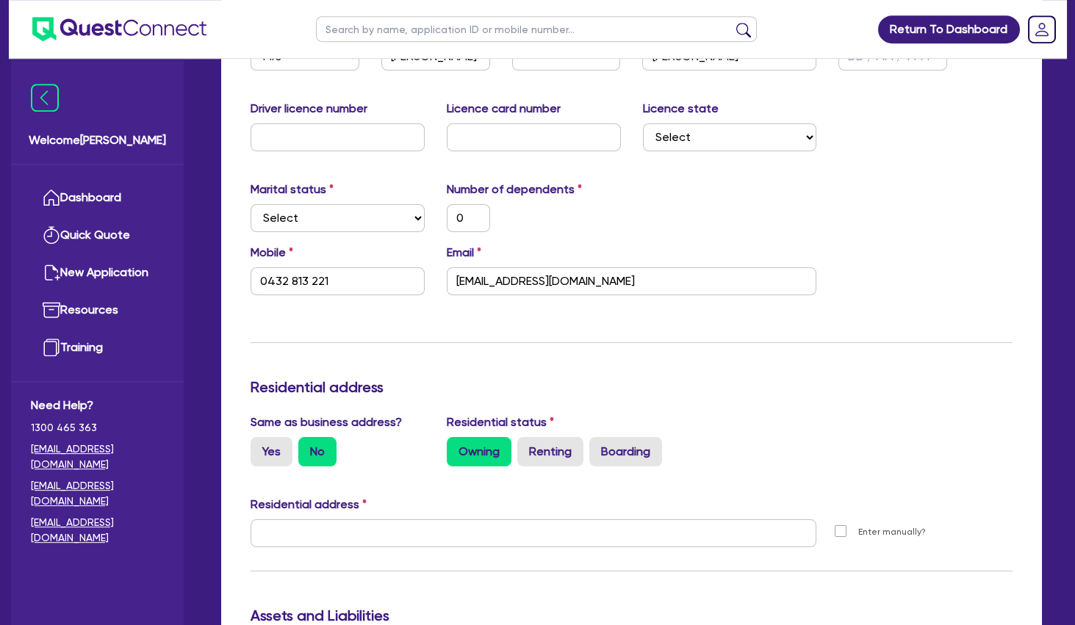
scroll to position [317, 0]
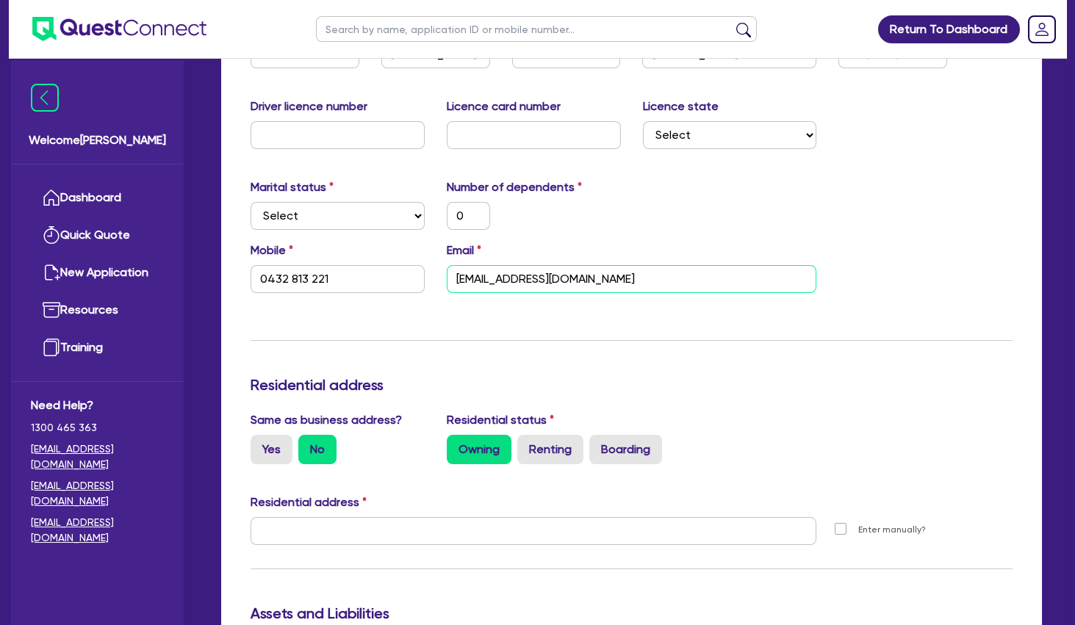
click at [531, 275] on input "debm@abilitytoachieve.com.au" at bounding box center [632, 279] width 370 height 28
